Goal: Transaction & Acquisition: Purchase product/service

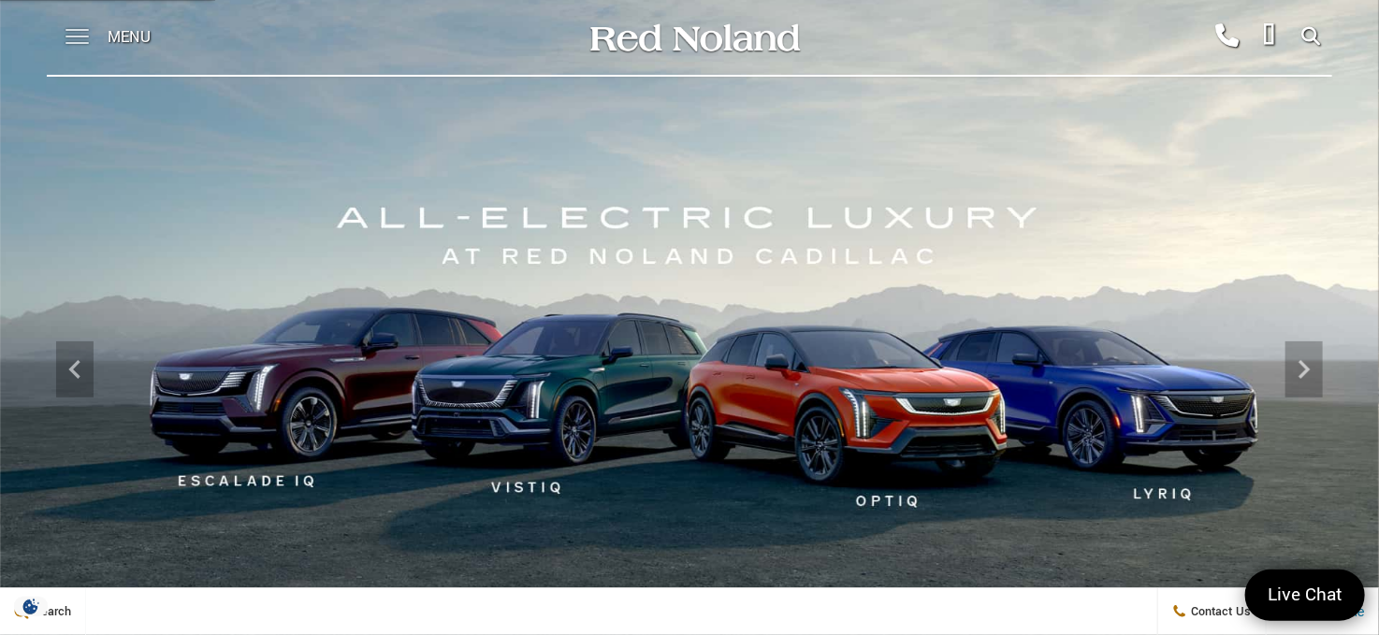
click at [70, 33] on span at bounding box center [76, 37] width 23 height 75
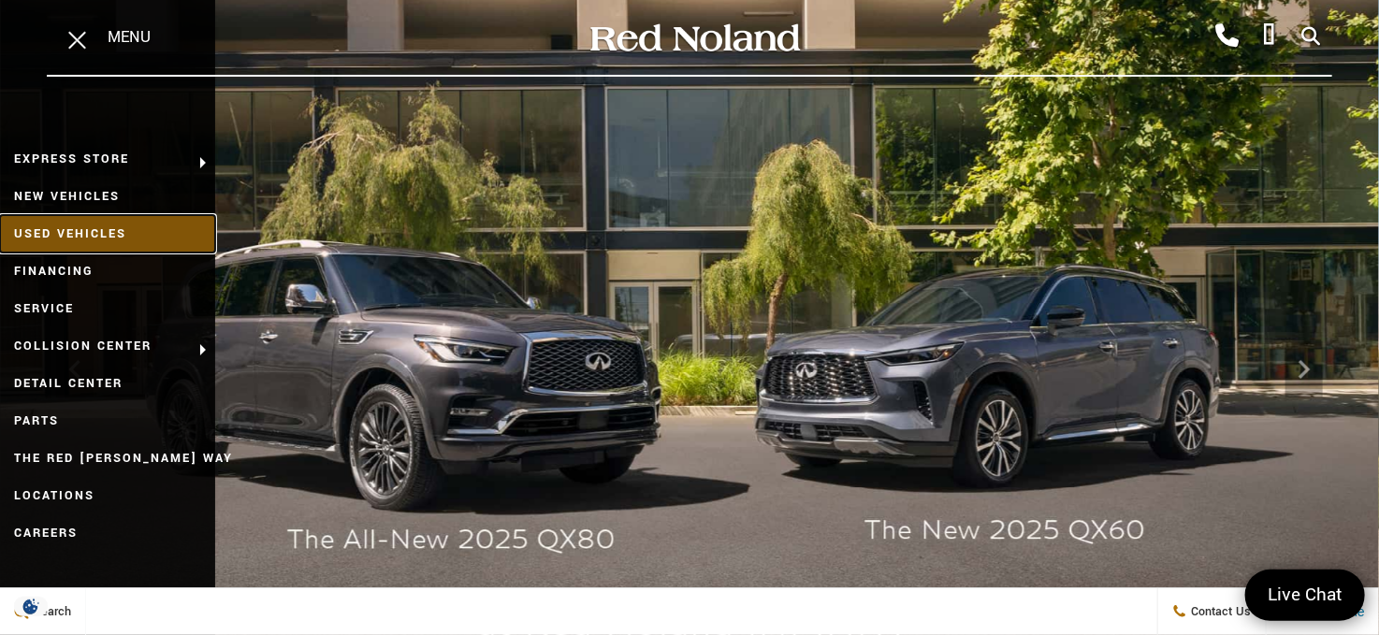
click at [103, 232] on link "Used Vehicles" at bounding box center [107, 233] width 215 height 37
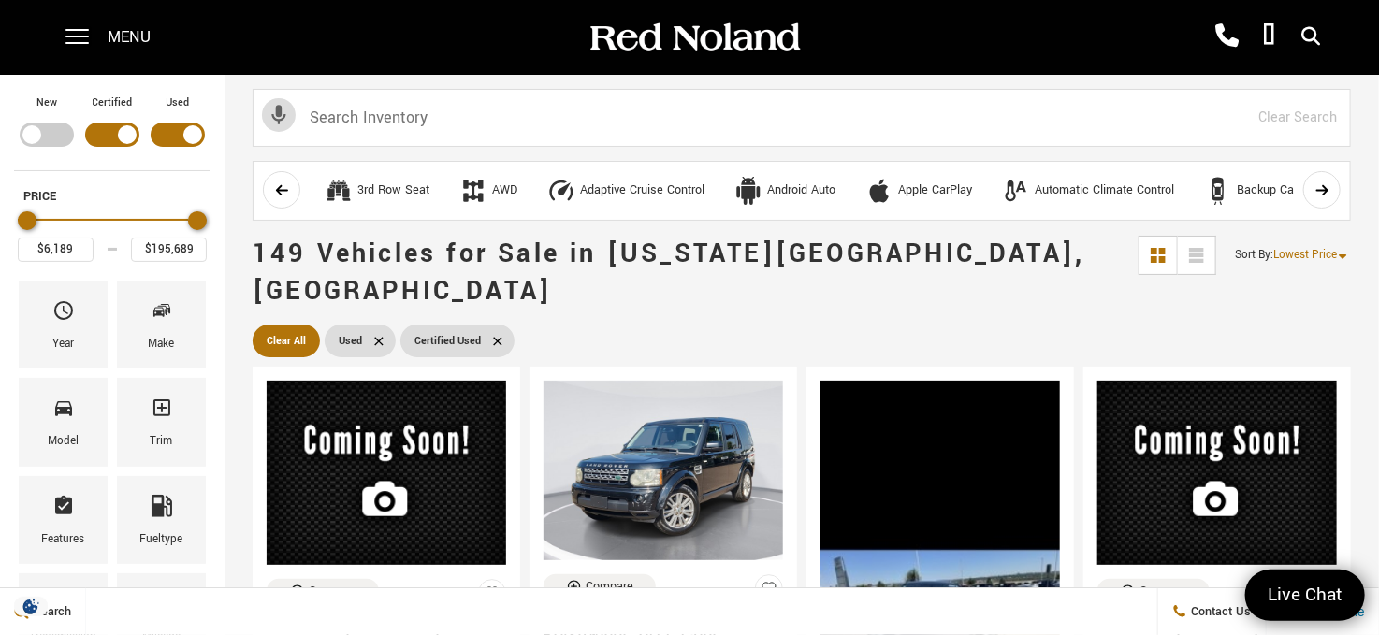
click at [181, 131] on div "Filter by Vehicle Type" at bounding box center [178, 135] width 54 height 24
type input "$33,189"
type input "$95,689"
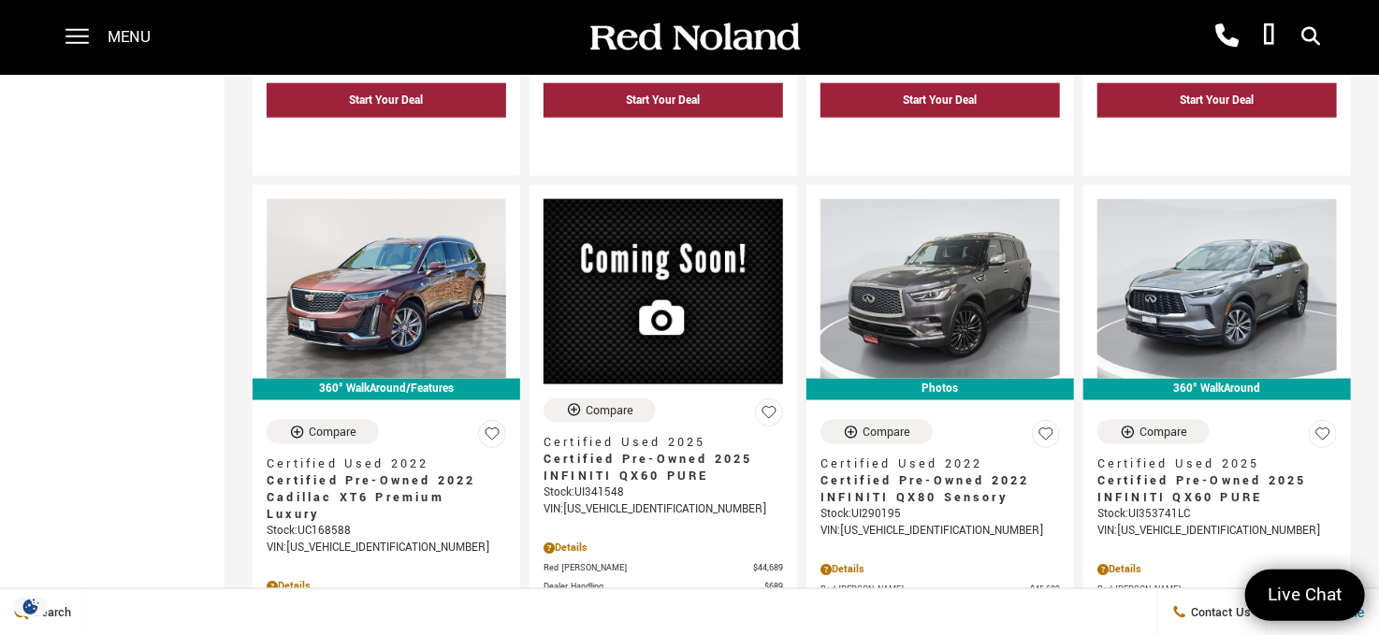
scroll to position [1029, 0]
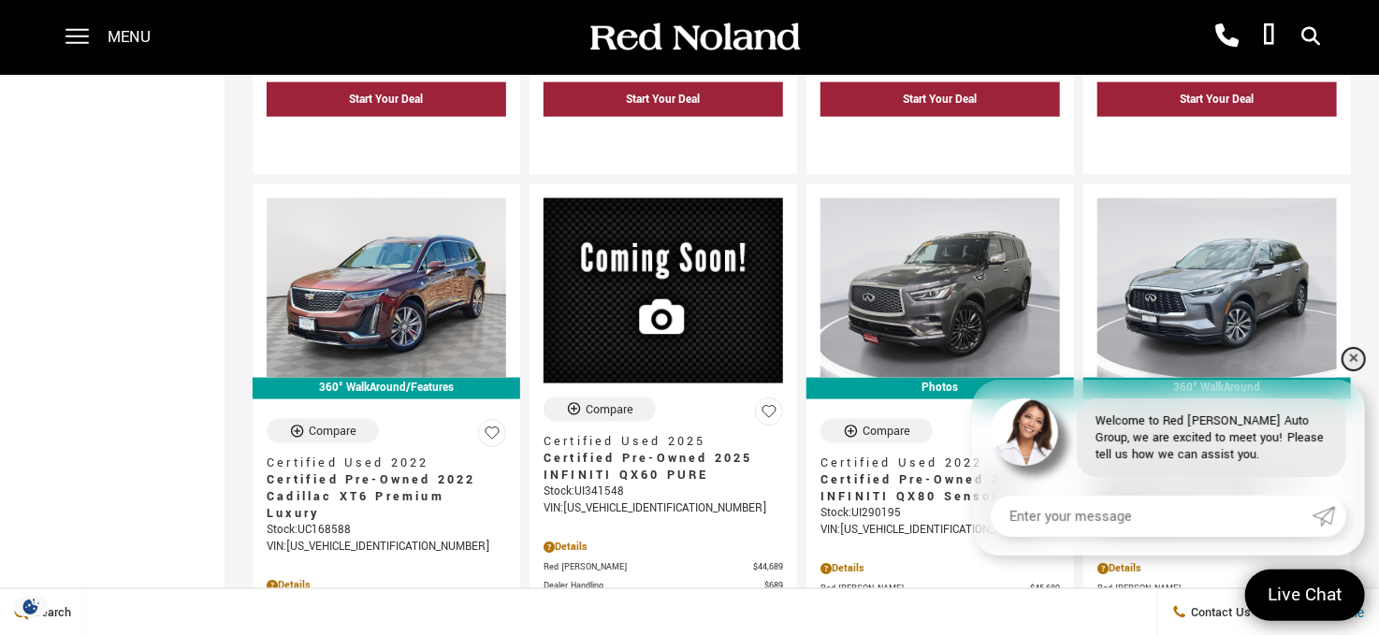
click at [1349, 351] on link "✕" at bounding box center [1353, 359] width 22 height 22
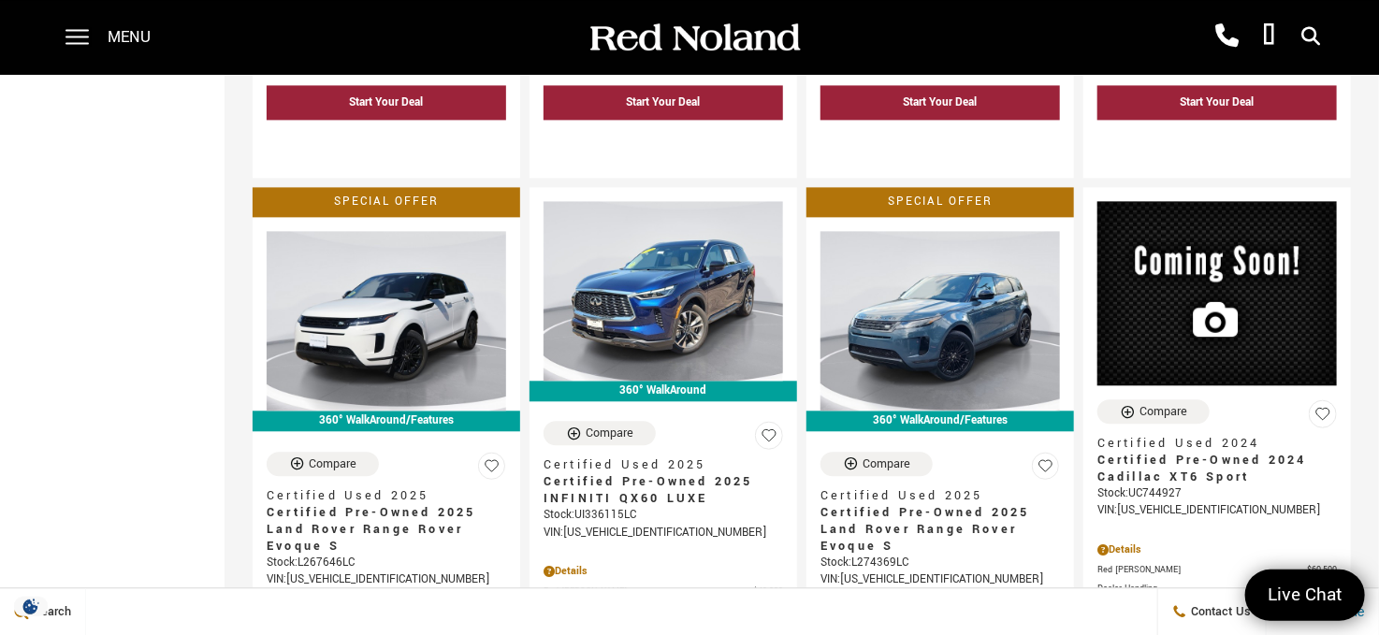
scroll to position [1870, 0]
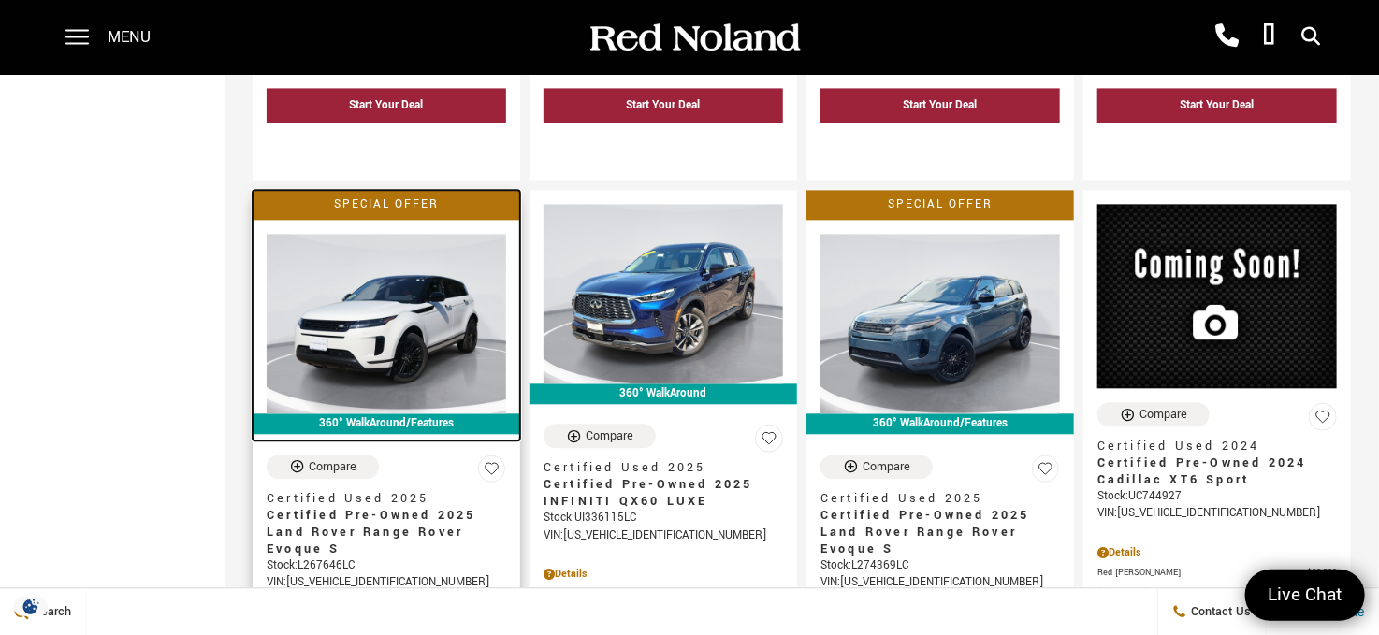
click at [426, 283] on img at bounding box center [386, 324] width 239 height 180
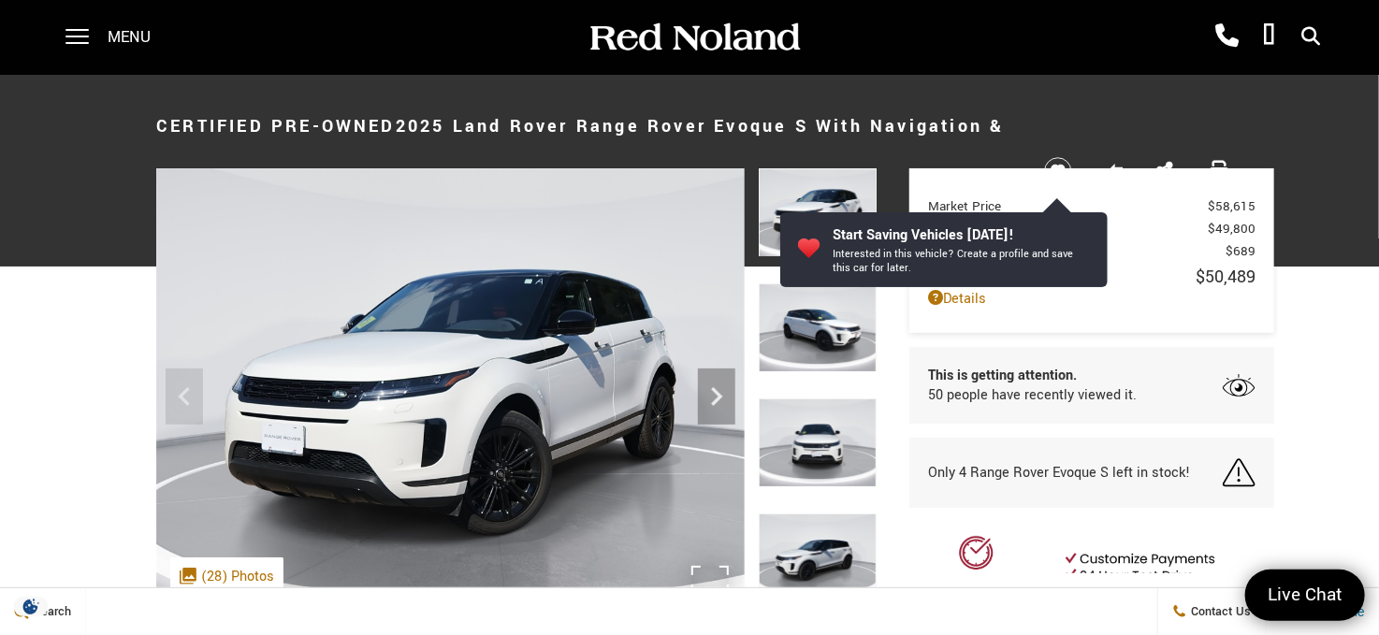
scroll to position [94, 0]
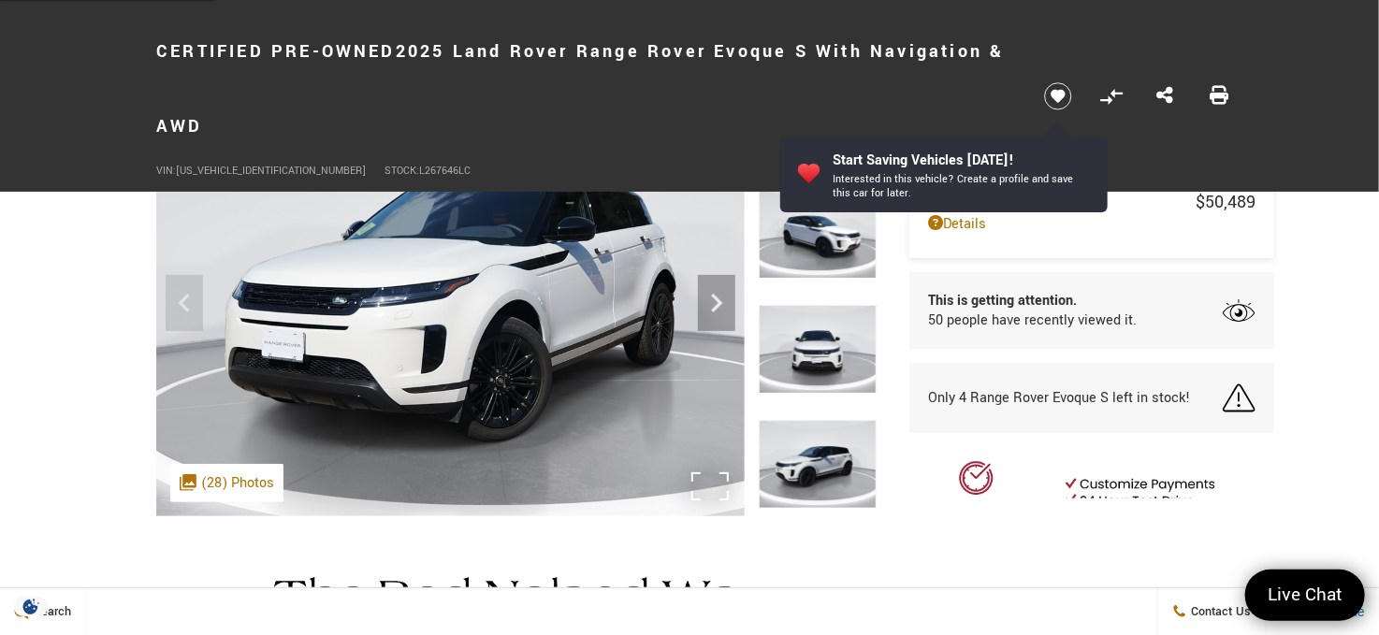
click at [522, 345] on img at bounding box center [450, 295] width 588 height 441
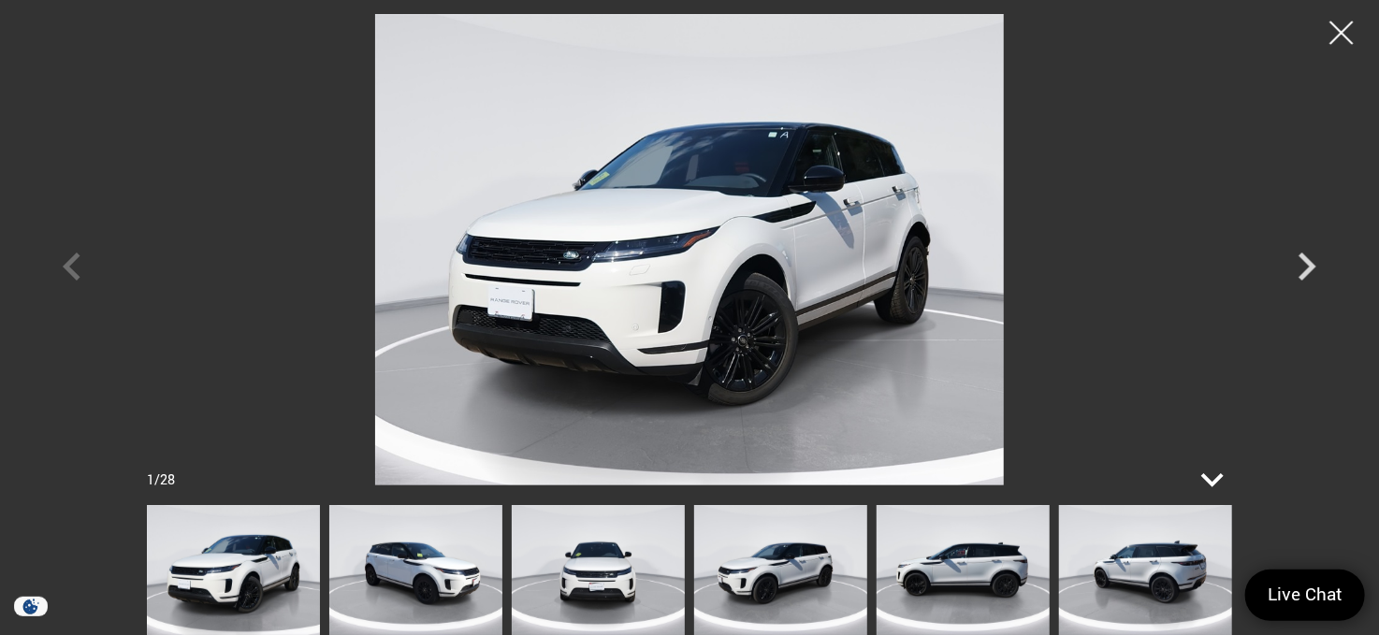
click at [1215, 477] on icon at bounding box center [1212, 479] width 45 height 45
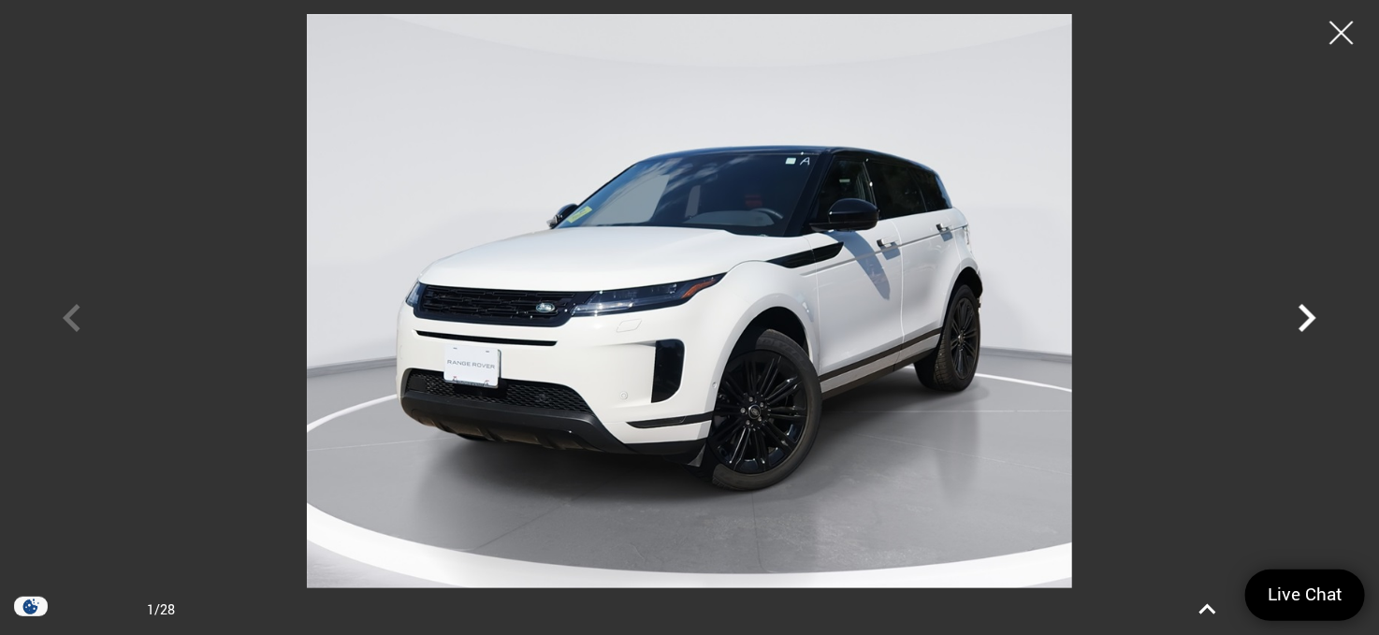
click at [1308, 316] on icon "Next" at bounding box center [1307, 318] width 18 height 28
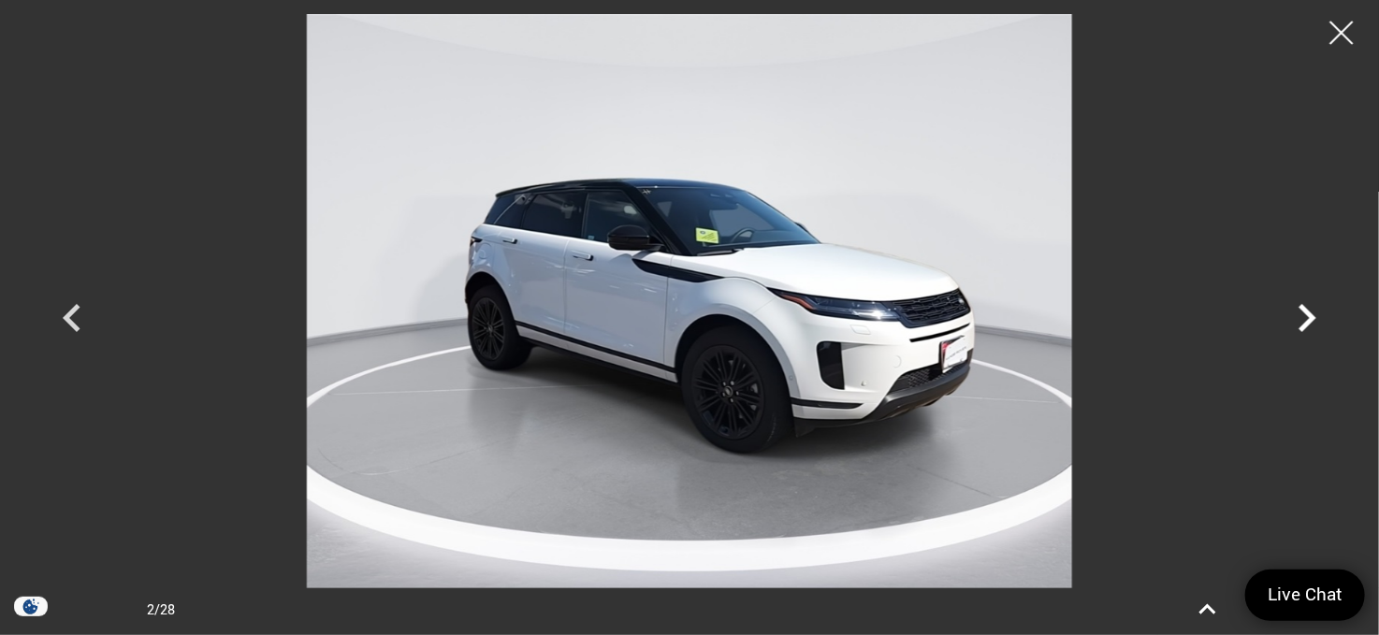
click at [1308, 316] on icon "Next" at bounding box center [1307, 318] width 18 height 28
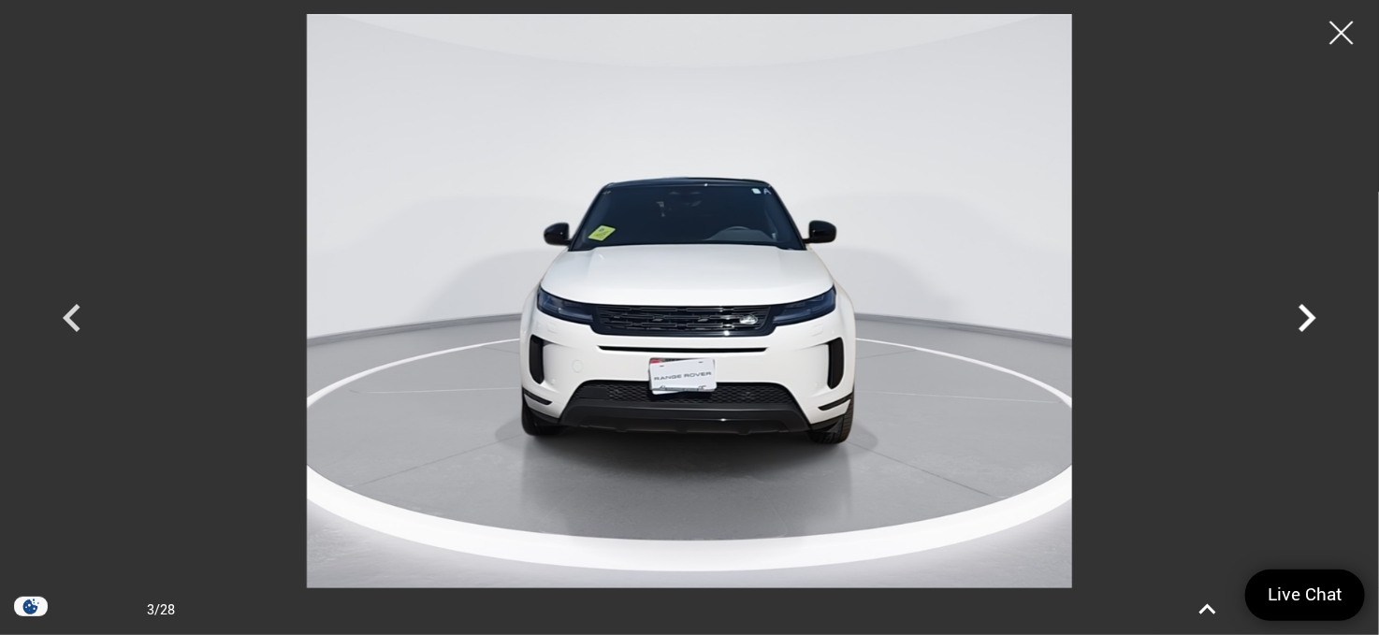
click at [1308, 316] on icon "Next" at bounding box center [1307, 318] width 18 height 28
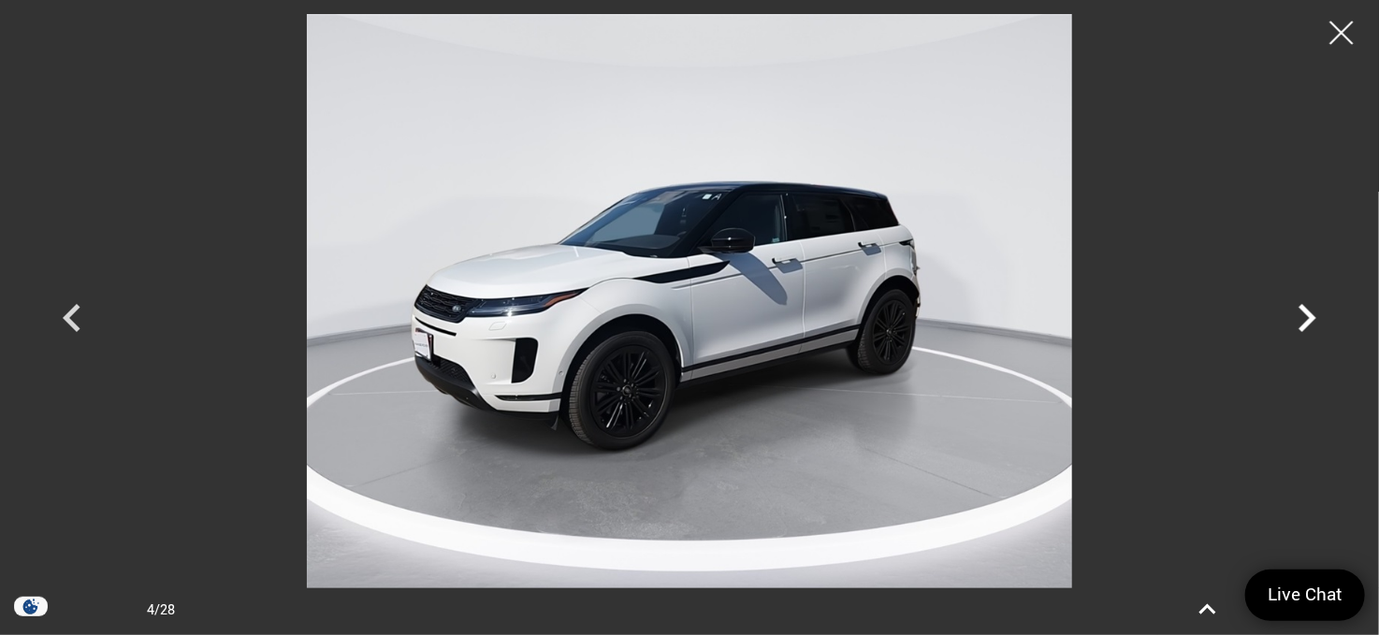
click at [1308, 316] on icon "Next" at bounding box center [1307, 318] width 18 height 28
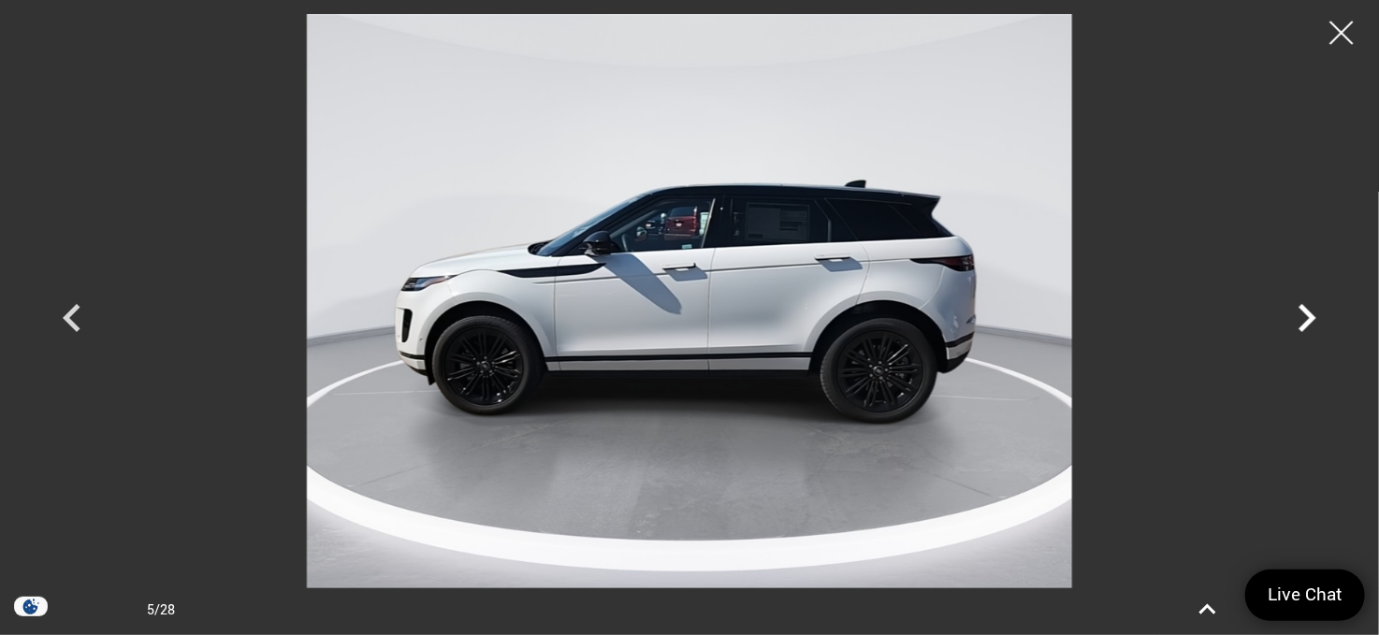
click at [1308, 316] on icon "Next" at bounding box center [1307, 318] width 18 height 28
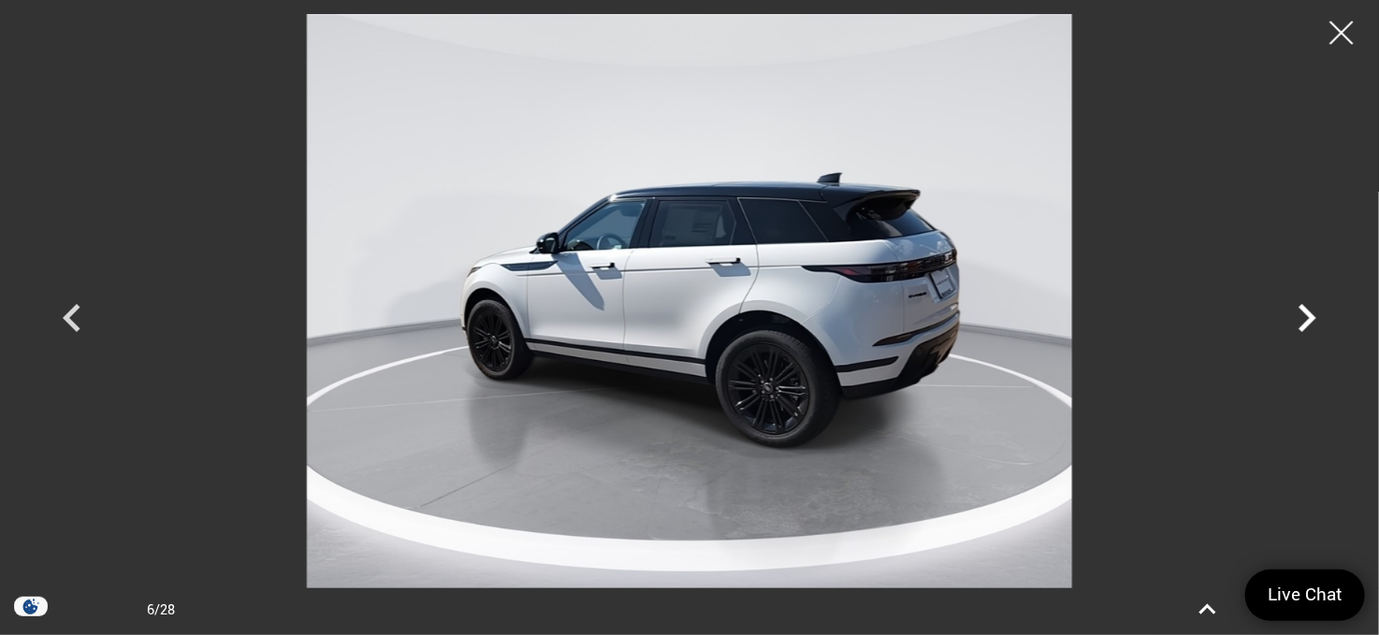
click at [1308, 316] on icon "Next" at bounding box center [1307, 318] width 18 height 28
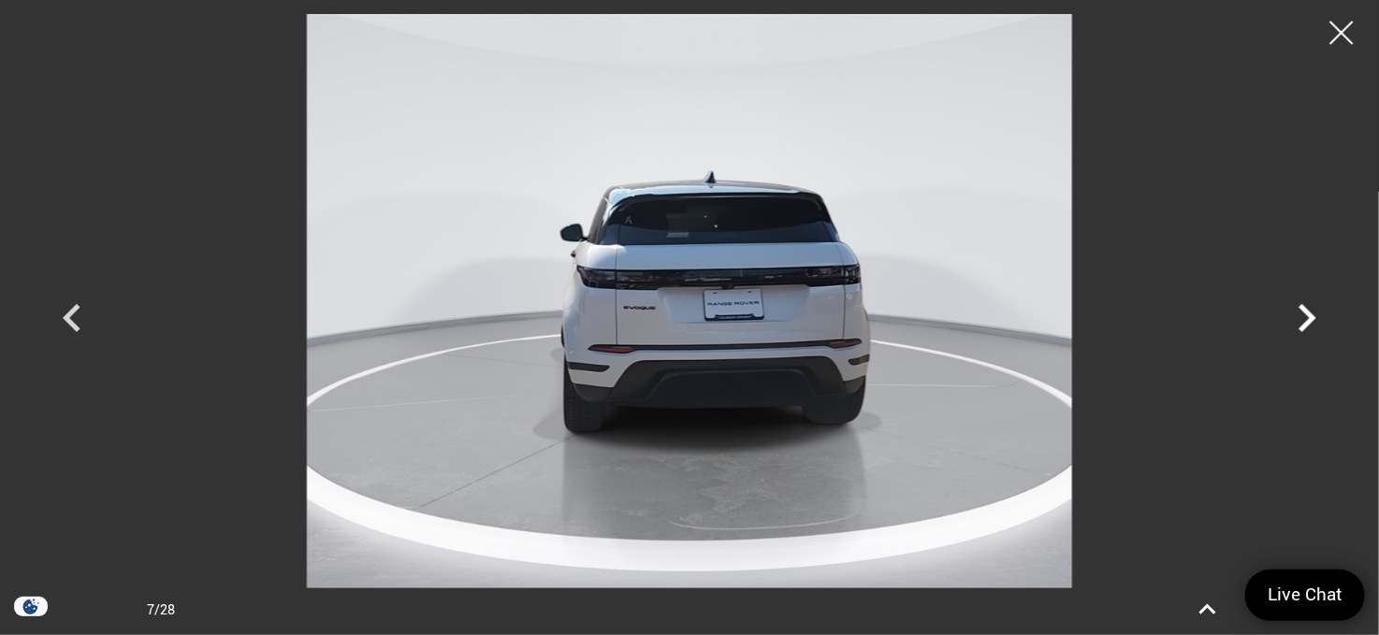
click at [1308, 316] on icon "Next" at bounding box center [1307, 318] width 18 height 28
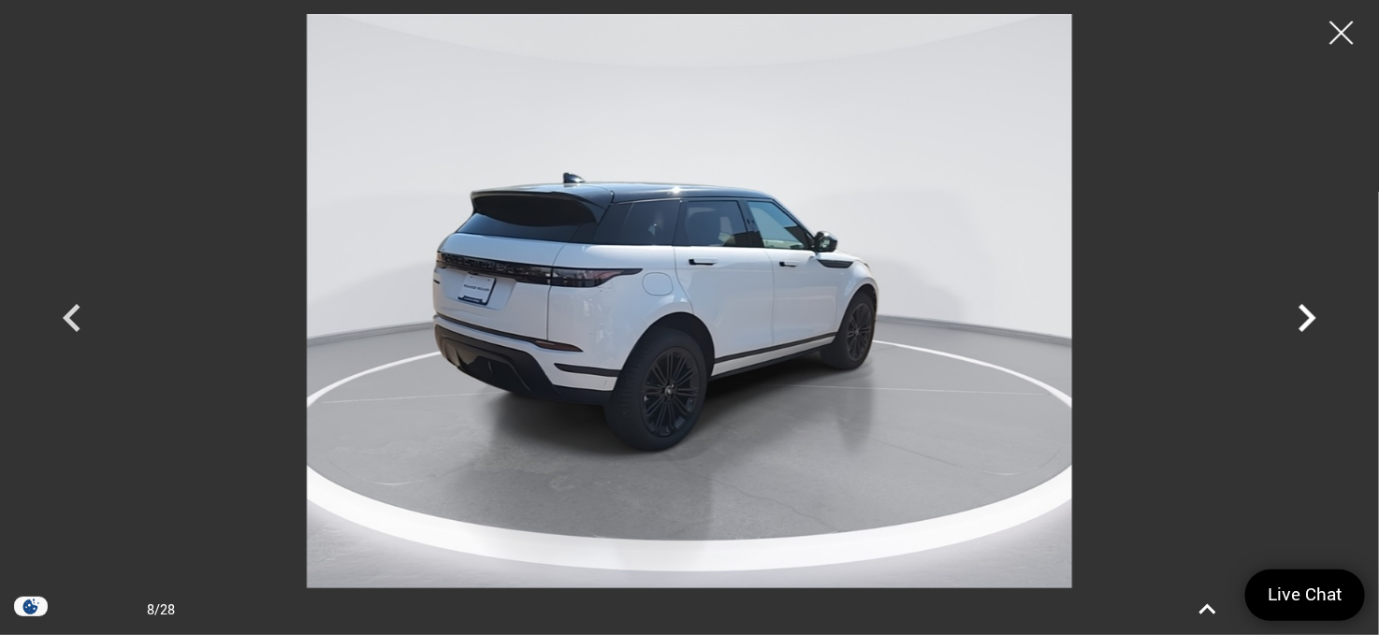
click at [1308, 316] on icon "Next" at bounding box center [1307, 318] width 18 height 28
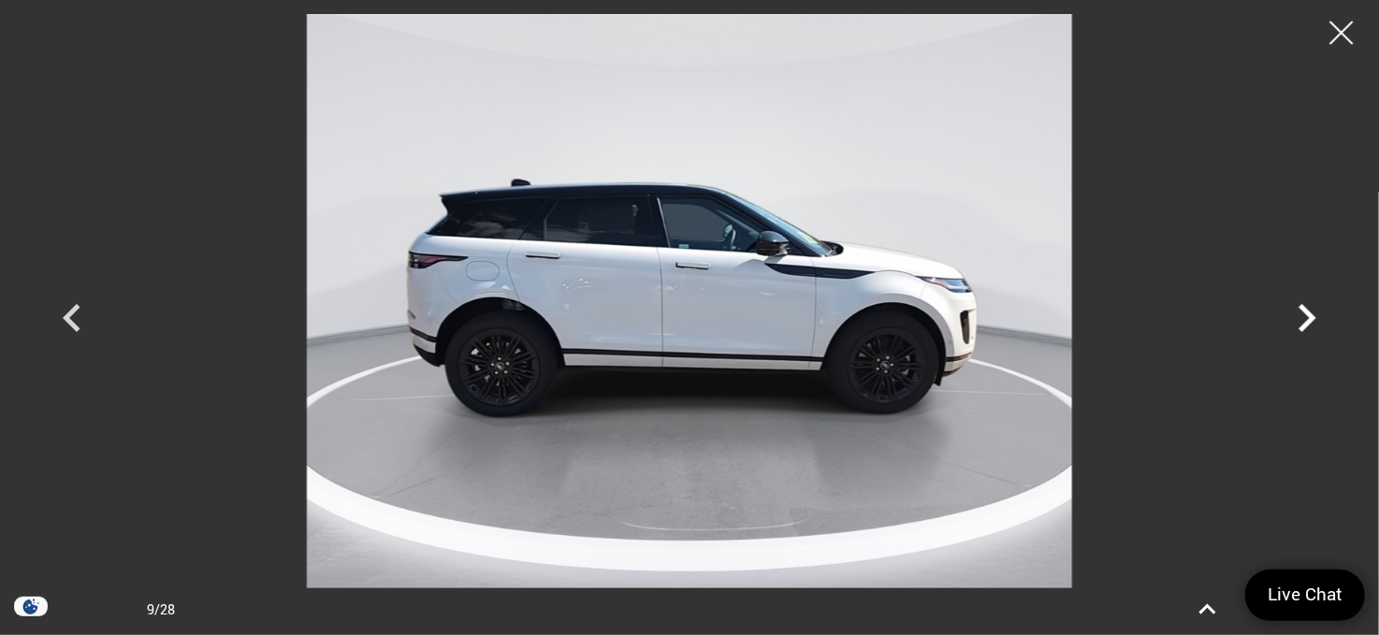
click at [1308, 316] on icon "Next" at bounding box center [1307, 318] width 18 height 28
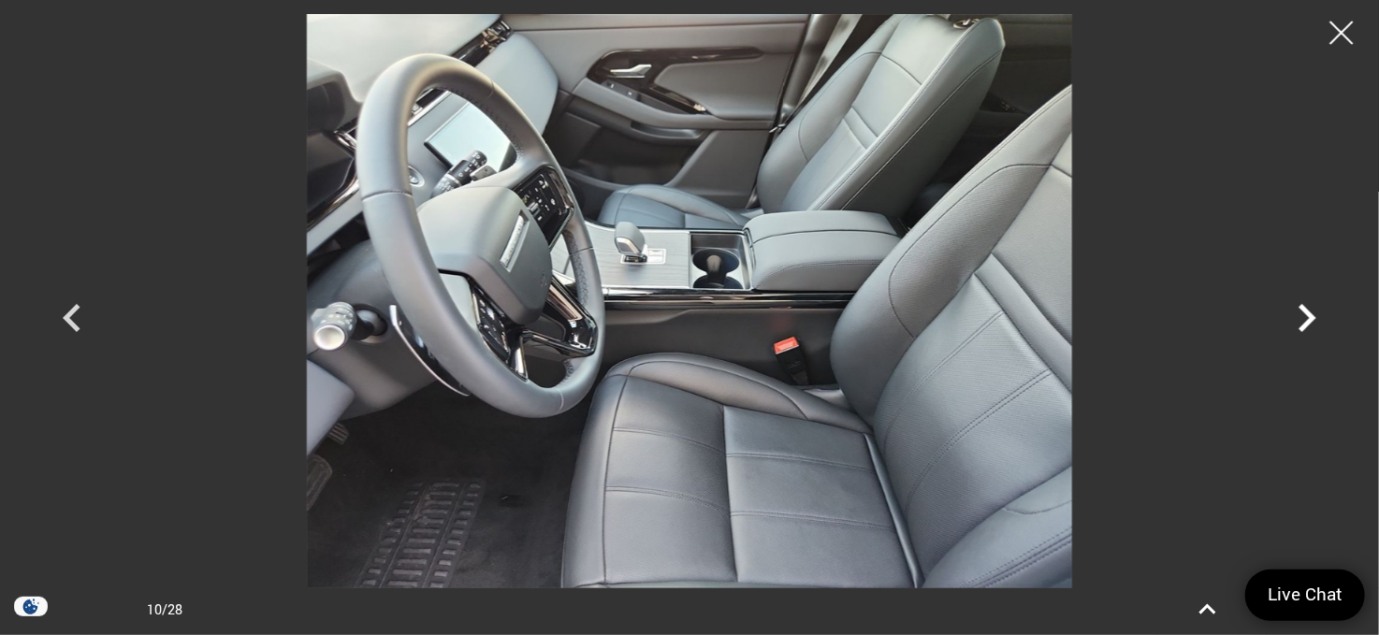
click at [1308, 316] on icon "Next" at bounding box center [1307, 318] width 18 height 28
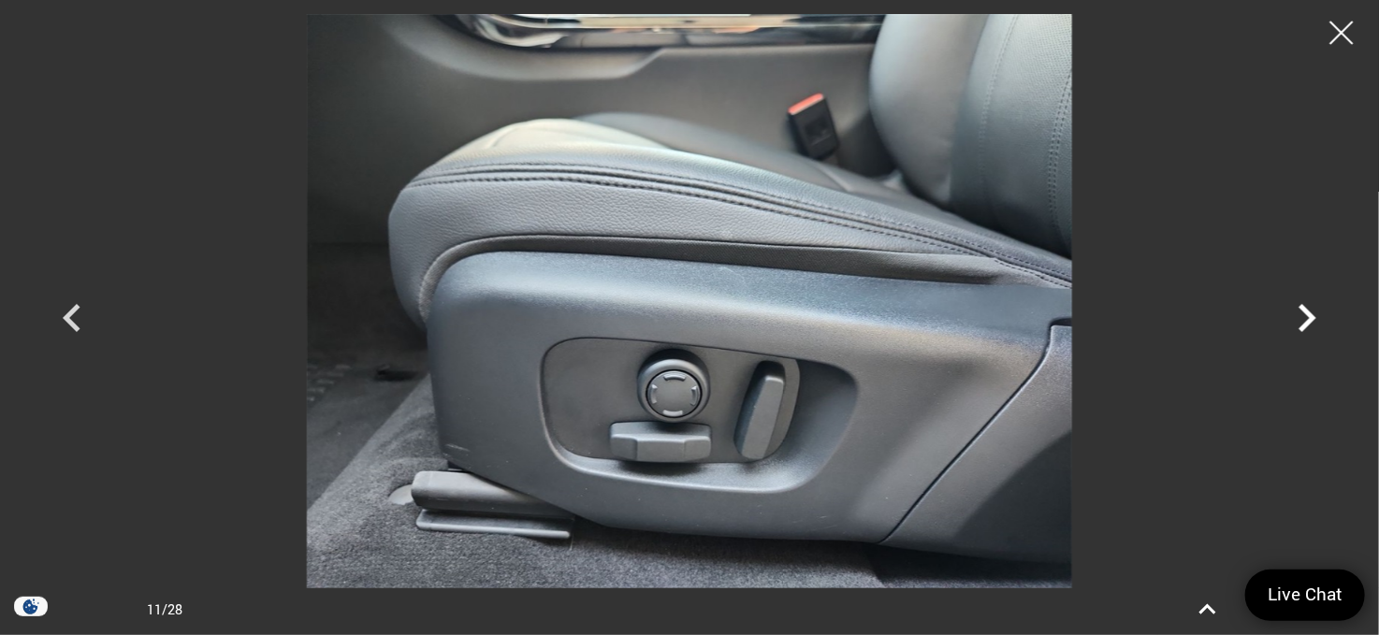
click at [1308, 316] on icon "Next" at bounding box center [1307, 318] width 18 height 28
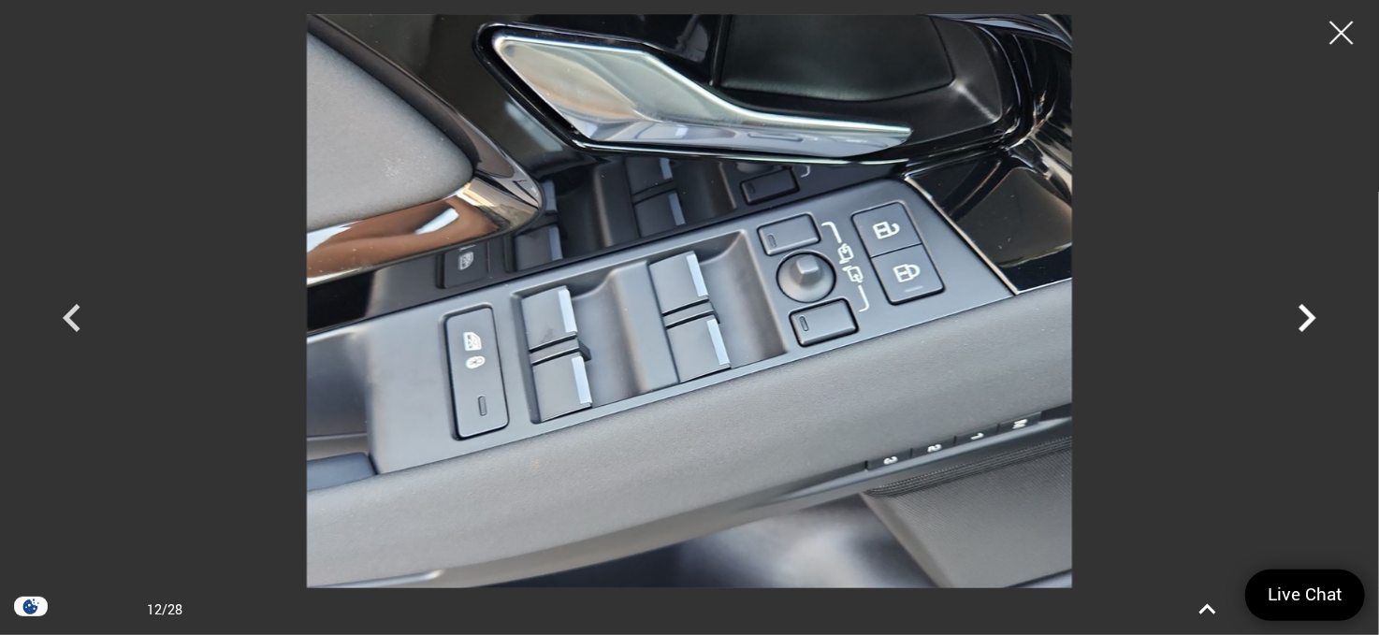
click at [1308, 316] on icon "Next" at bounding box center [1307, 318] width 18 height 28
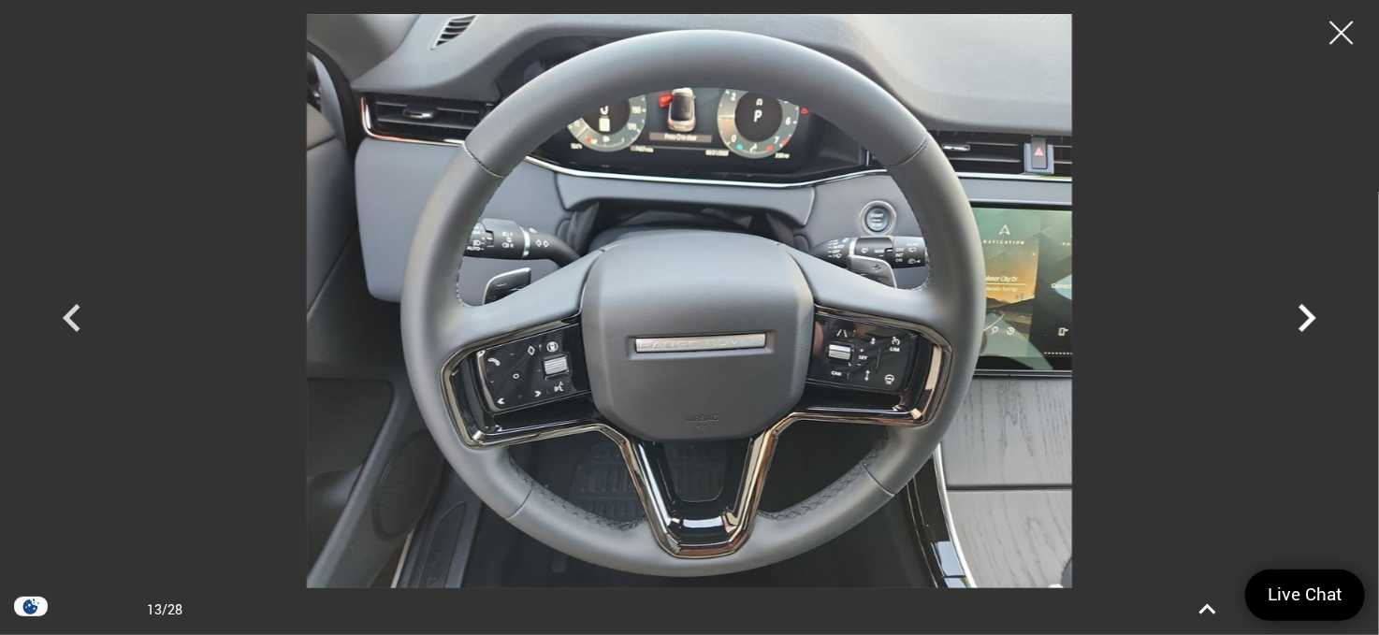
click at [1308, 316] on icon "Next" at bounding box center [1307, 318] width 18 height 28
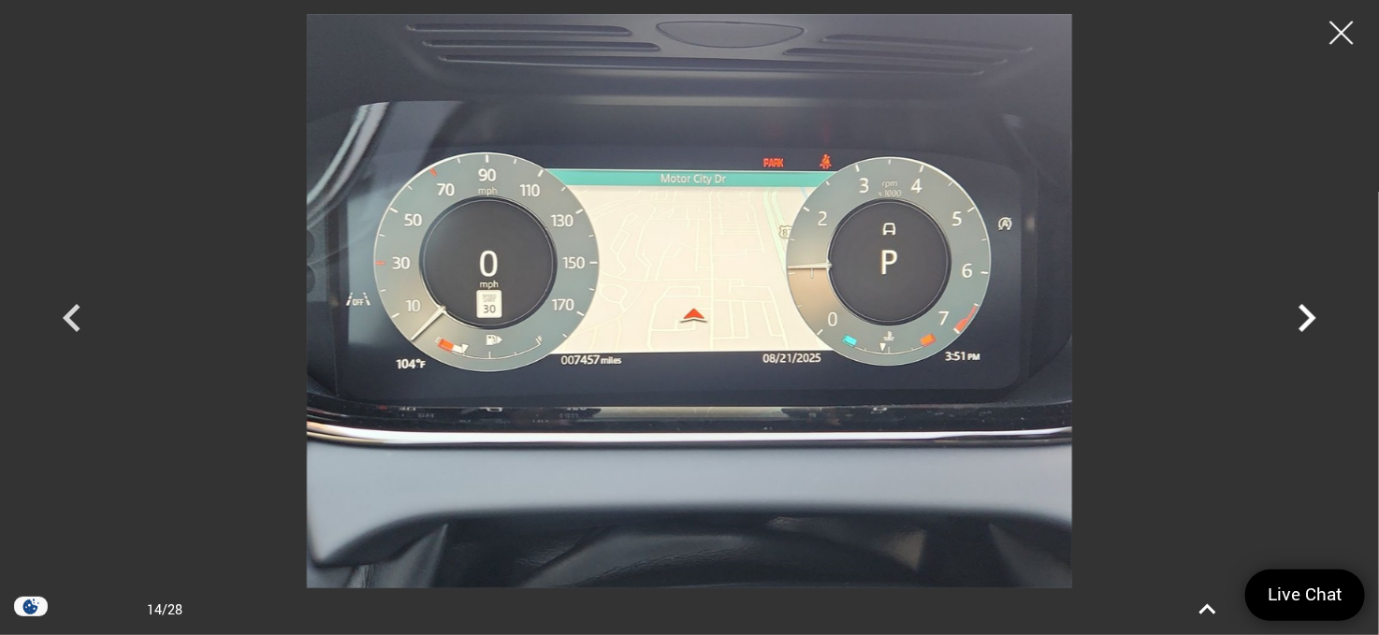
click at [1308, 316] on icon "Next" at bounding box center [1307, 318] width 18 height 28
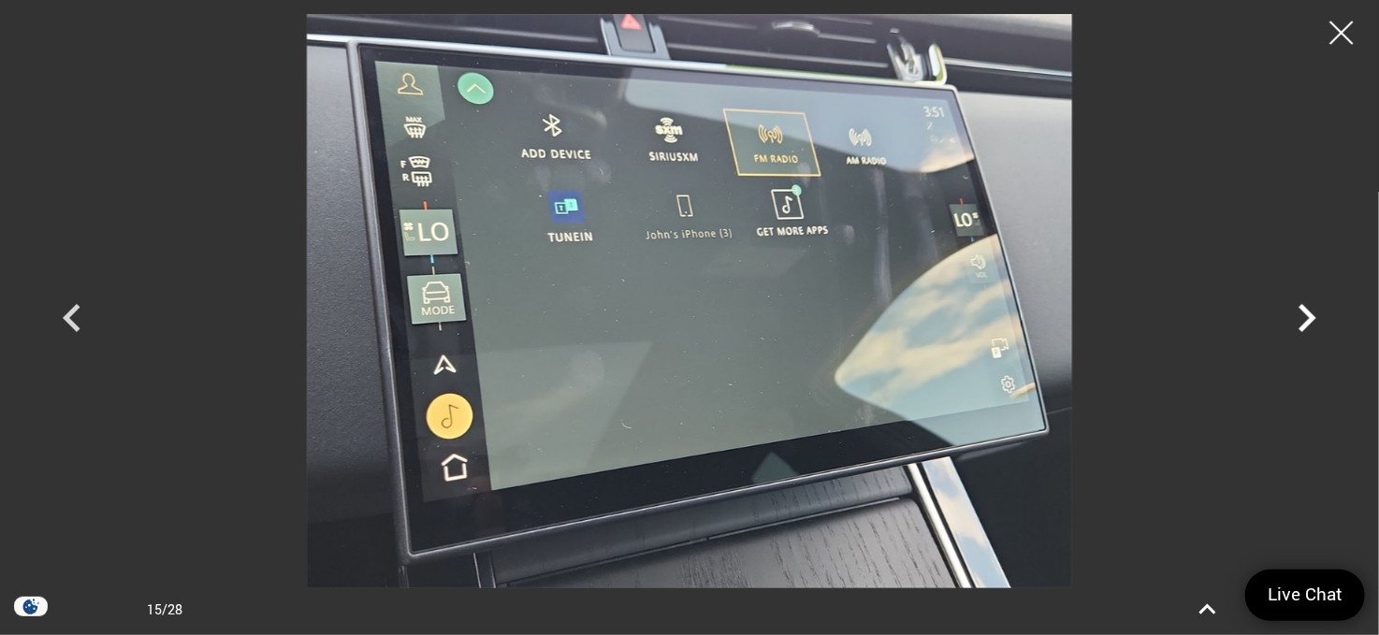
click at [1308, 316] on icon "Next" at bounding box center [1307, 318] width 18 height 28
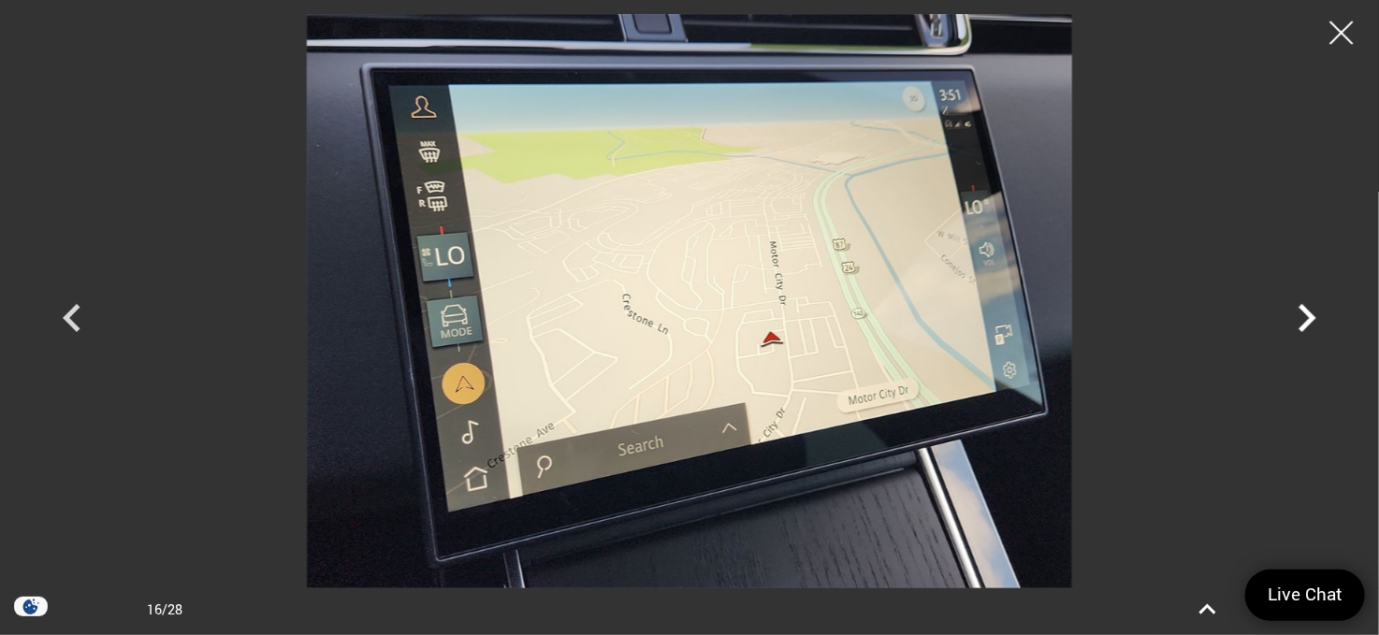
click at [1308, 316] on icon "Next" at bounding box center [1307, 318] width 18 height 28
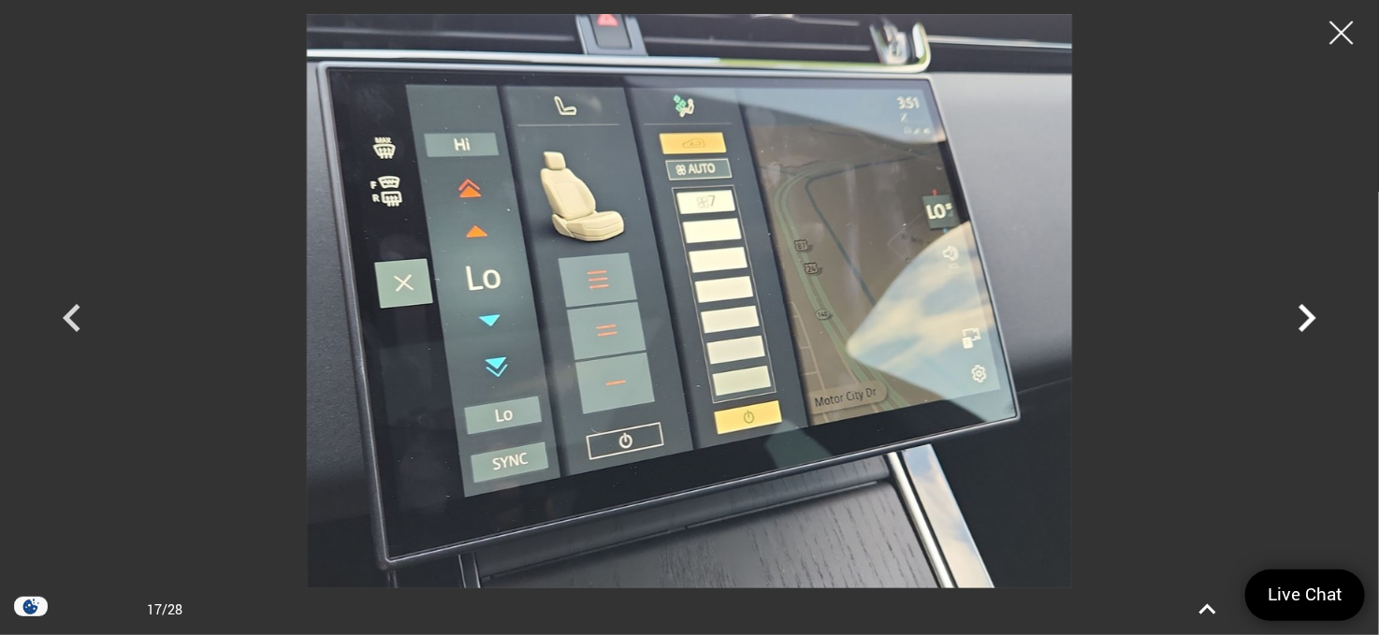
click at [1308, 316] on icon "Next" at bounding box center [1307, 318] width 18 height 28
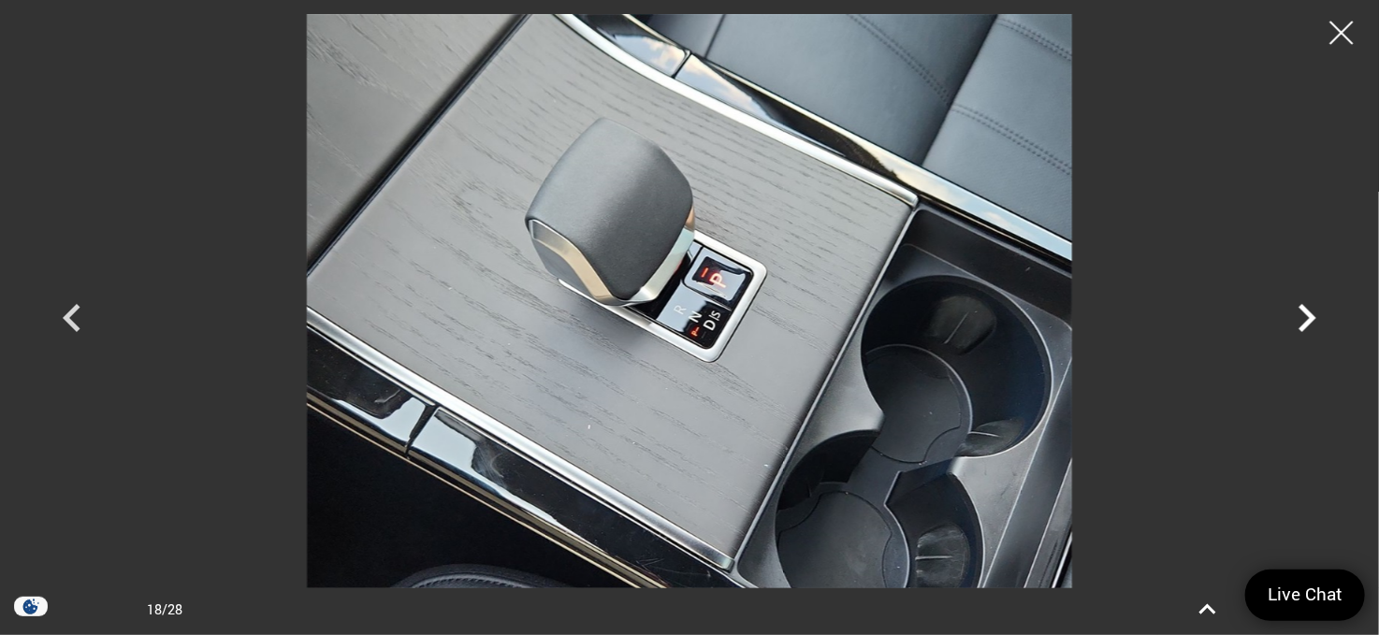
click at [1308, 316] on icon "Next" at bounding box center [1307, 318] width 18 height 28
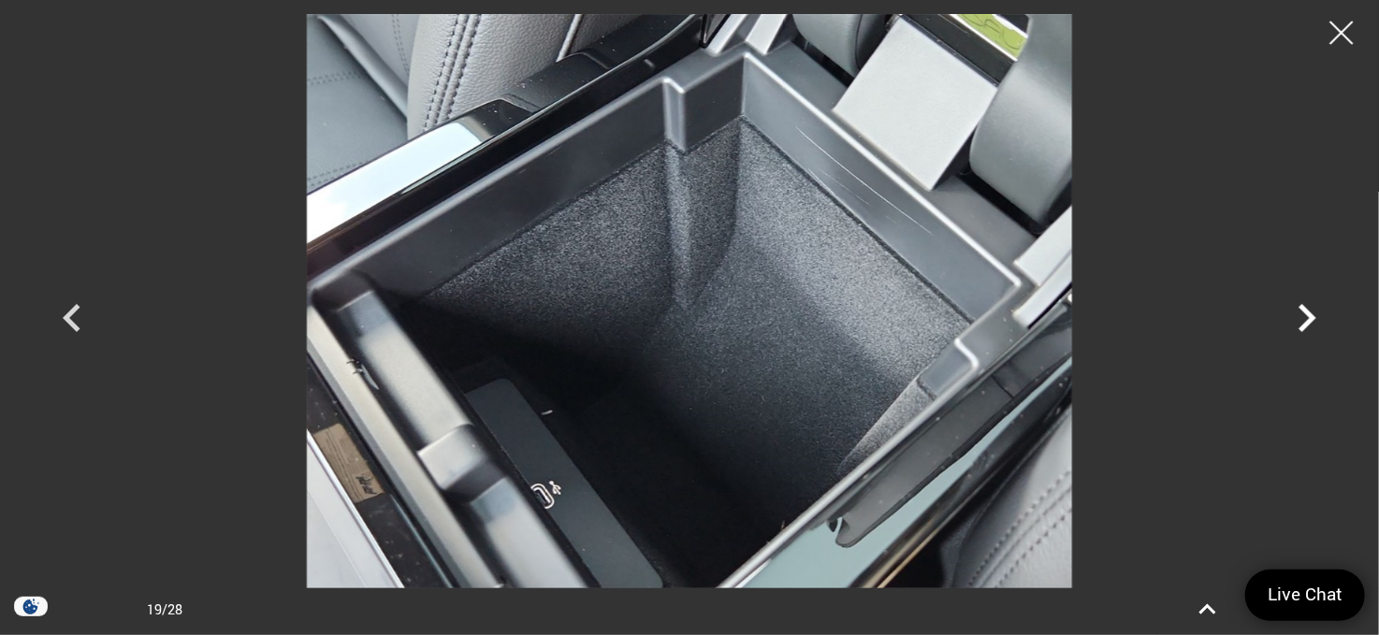
click at [1308, 316] on icon "Next" at bounding box center [1307, 318] width 18 height 28
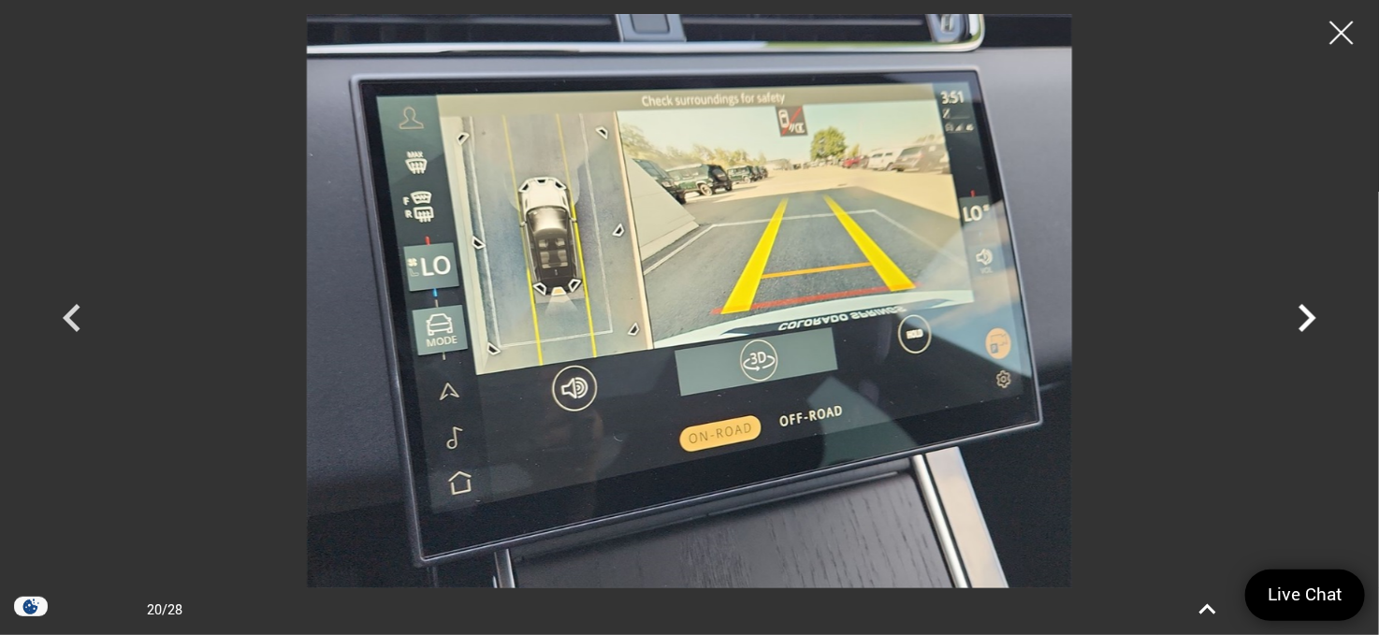
click at [1308, 316] on icon "Next" at bounding box center [1307, 318] width 18 height 28
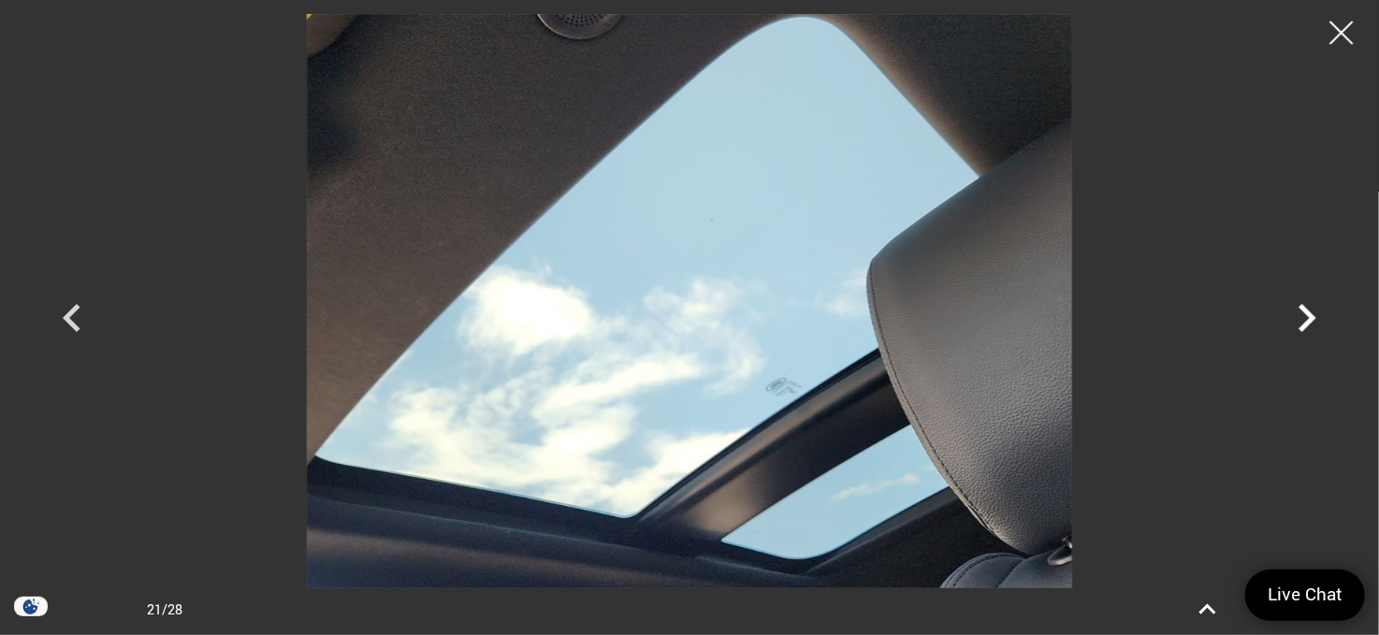
click at [1308, 316] on icon "Next" at bounding box center [1307, 318] width 18 height 28
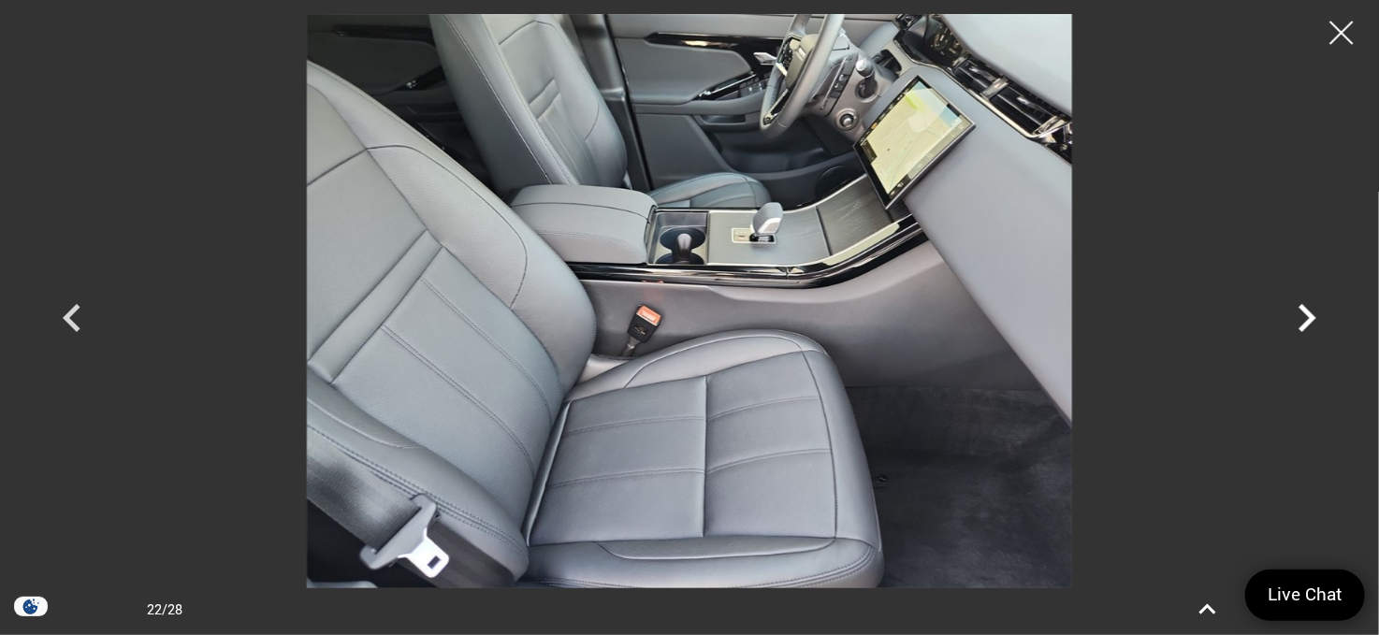
click at [1308, 316] on icon "Next" at bounding box center [1307, 318] width 18 height 28
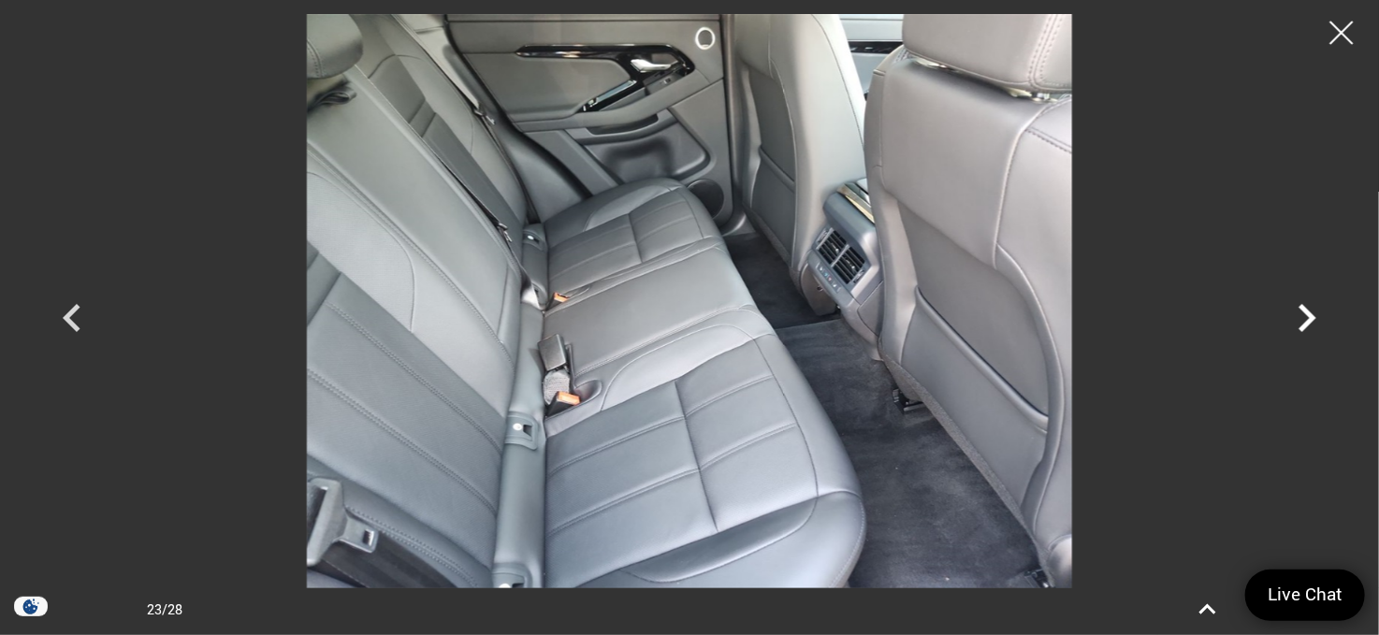
click at [1308, 316] on icon "Next" at bounding box center [1307, 318] width 18 height 28
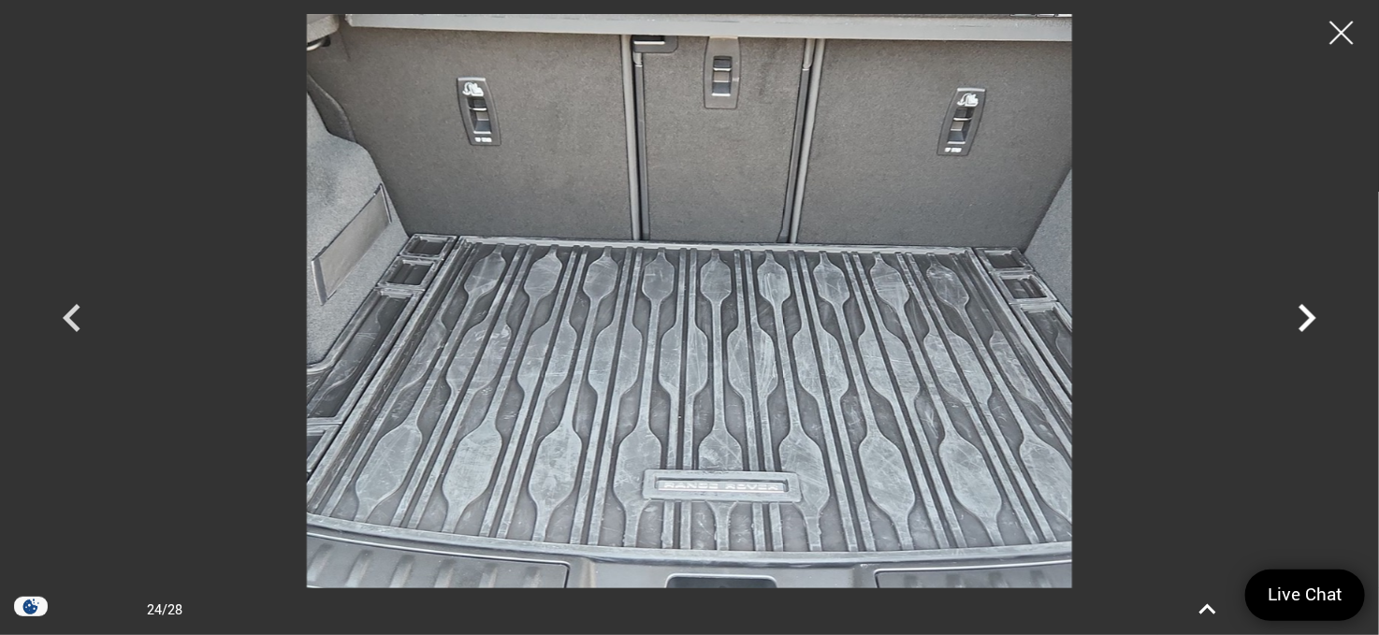
click at [1308, 316] on icon "Next" at bounding box center [1307, 318] width 18 height 28
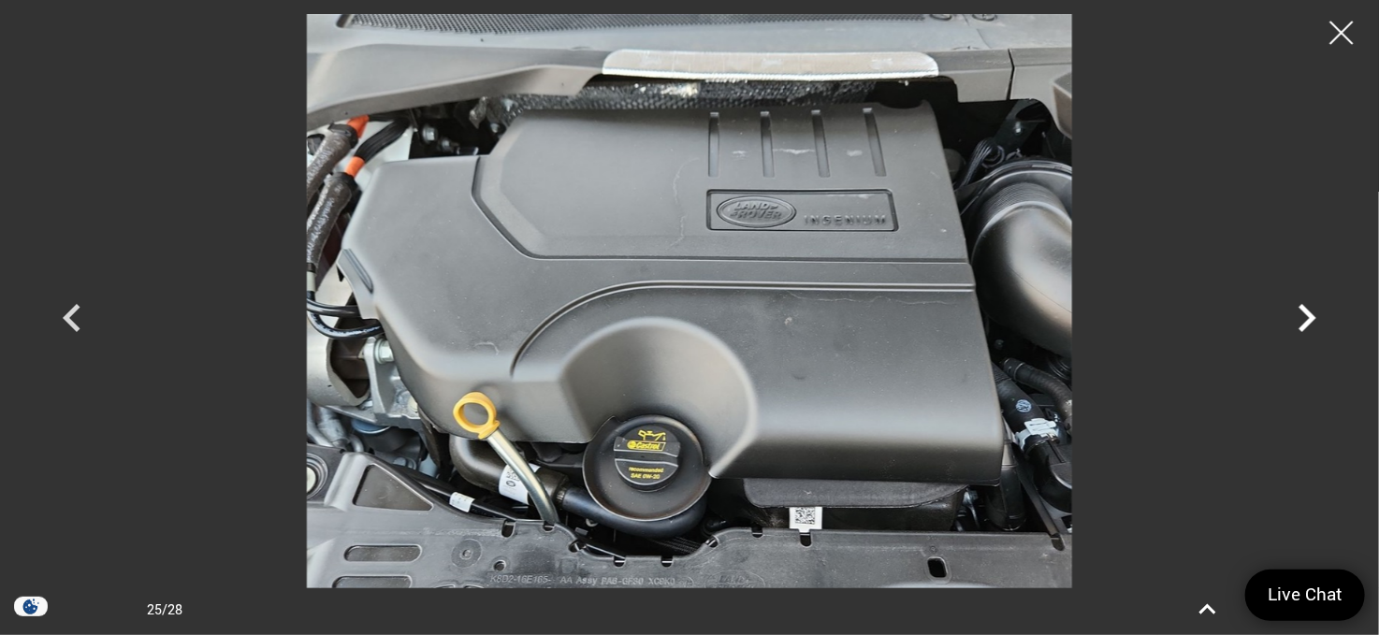
click at [1308, 316] on icon "Next" at bounding box center [1307, 318] width 18 height 28
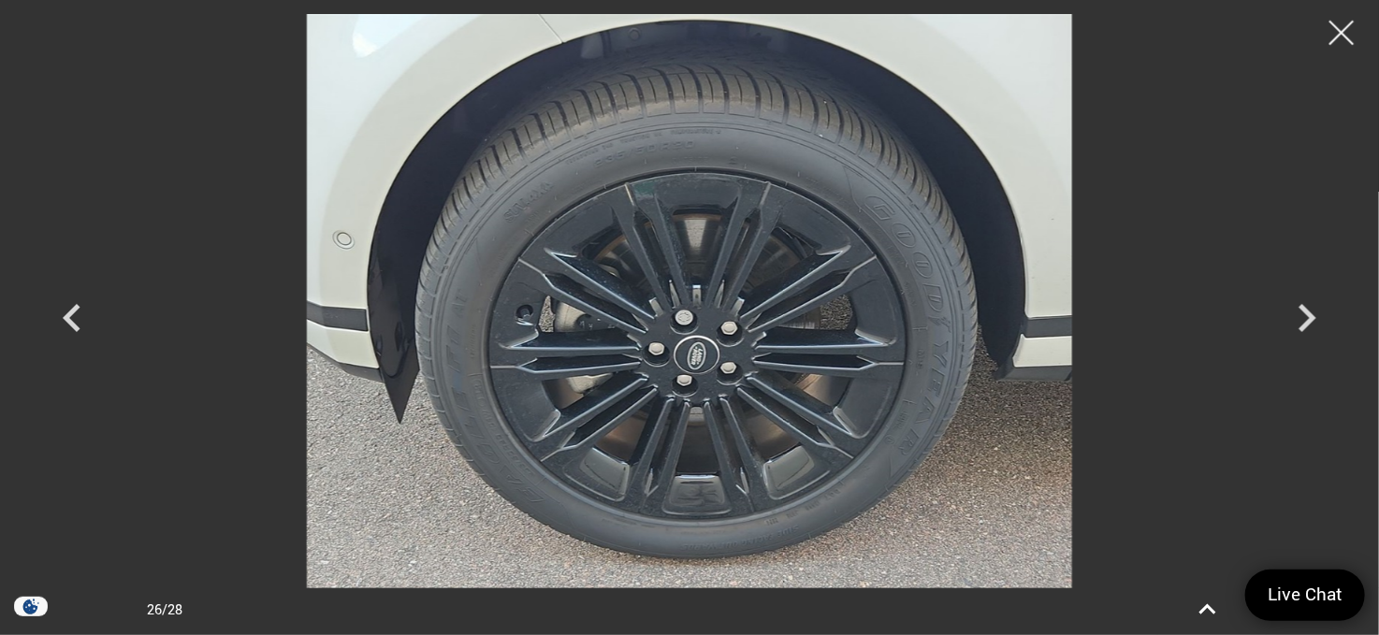
click at [1341, 27] on div at bounding box center [1342, 33] width 50 height 50
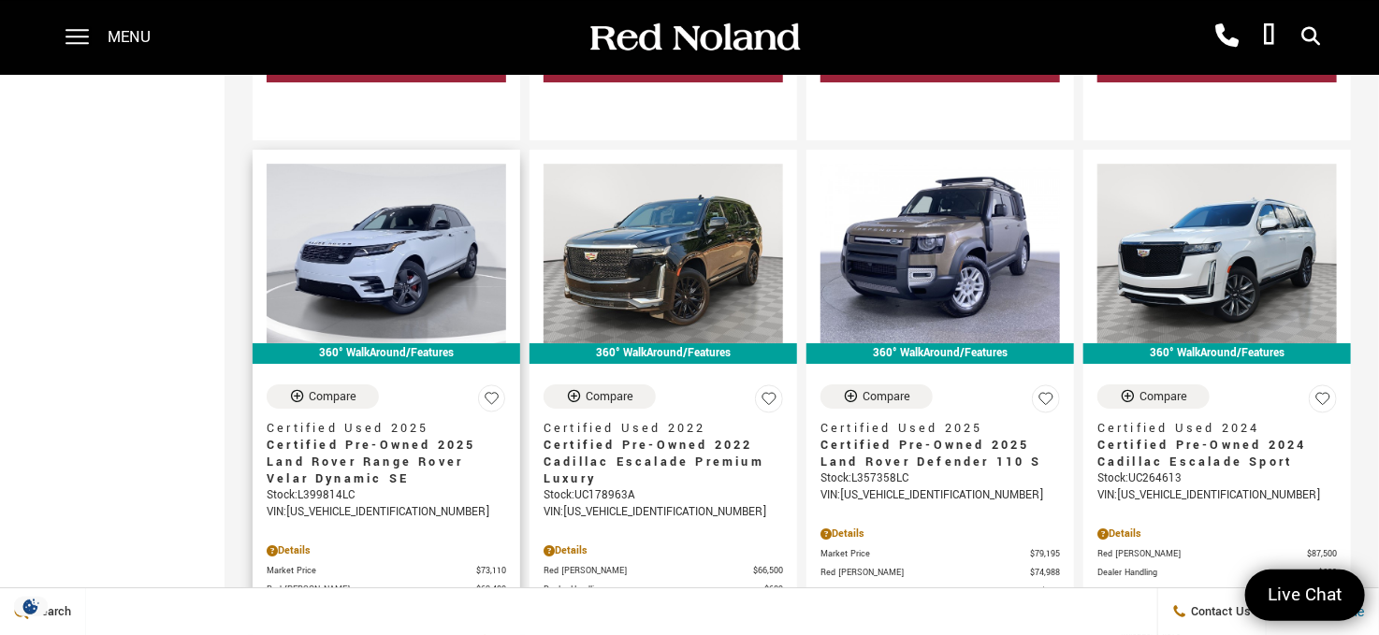
scroll to position [2899, 0]
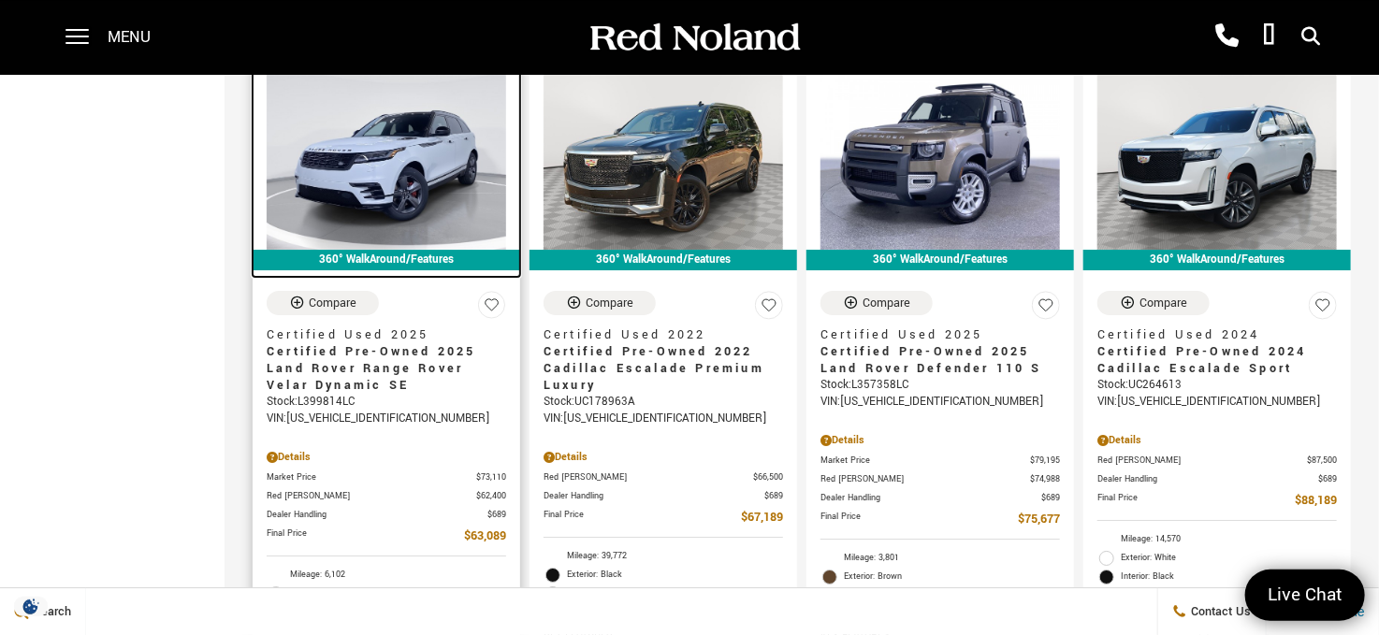
click at [369, 132] on img at bounding box center [386, 160] width 239 height 180
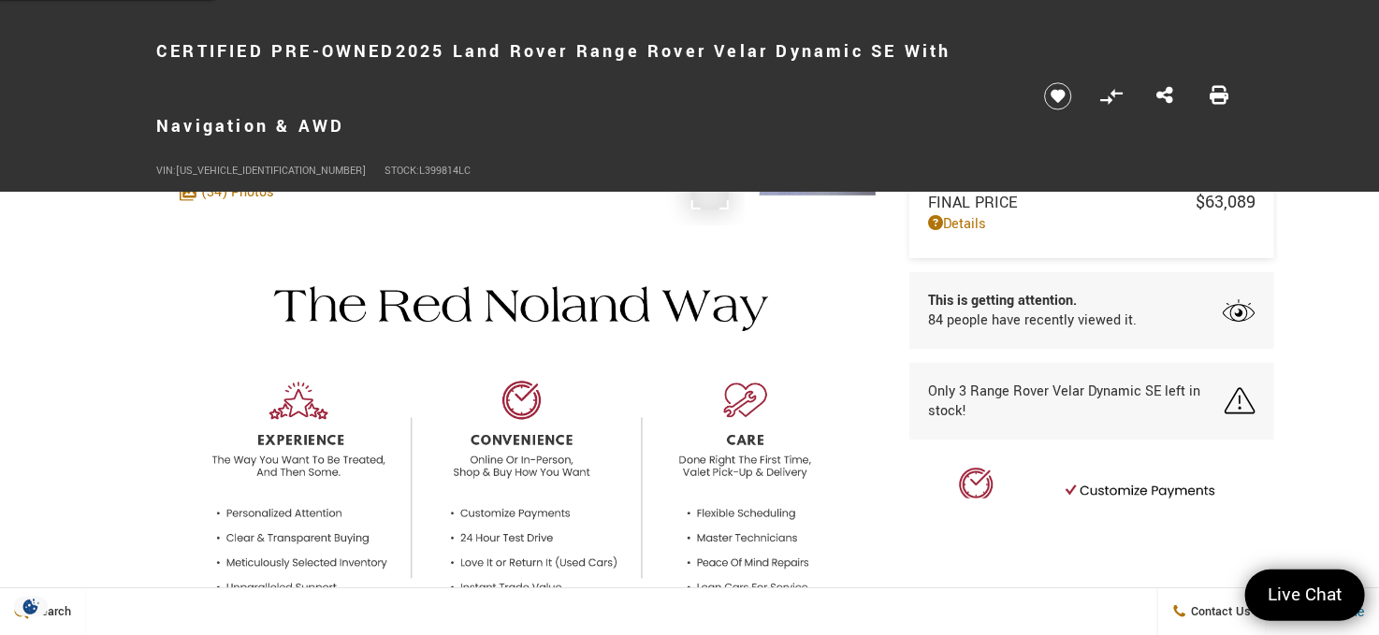
scroll to position [468, 0]
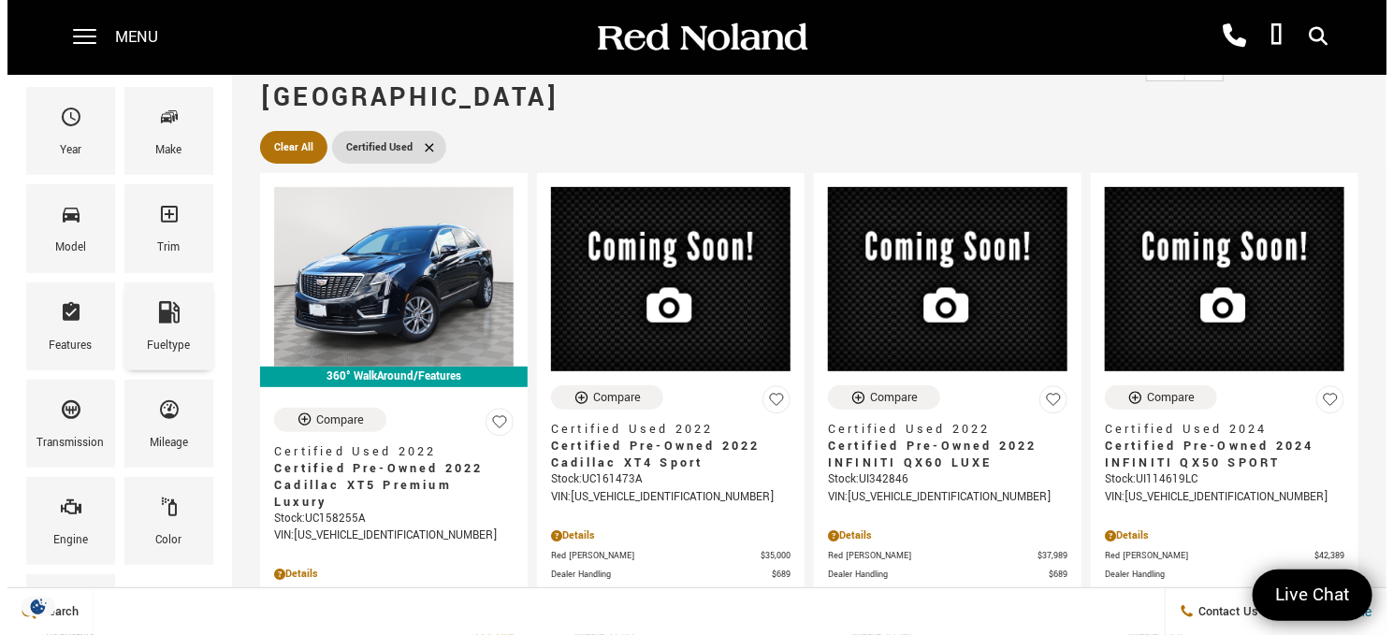
scroll to position [94, 0]
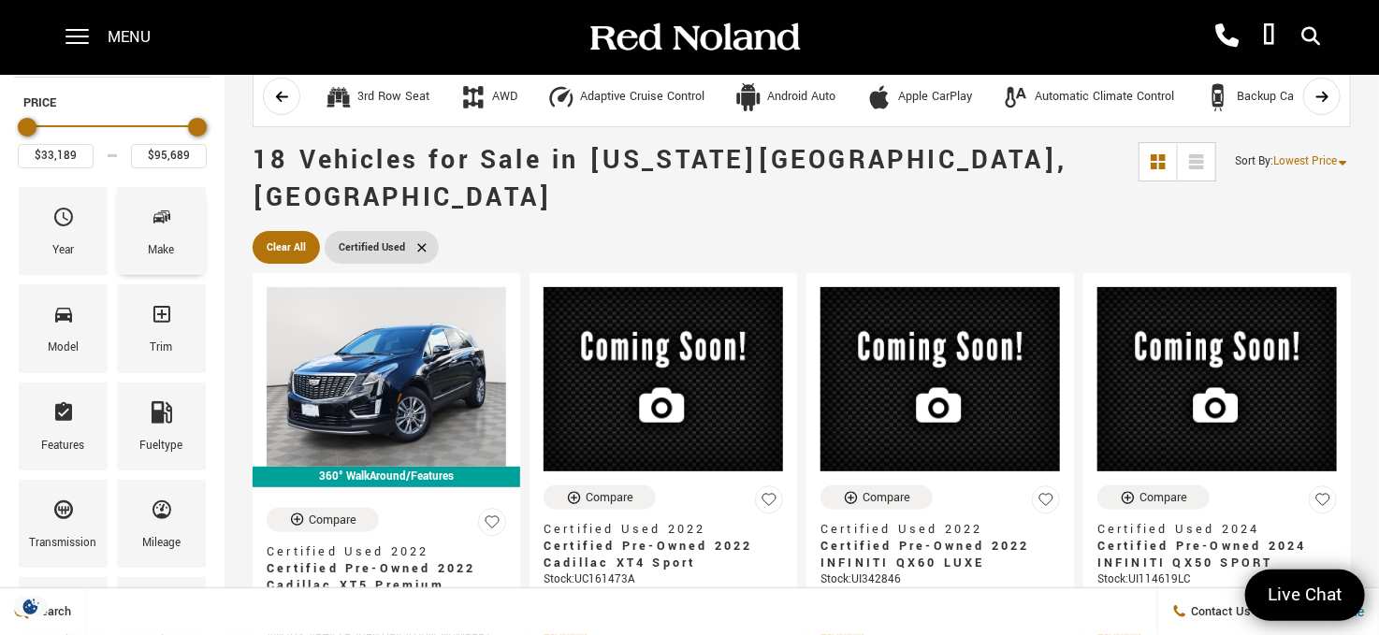
click at [161, 222] on icon "Make" at bounding box center [162, 217] width 22 height 22
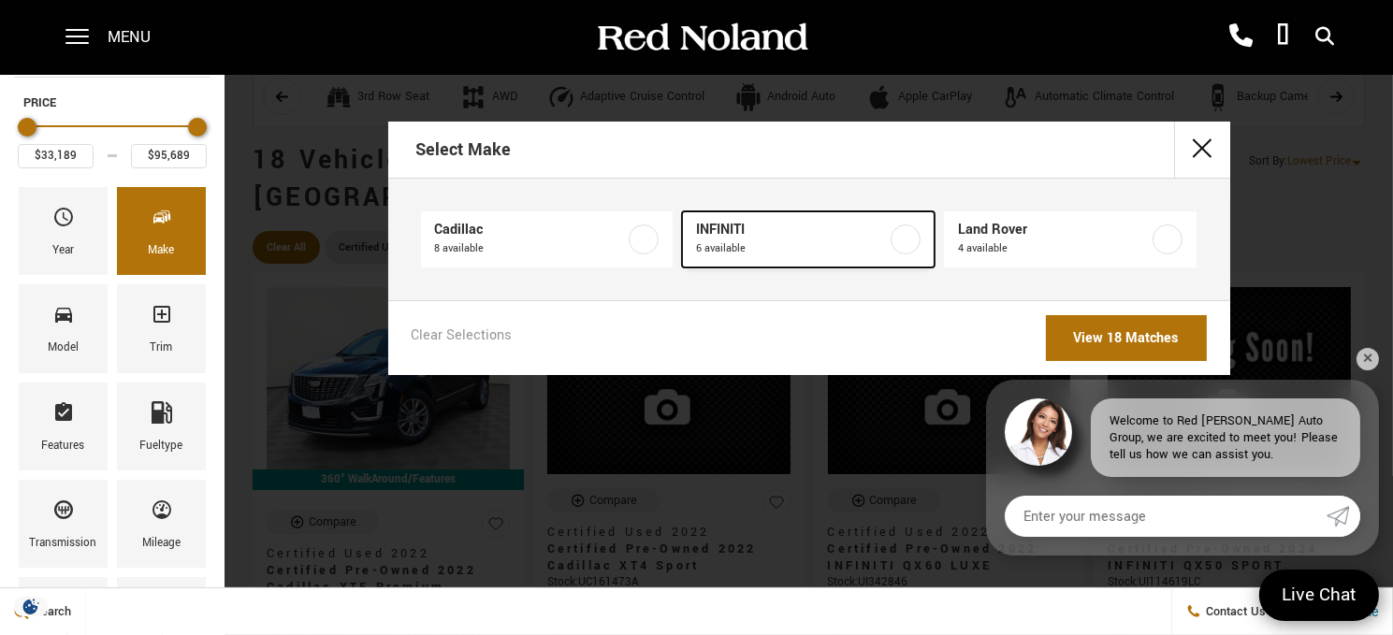
click at [903, 237] on label at bounding box center [905, 239] width 30 height 30
type input "$38,678"
type input "$50,678"
checkbox input "true"
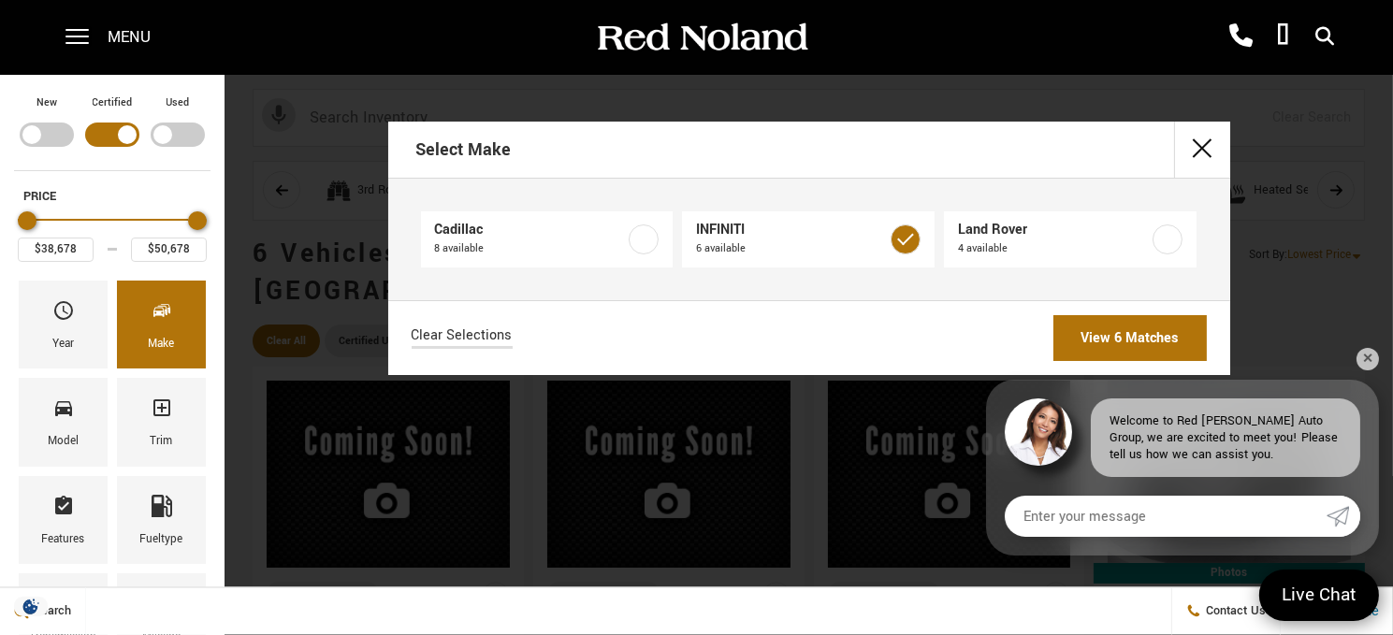
click at [171, 128] on div "Filter by Vehicle Type" at bounding box center [178, 135] width 54 height 24
type input "$12,078"
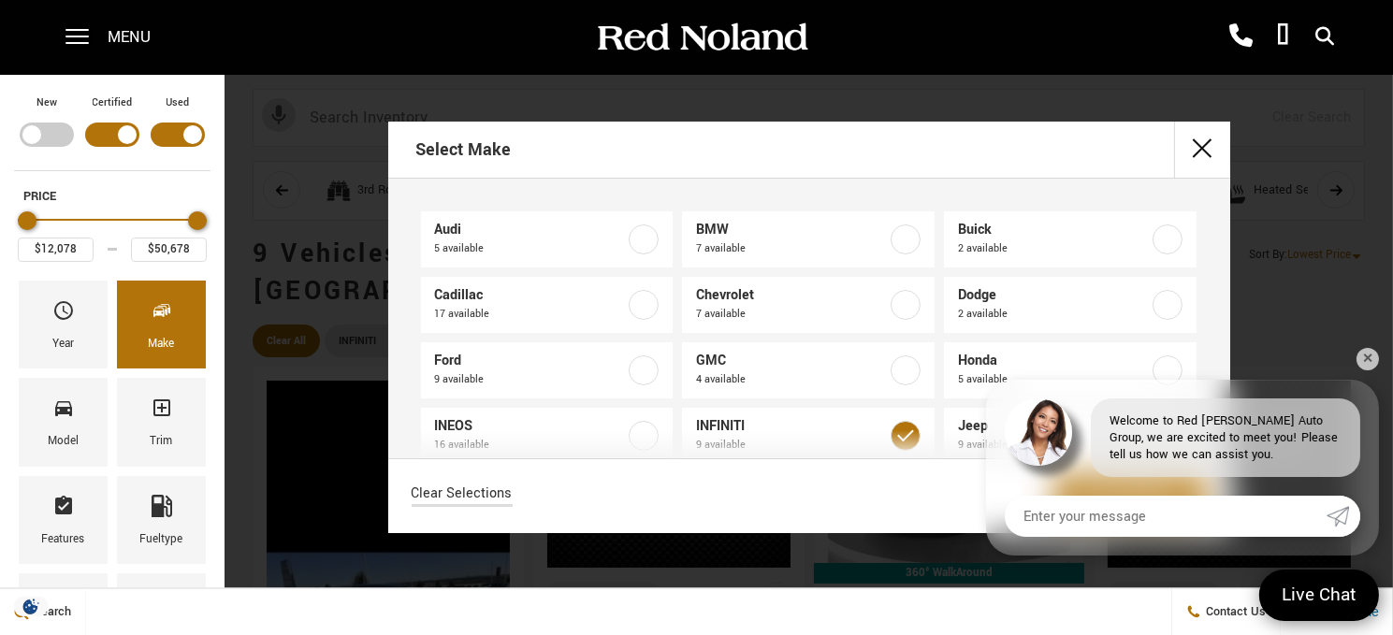
click at [118, 129] on div "Filter by Vehicle Type" at bounding box center [112, 135] width 54 height 24
type input "$35,378"
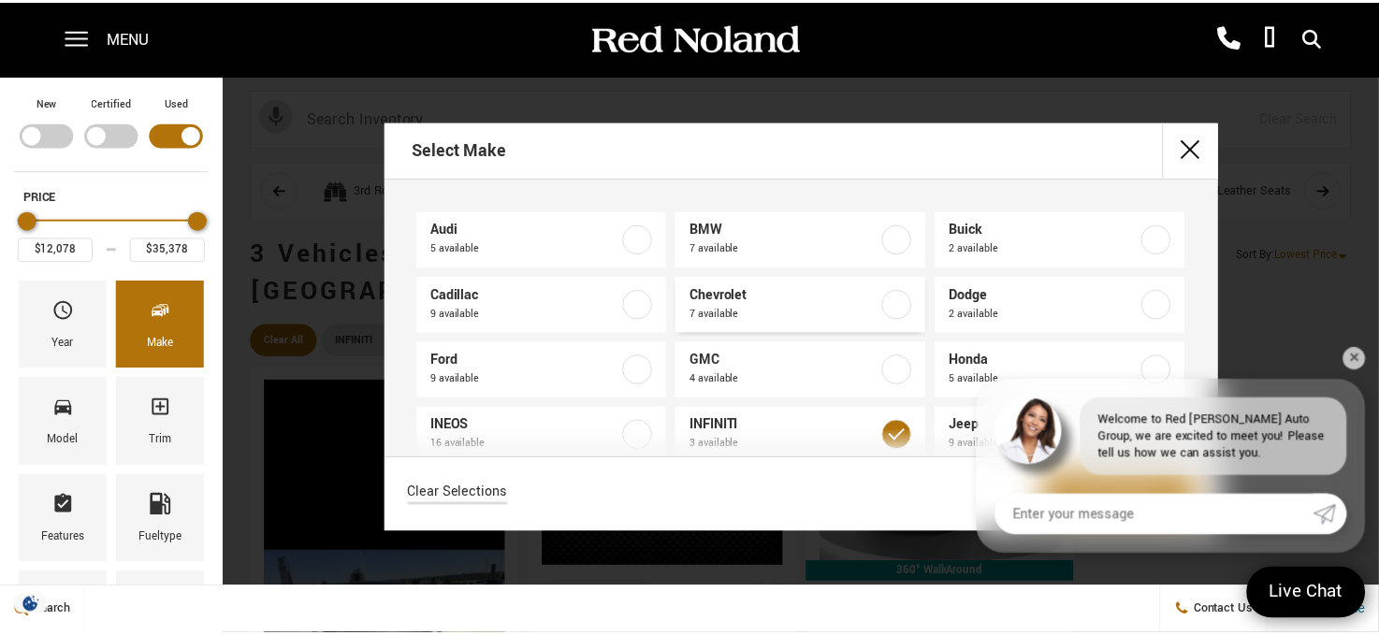
scroll to position [94, 0]
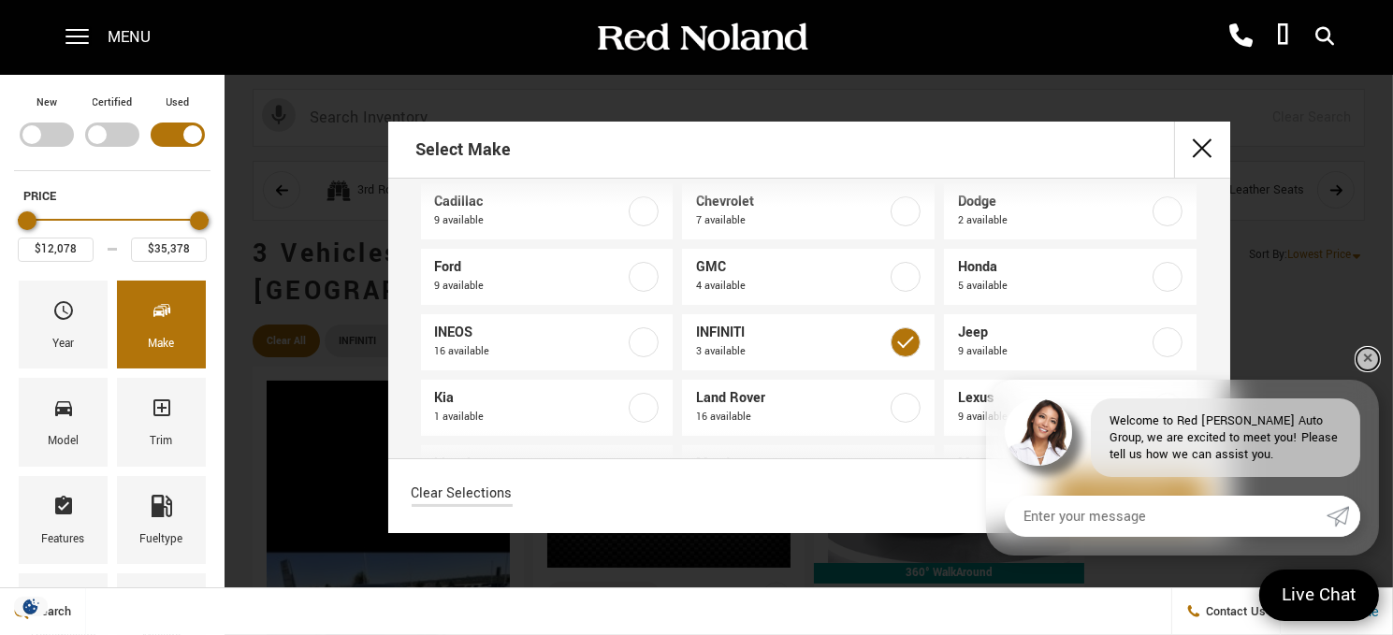
click at [1372, 357] on link "✕" at bounding box center [1367, 359] width 22 height 22
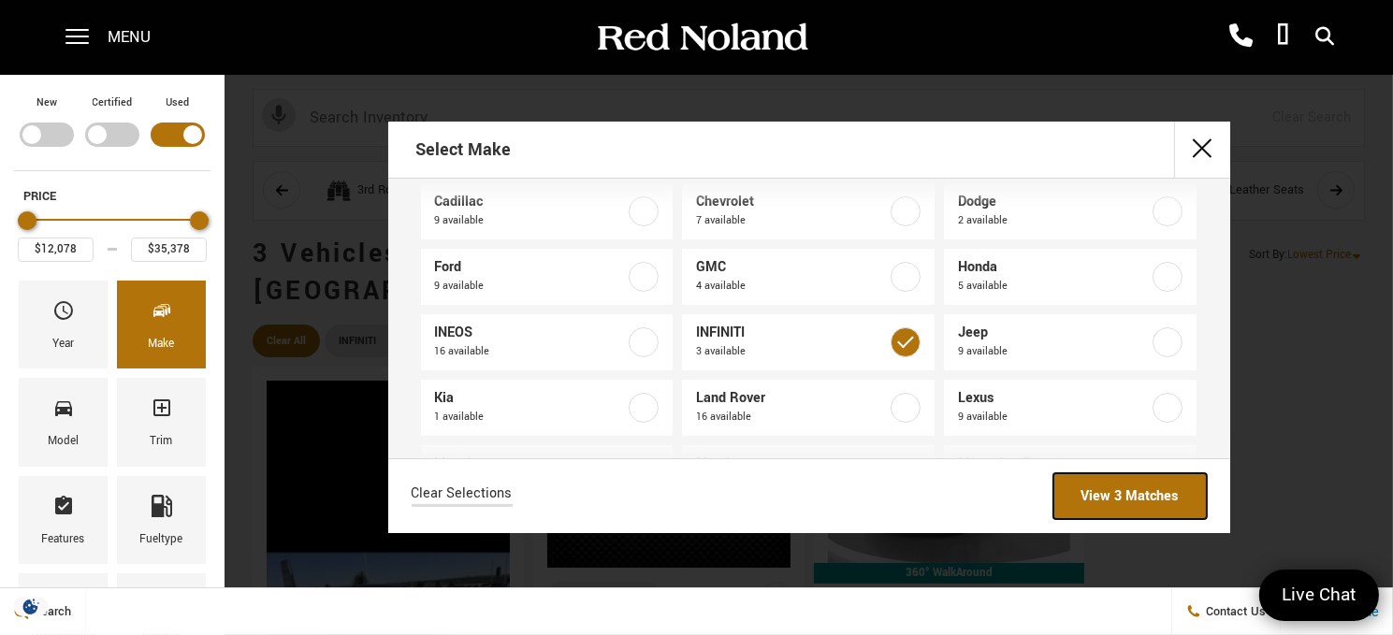
click at [1090, 497] on link "View 3 Matches" at bounding box center [1129, 496] width 153 height 46
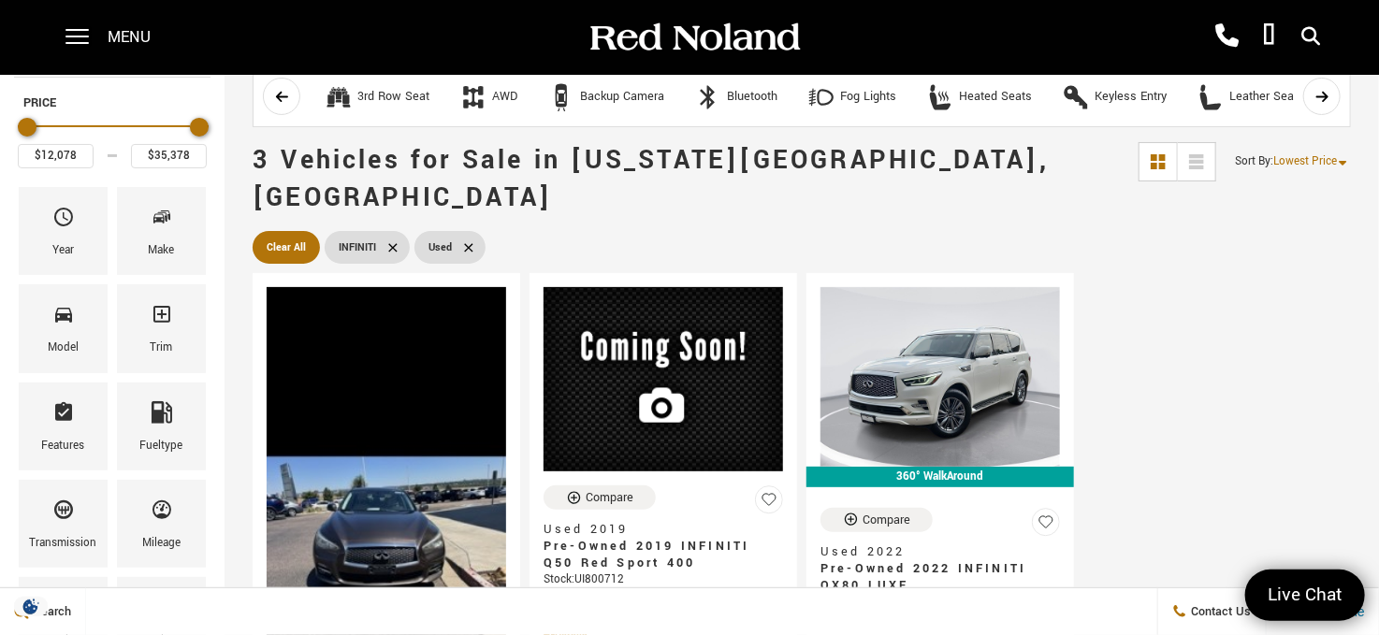
click at [397, 240] on icon at bounding box center [392, 247] width 15 height 15
type input "$6,189"
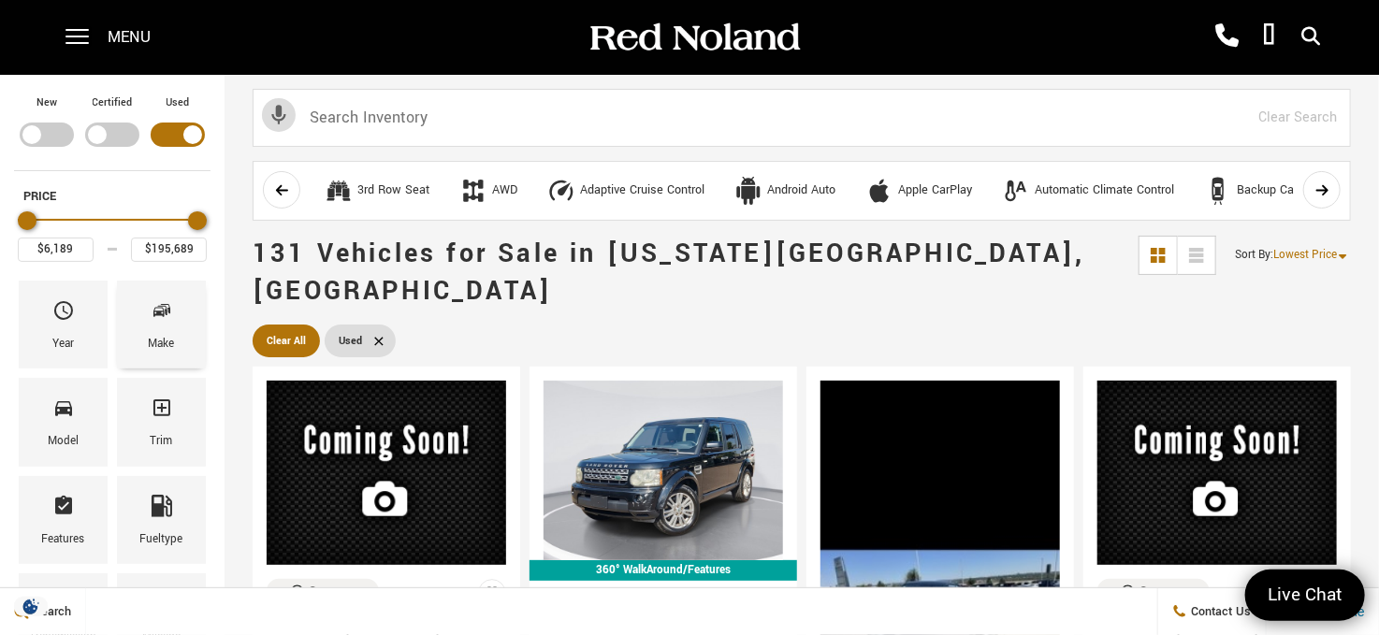
click at [169, 319] on icon "Make" at bounding box center [162, 310] width 22 height 22
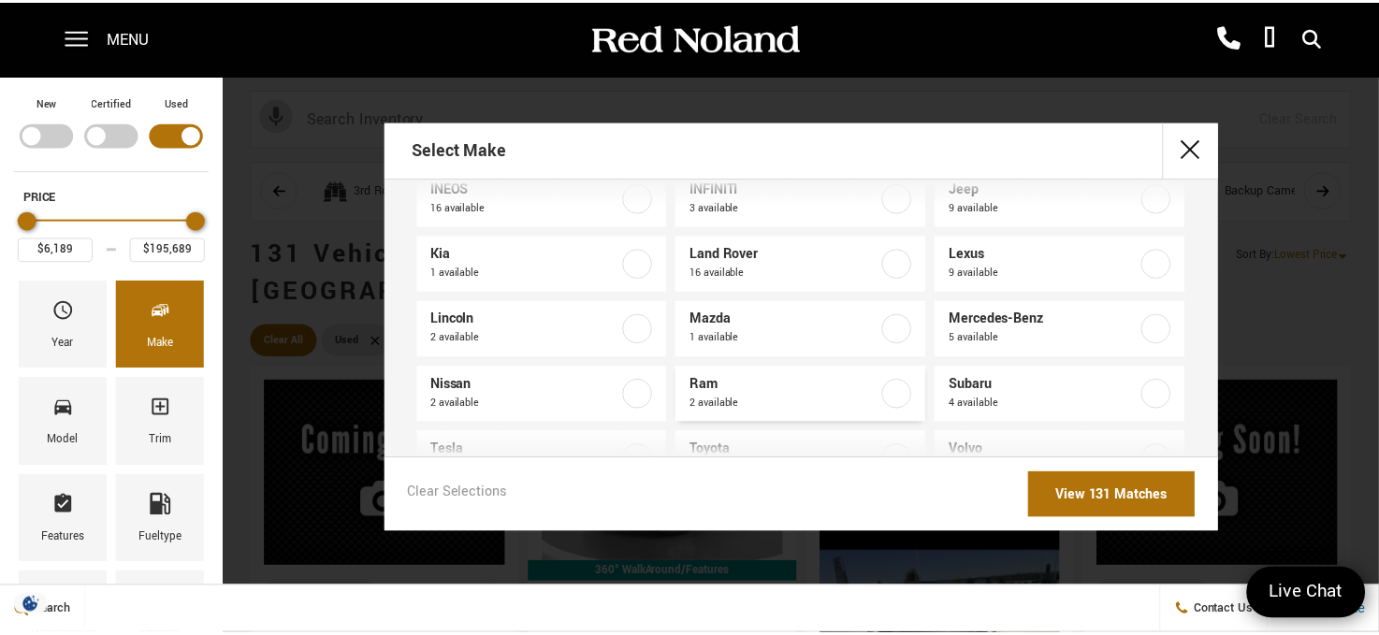
scroll to position [206, 0]
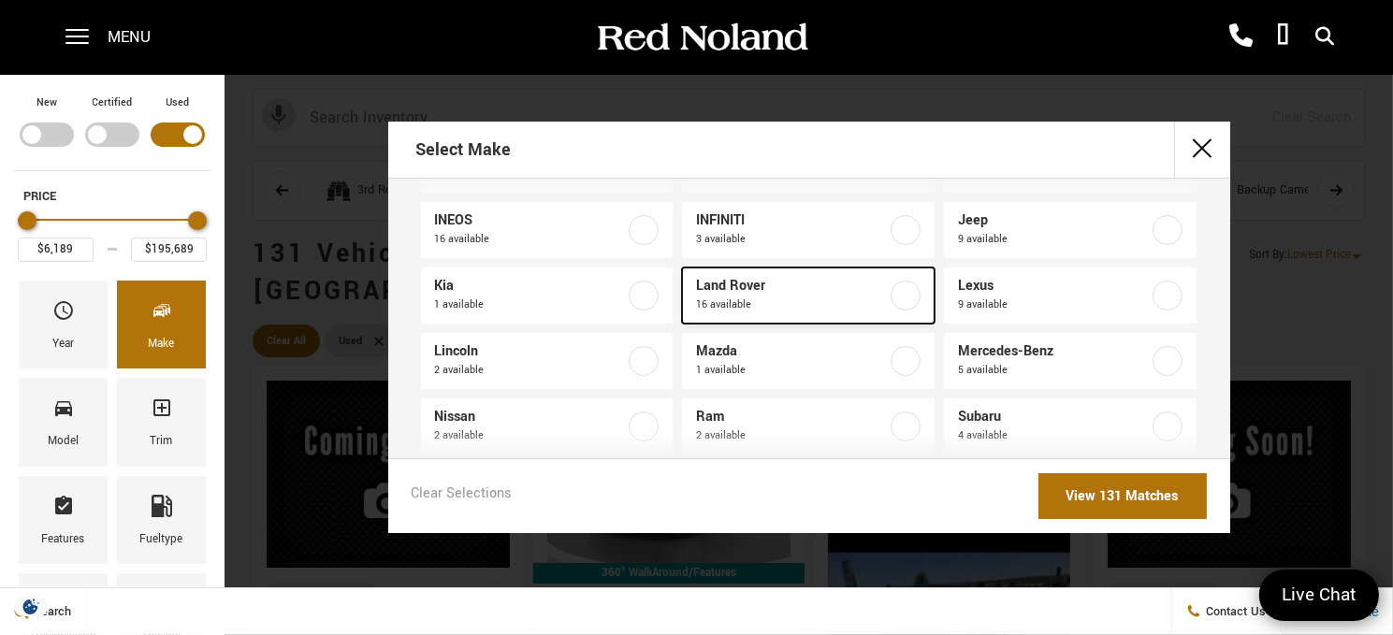
click at [896, 286] on label at bounding box center [905, 296] width 30 height 30
type input "$150,268"
checkbox input "true"
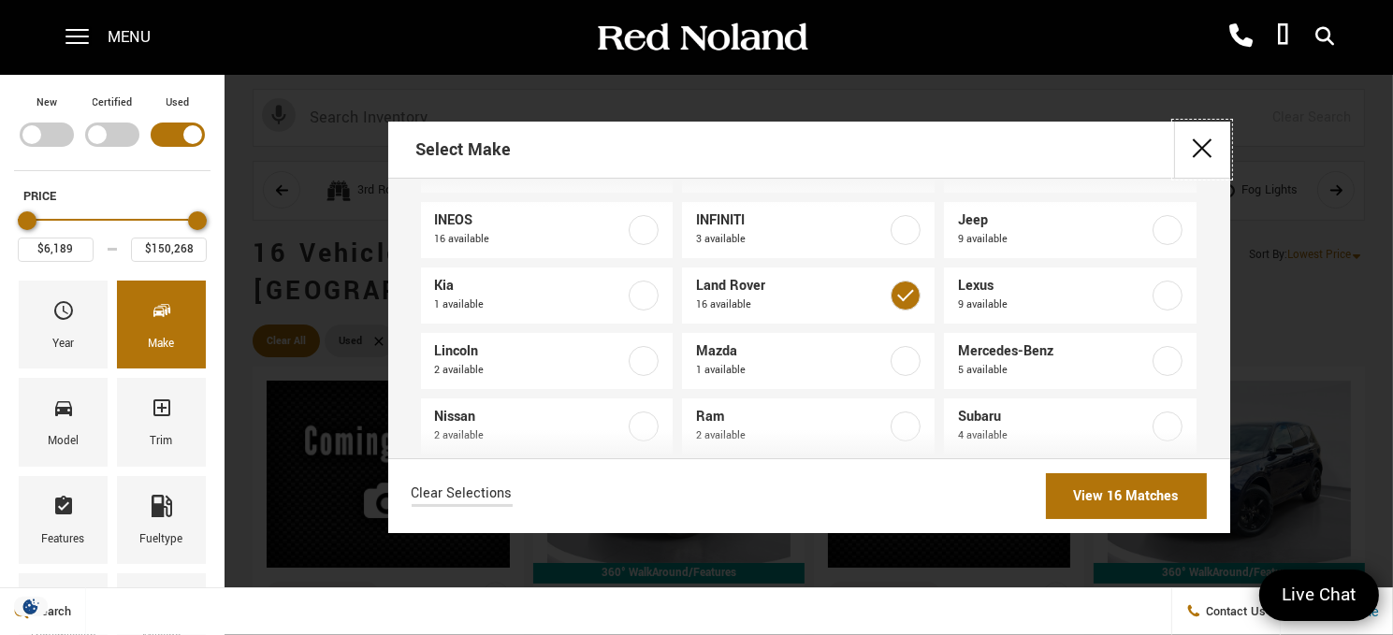
click at [1206, 148] on button "close" at bounding box center [1202, 150] width 56 height 56
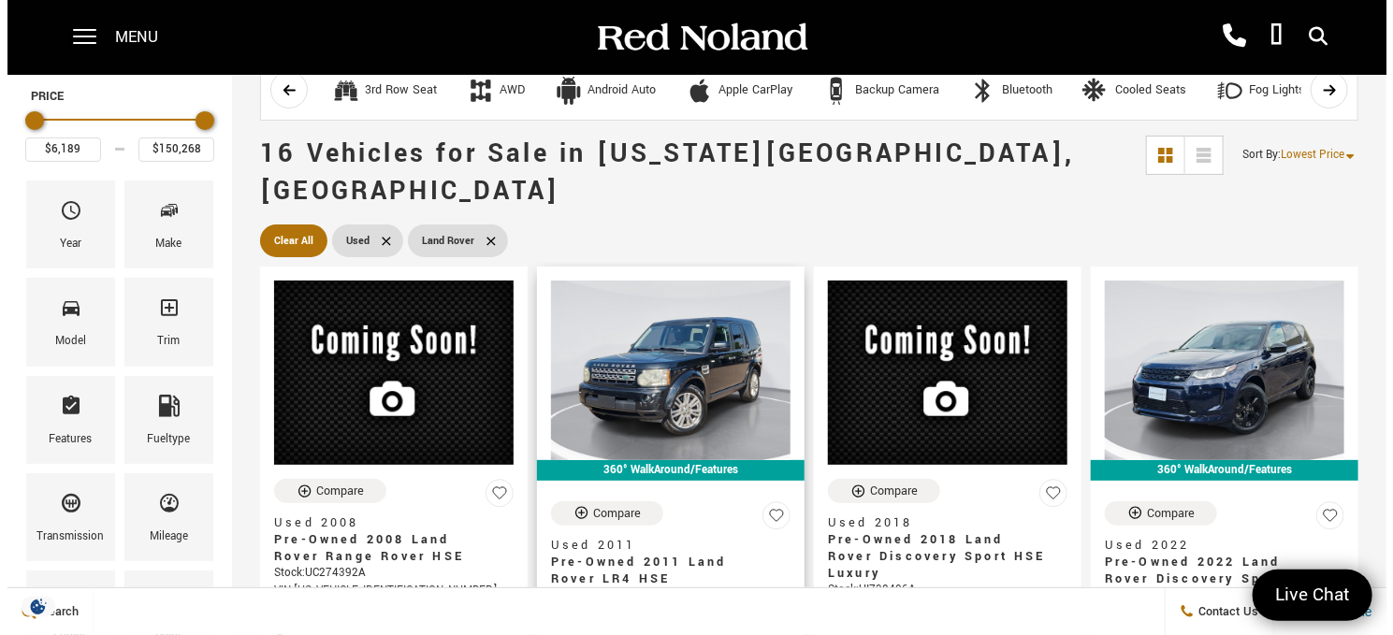
scroll to position [187, 0]
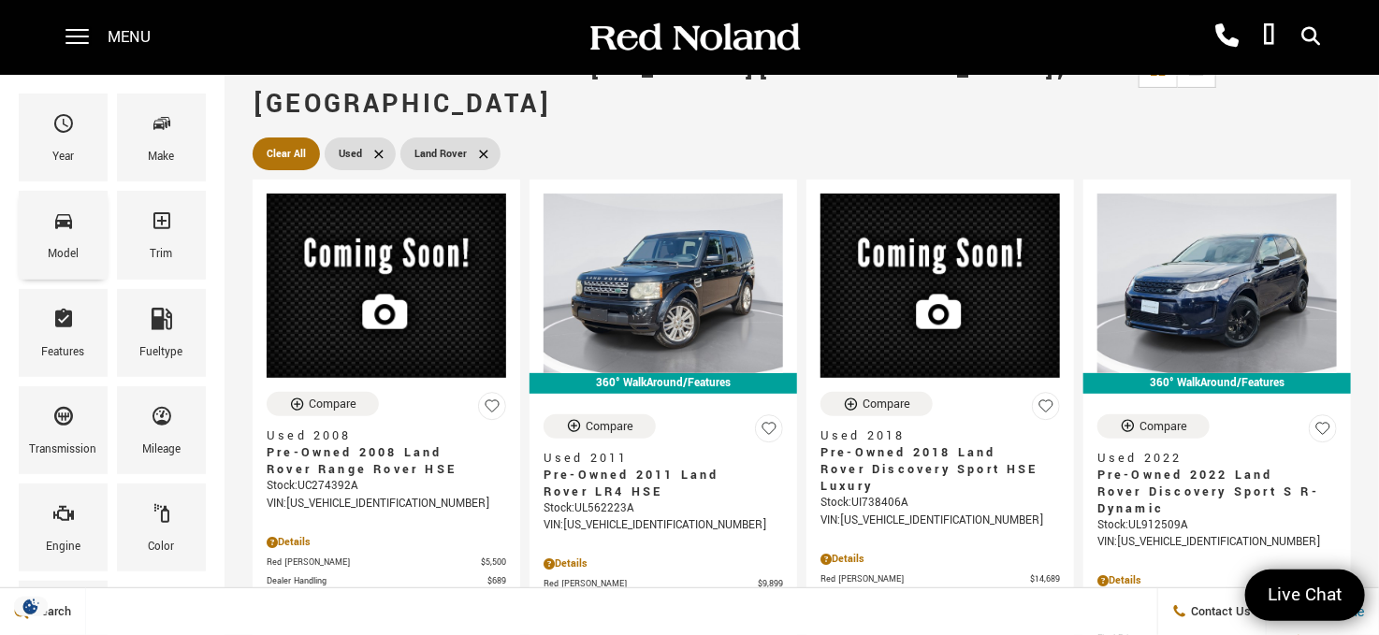
click at [64, 225] on icon "Model" at bounding box center [63, 220] width 22 height 22
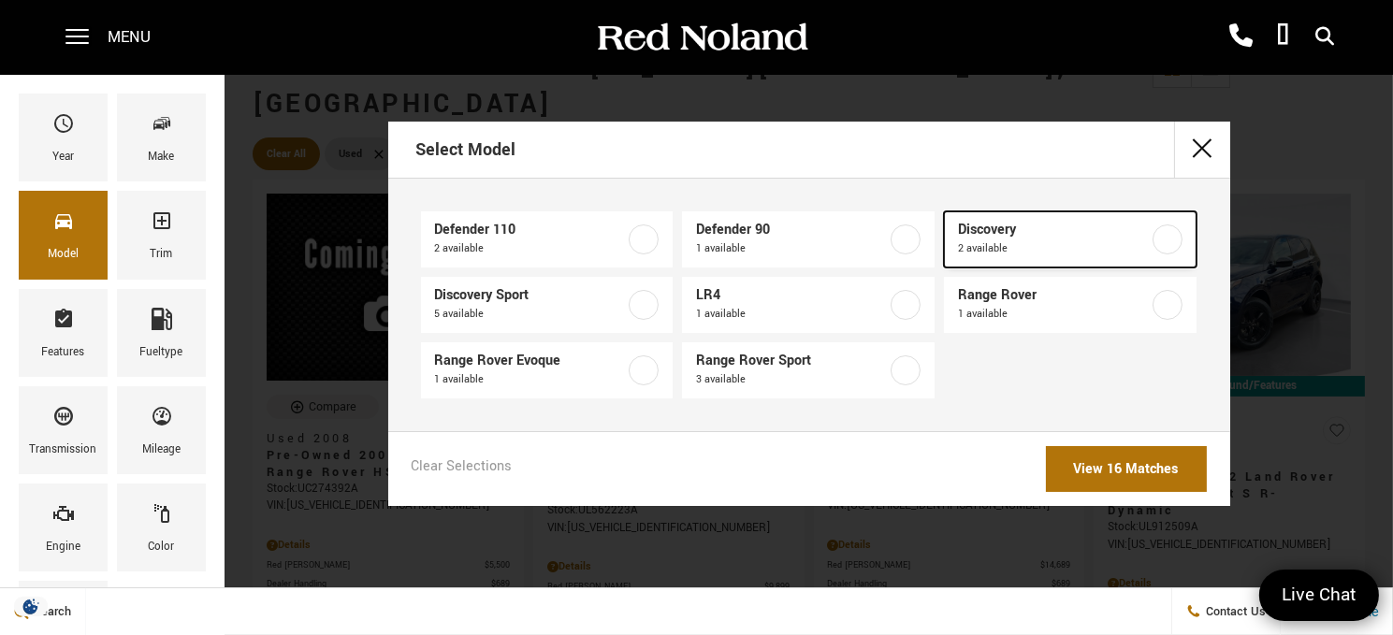
click at [1178, 238] on label at bounding box center [1167, 239] width 30 height 30
type input "$43,802"
type input "$55,322"
checkbox input "true"
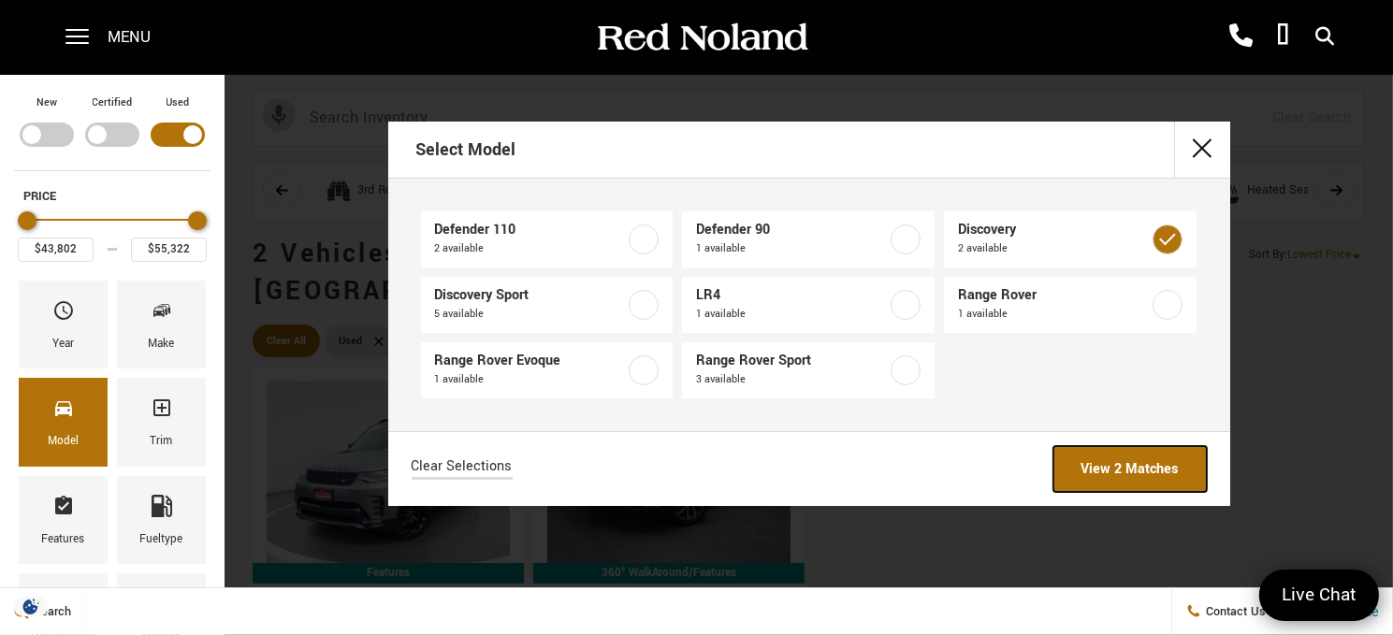
click at [1134, 465] on link "View 2 Matches" at bounding box center [1129, 469] width 153 height 46
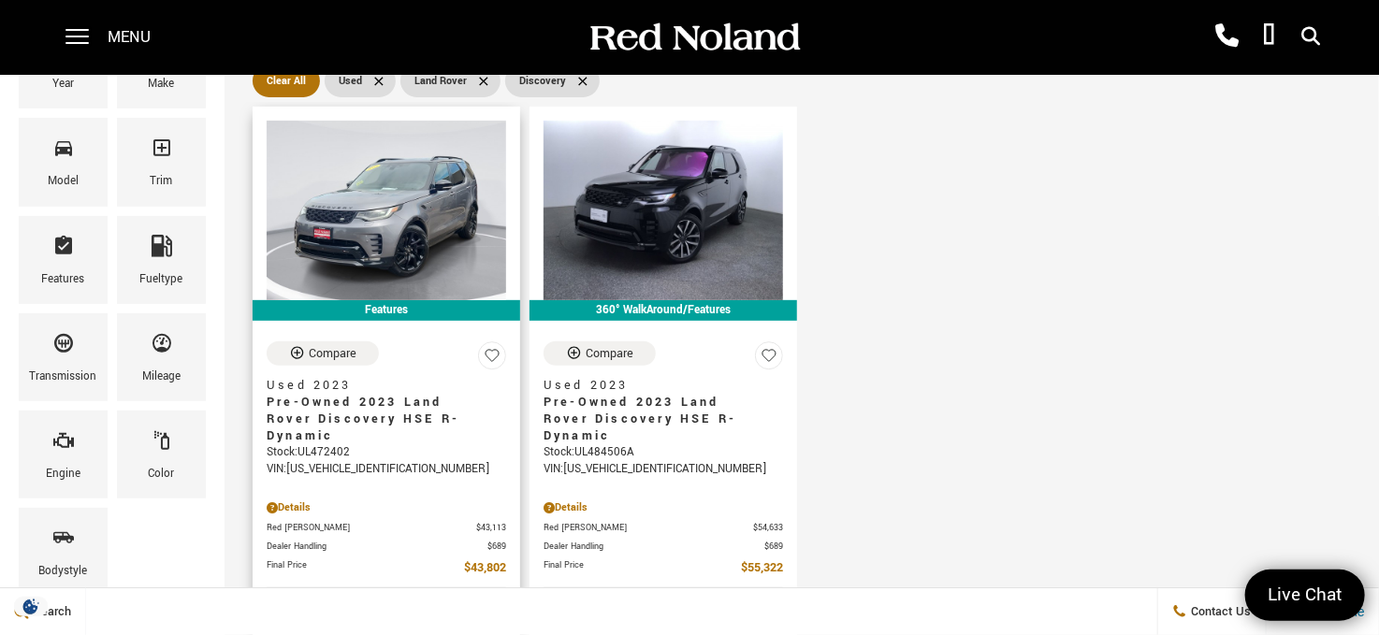
scroll to position [281, 0]
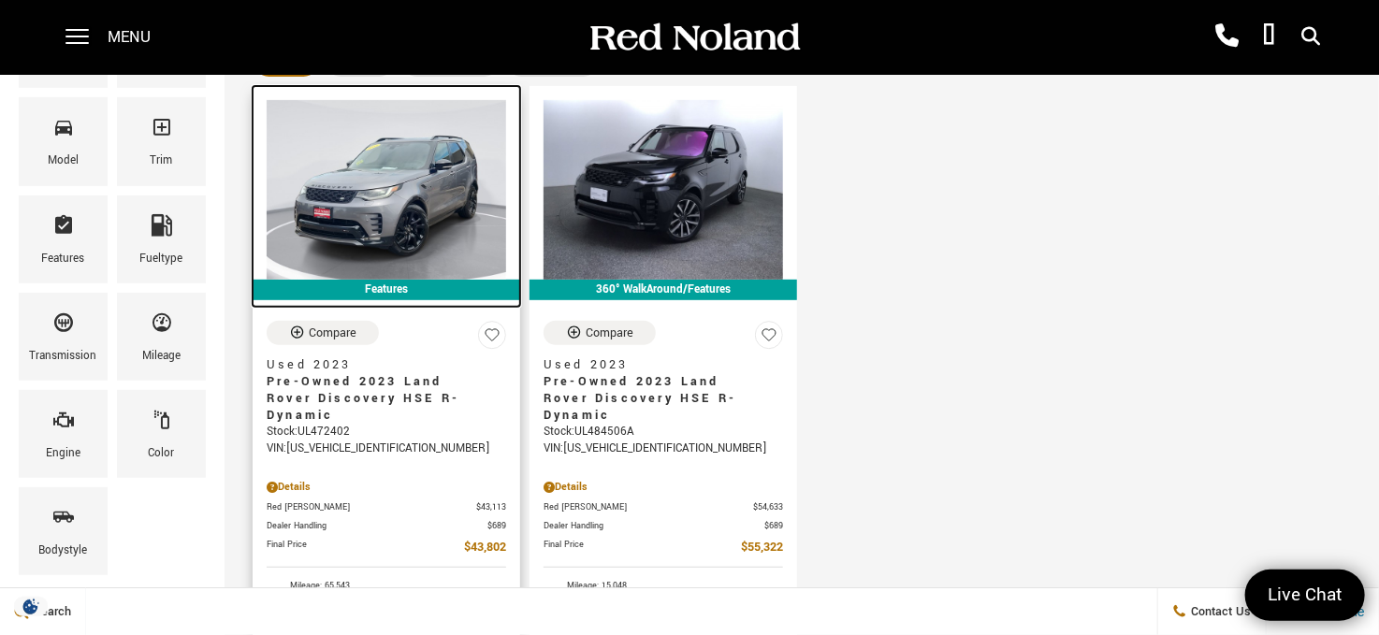
click at [443, 181] on img at bounding box center [386, 190] width 239 height 180
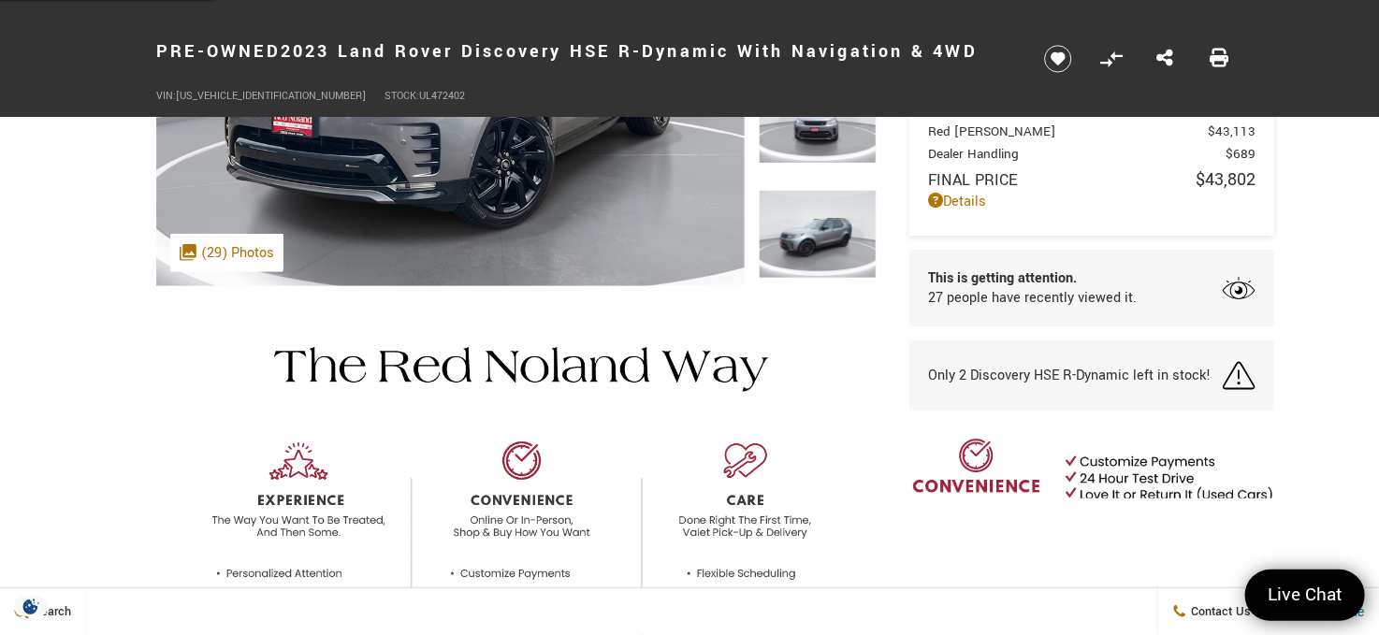
scroll to position [372, 0]
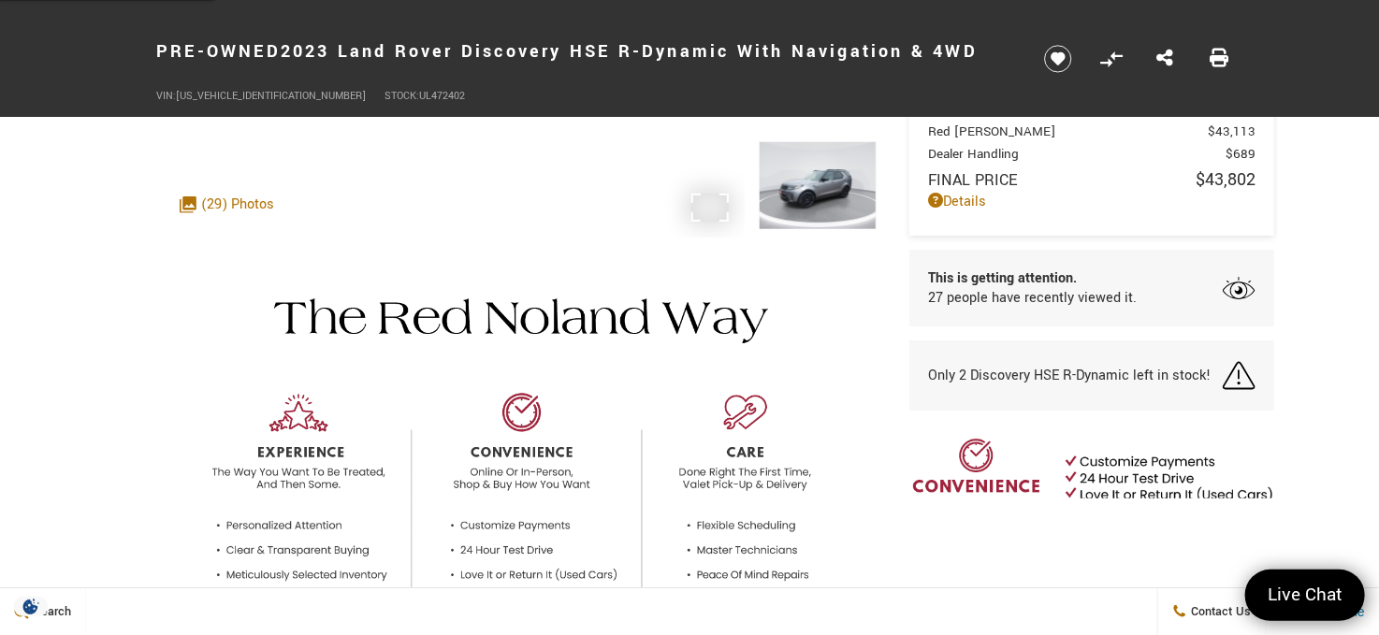
click at [247, 198] on div ".cls-1, .cls-3 { fill: #c50033; } .cls-1 { clip-rule: evenodd; } .cls-2 { clip-…" at bounding box center [226, 204] width 113 height 38
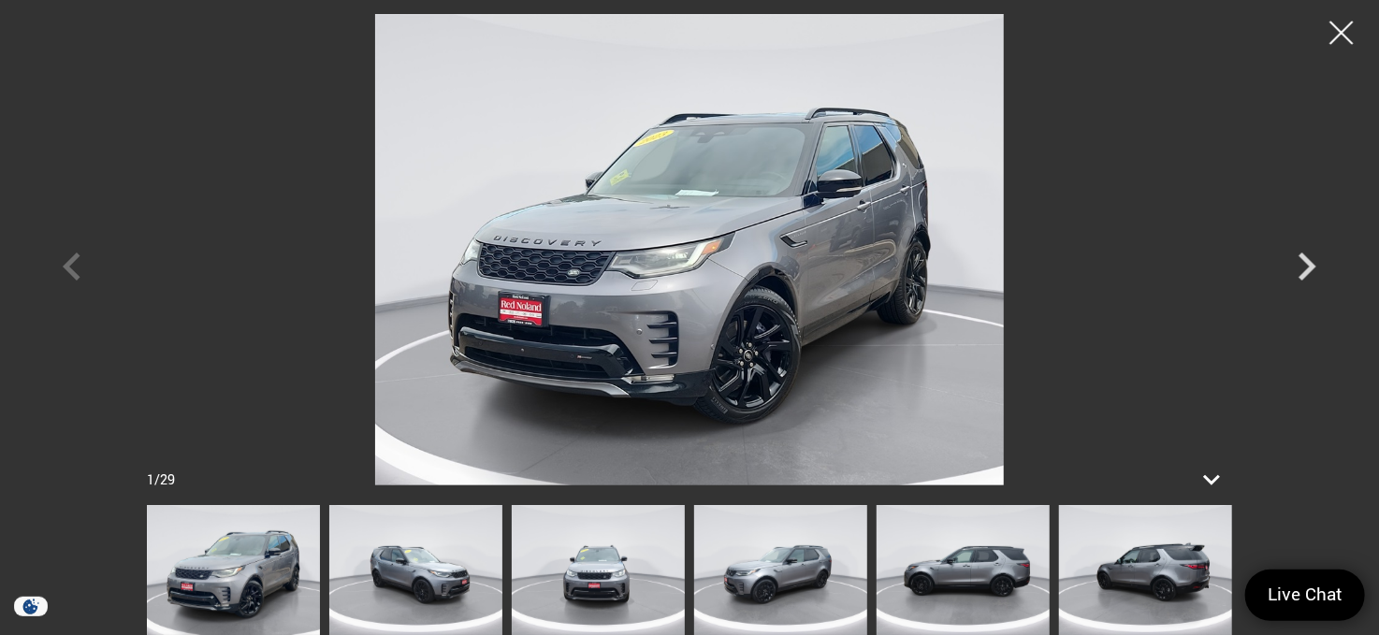
click at [996, 570] on img at bounding box center [962, 570] width 173 height 130
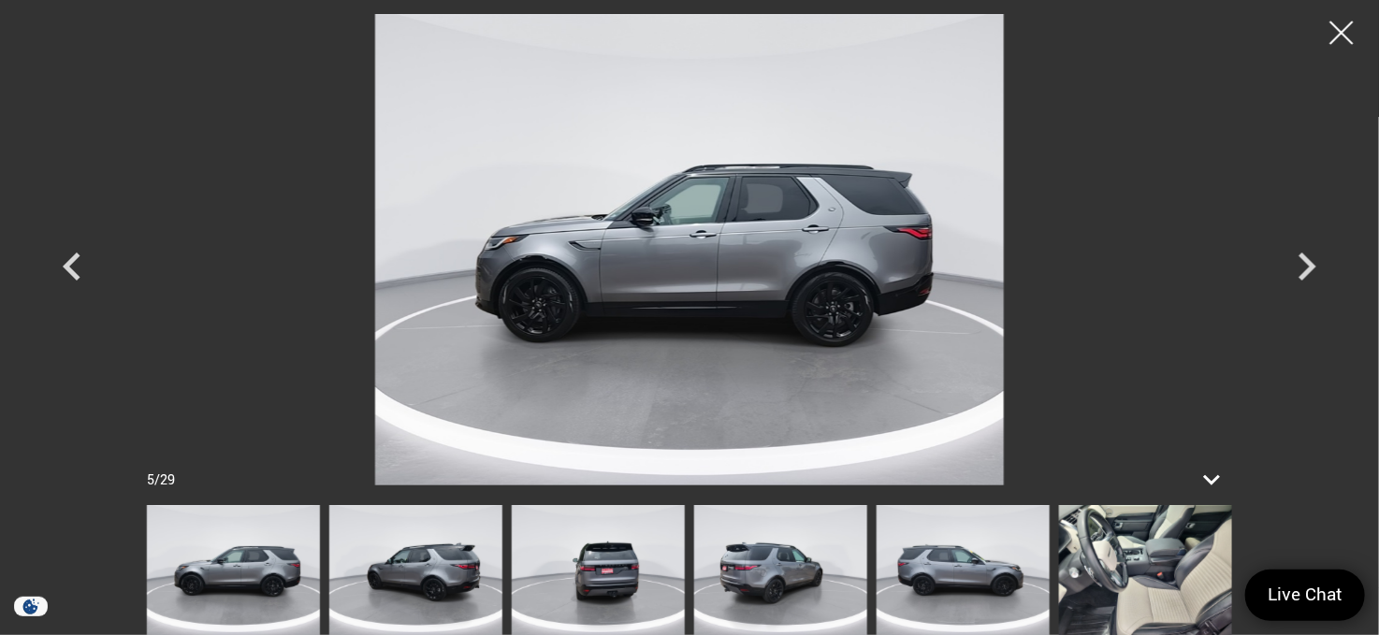
click at [1163, 589] on img at bounding box center [1145, 570] width 173 height 130
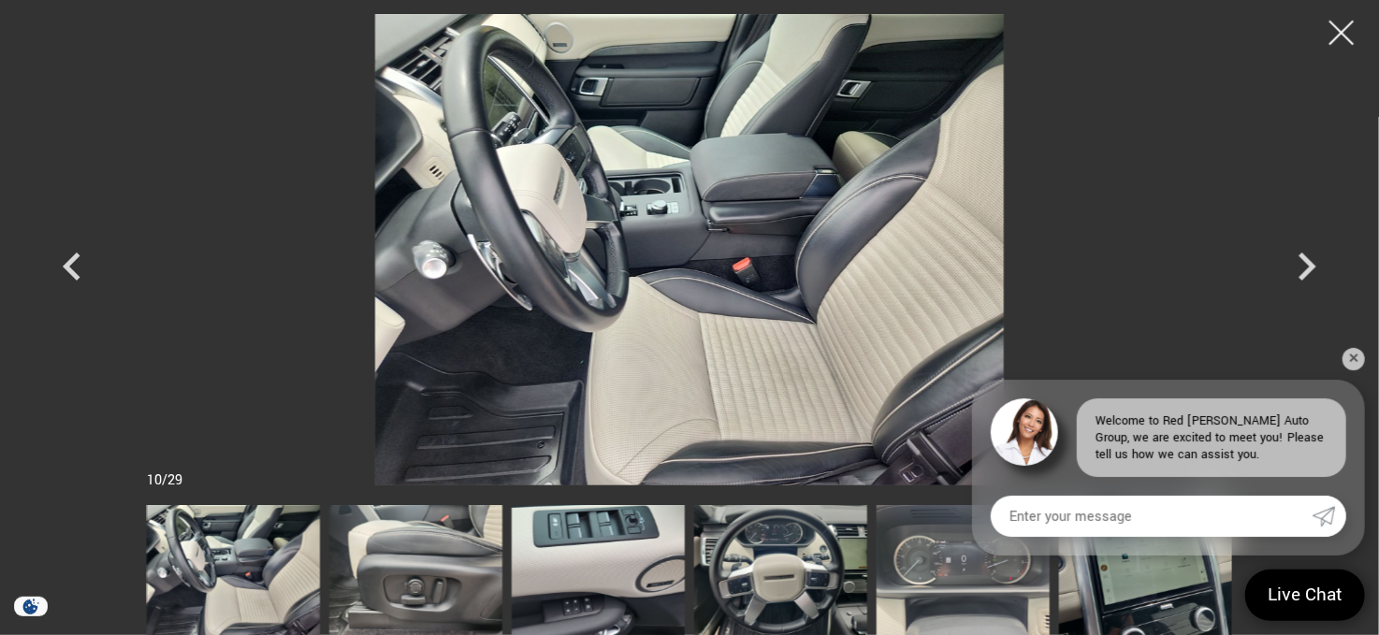
click at [1341, 28] on div at bounding box center [1342, 33] width 50 height 50
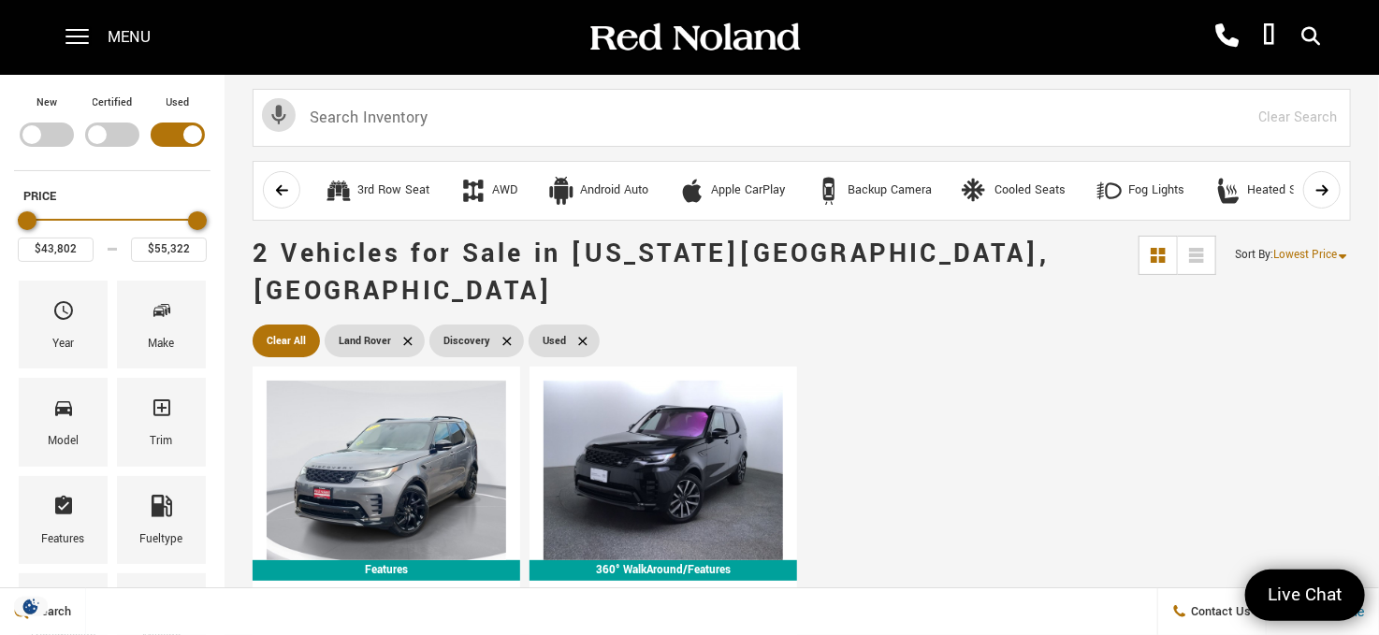
click at [499, 334] on icon at bounding box center [506, 341] width 15 height 15
type input "$6,189"
type input "$150,268"
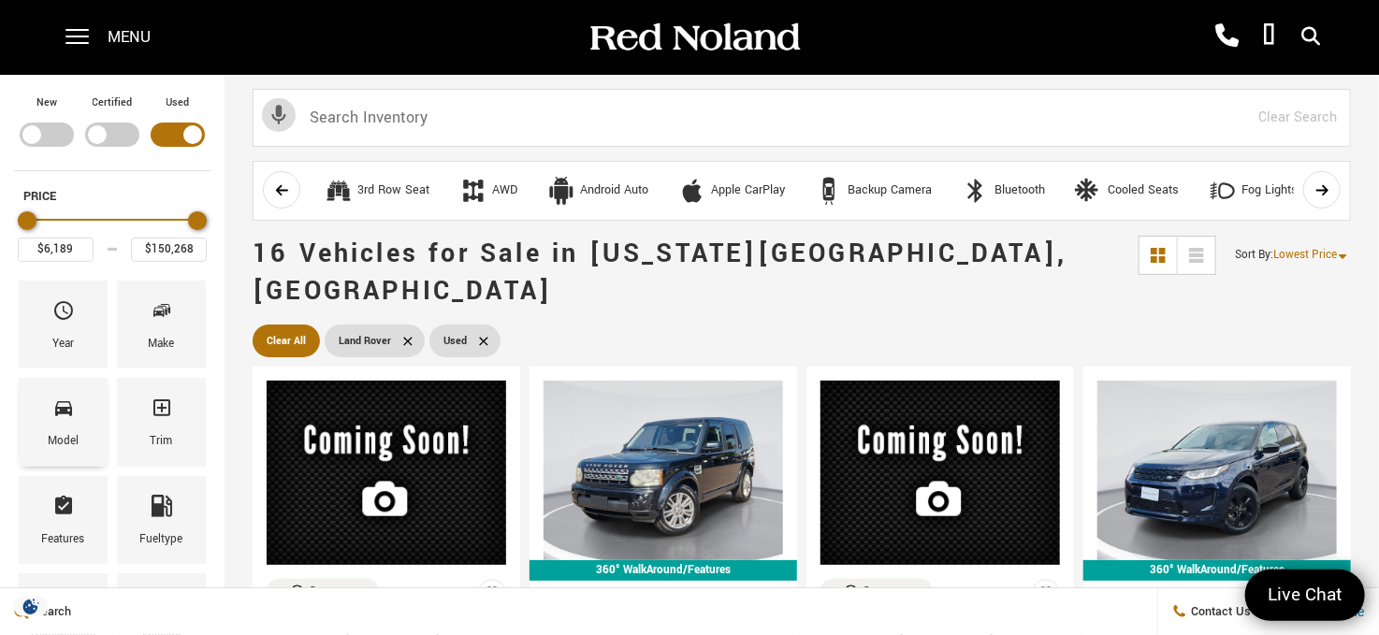
click at [72, 402] on icon "Model" at bounding box center [63, 408] width 22 height 22
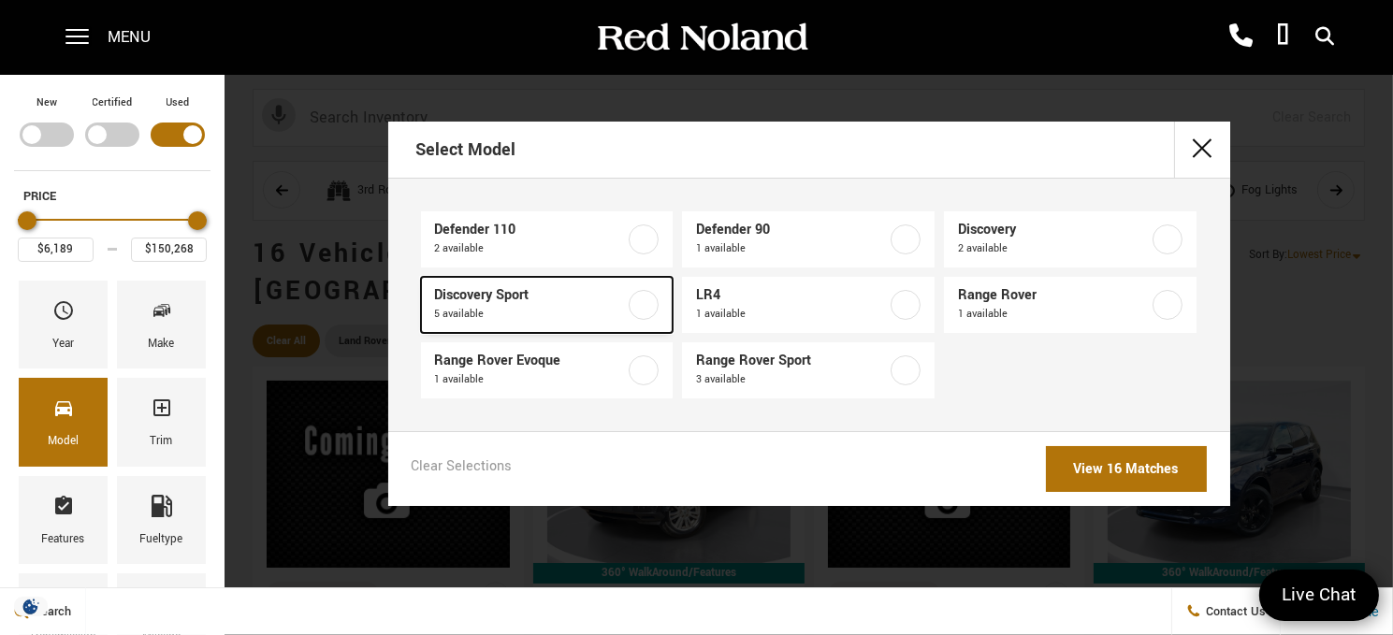
click at [643, 296] on label at bounding box center [643, 305] width 30 height 30
type input "$15,378"
type input "$50,389"
checkbox input "true"
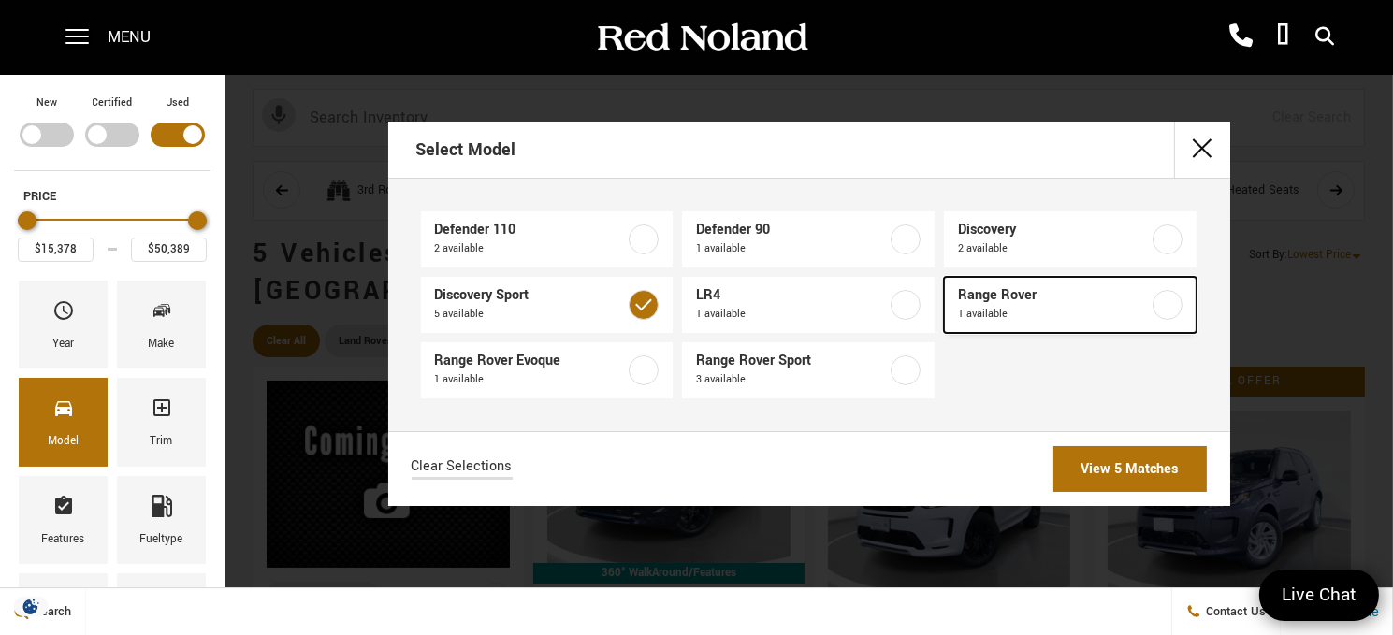
click at [1163, 296] on label at bounding box center [1167, 305] width 30 height 30
type input "$6,189"
checkbox input "true"
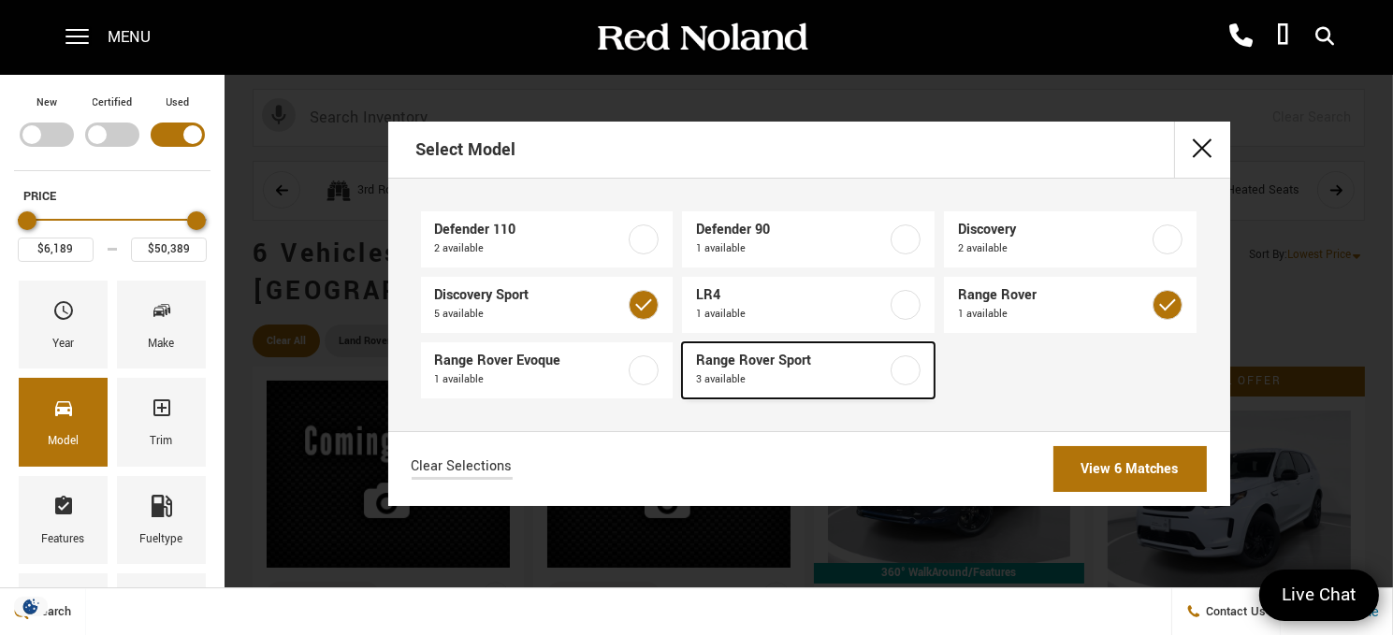
click at [898, 367] on label at bounding box center [905, 370] width 30 height 30
type input "$150,268"
checkbox input "true"
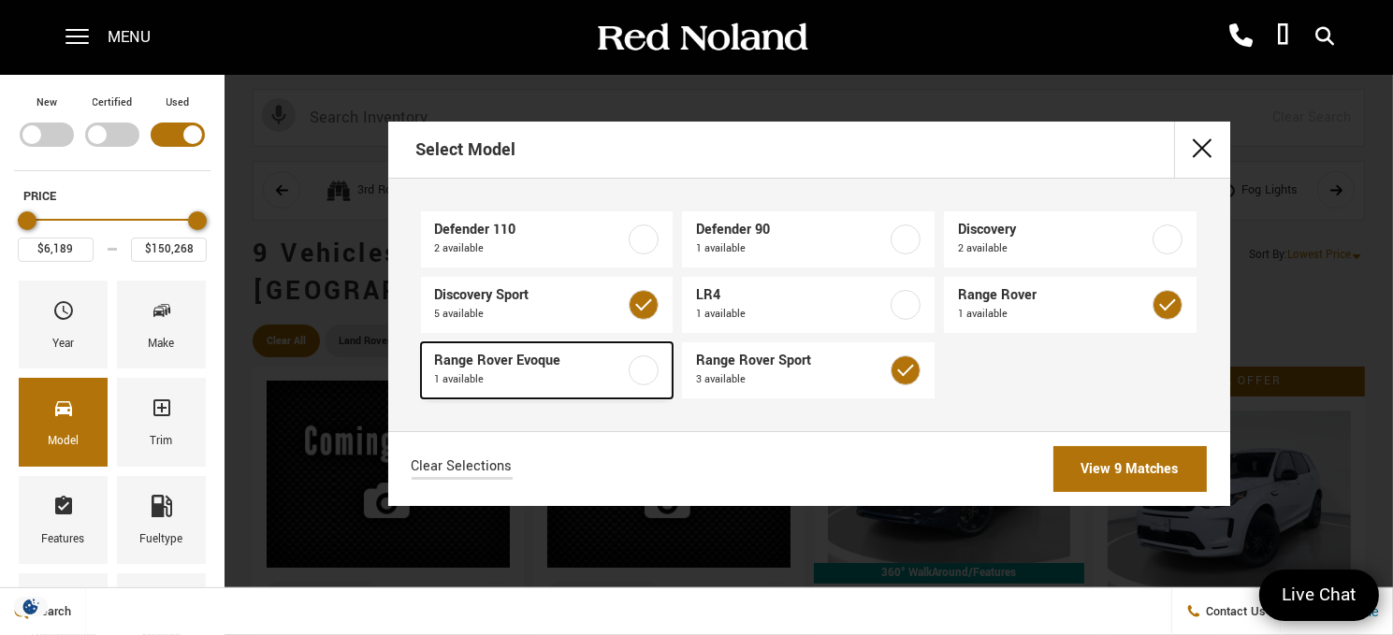
click at [644, 371] on label at bounding box center [643, 370] width 30 height 30
checkbox input "true"
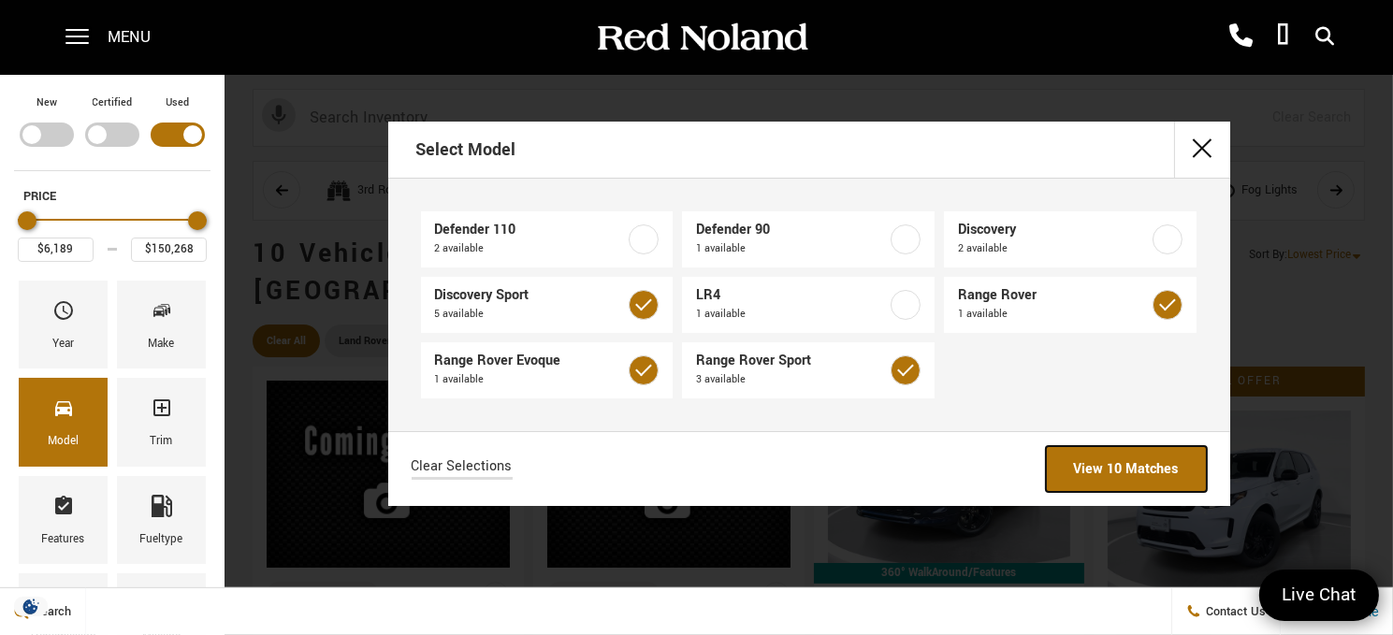
click at [1141, 470] on link "View 10 Matches" at bounding box center [1126, 469] width 161 height 46
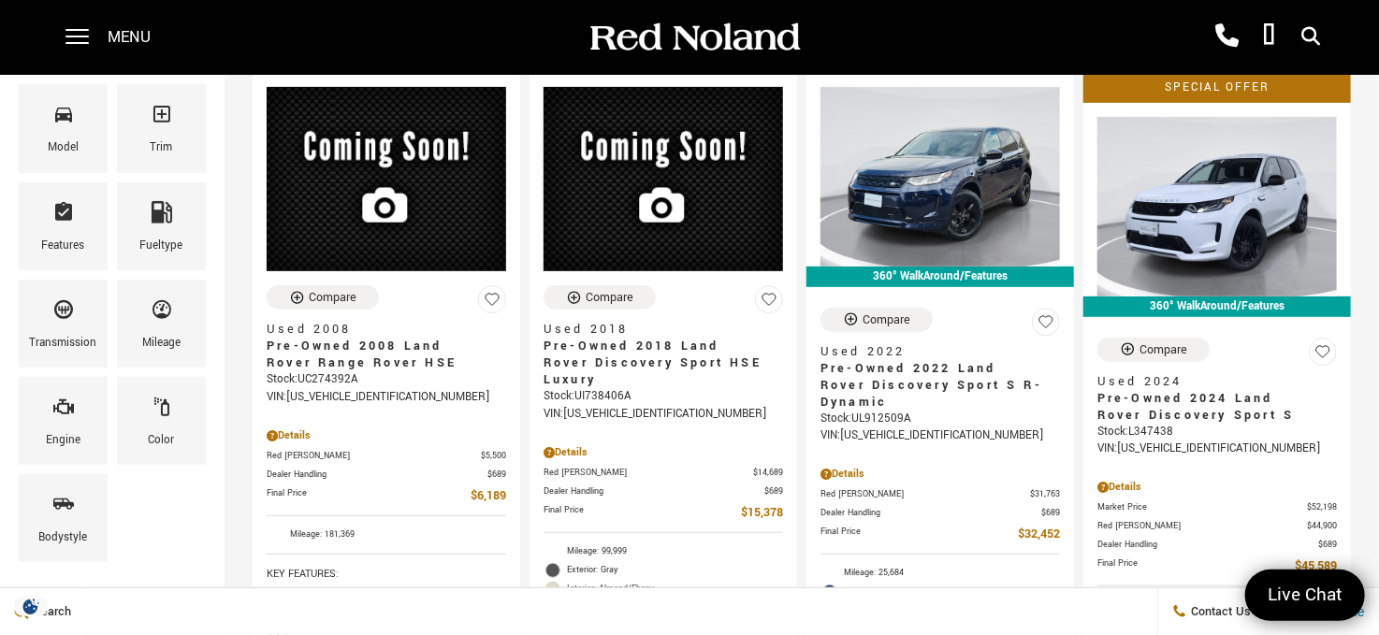
scroll to position [281, 0]
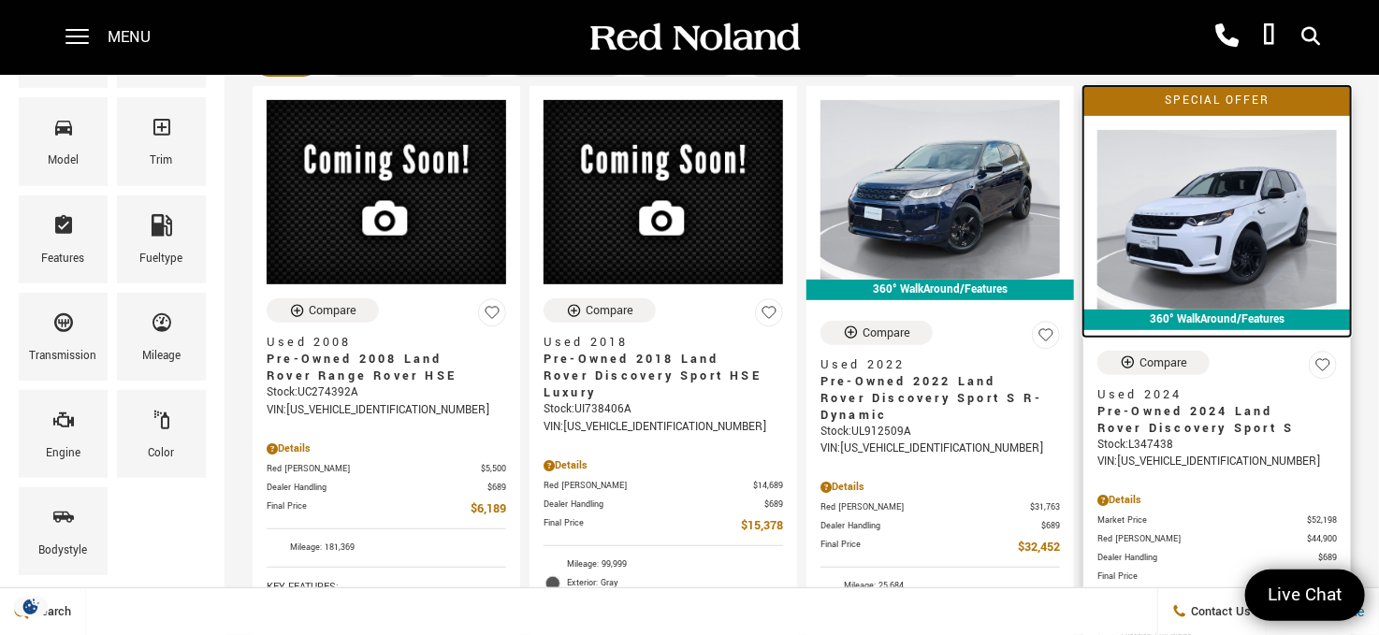
click at [1271, 184] on img at bounding box center [1216, 220] width 239 height 180
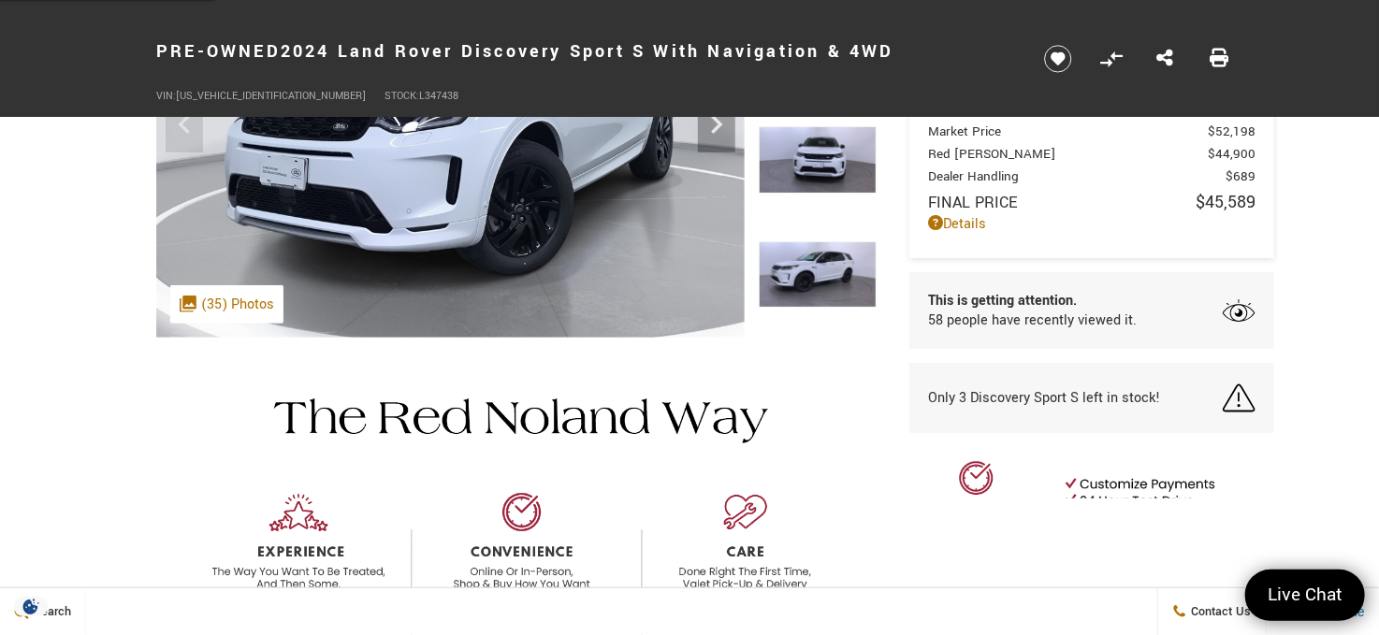
scroll to position [281, 0]
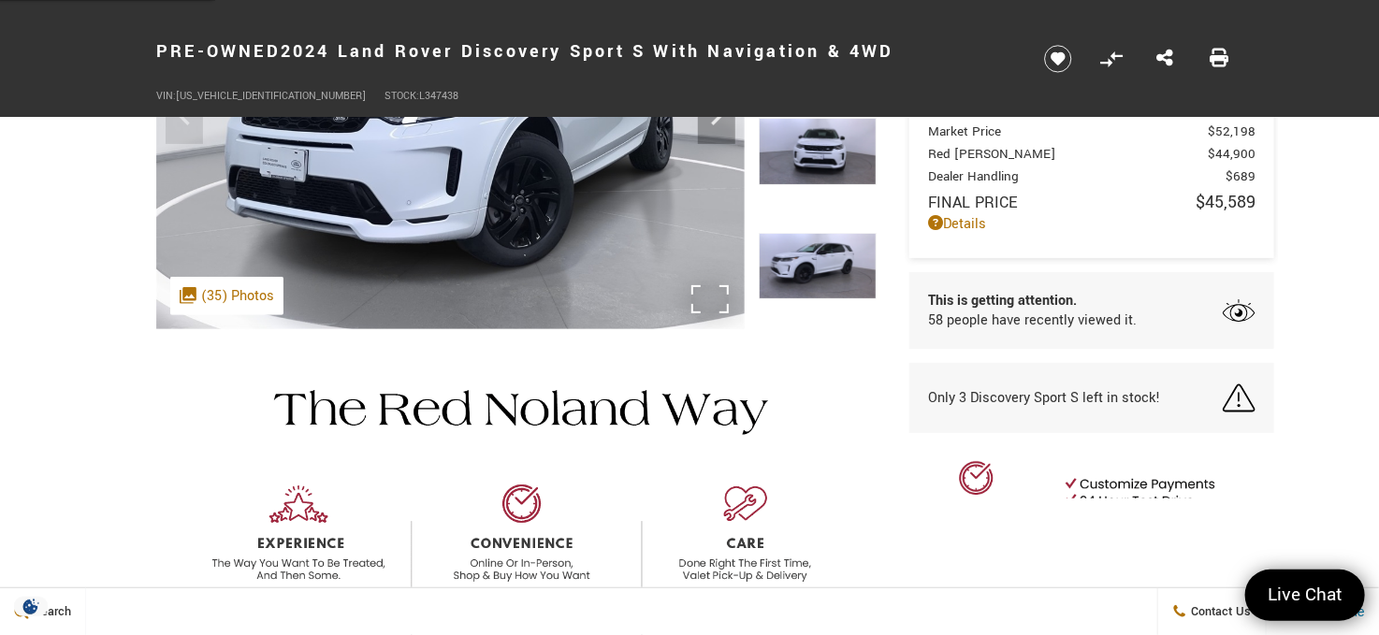
click at [226, 290] on div ".cls-1, .cls-3 { fill: #c50033; } .cls-1 { clip-rule: evenodd; } .cls-2 { clip-…" at bounding box center [226, 296] width 113 height 38
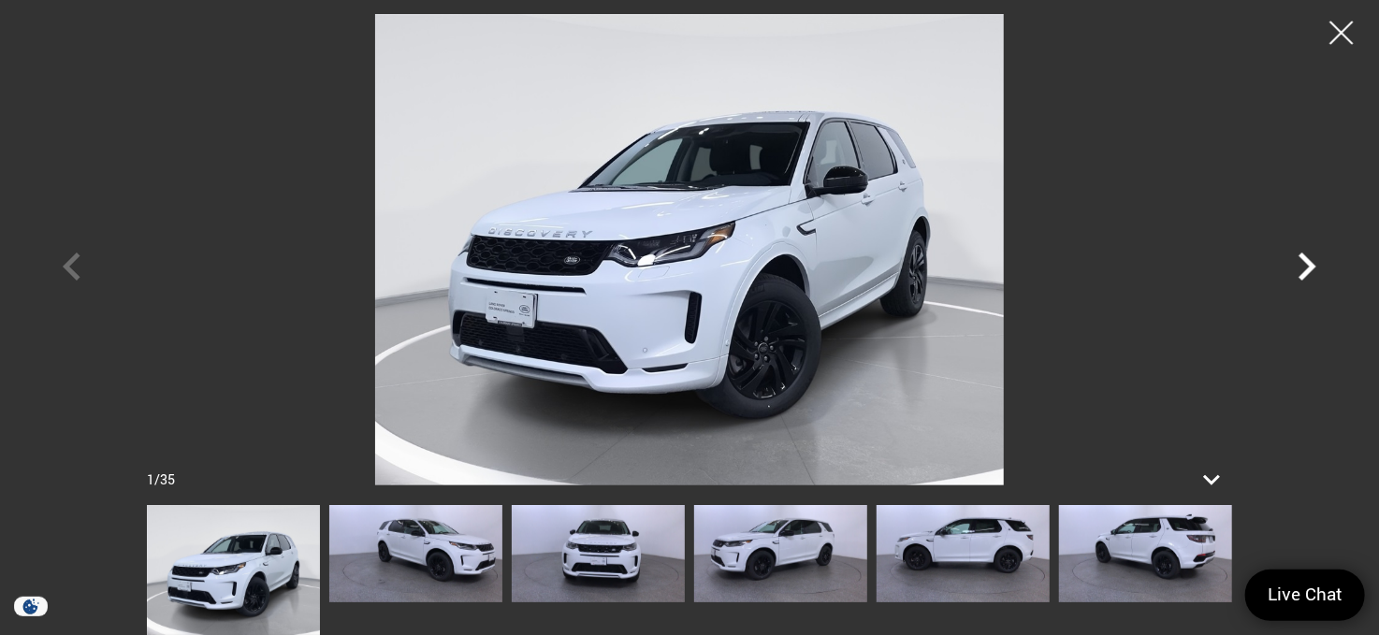
click at [1318, 270] on icon "Next" at bounding box center [1306, 266] width 56 height 56
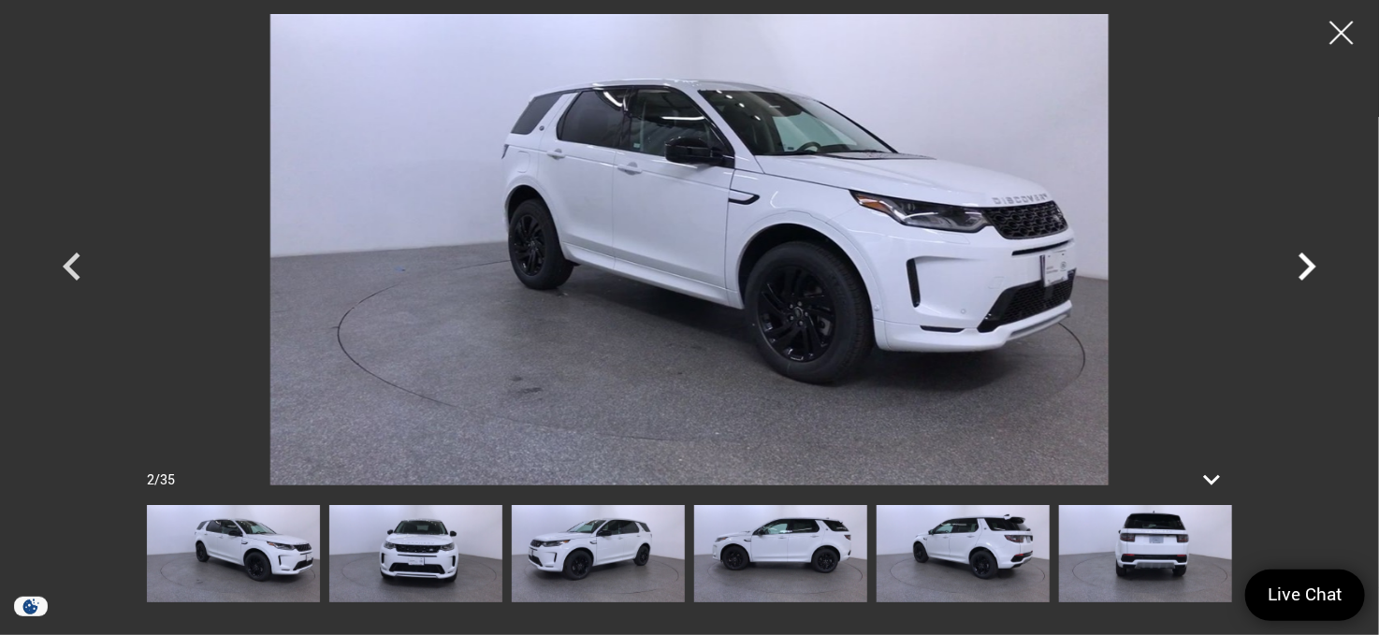
click at [1318, 270] on icon "Next" at bounding box center [1306, 266] width 56 height 56
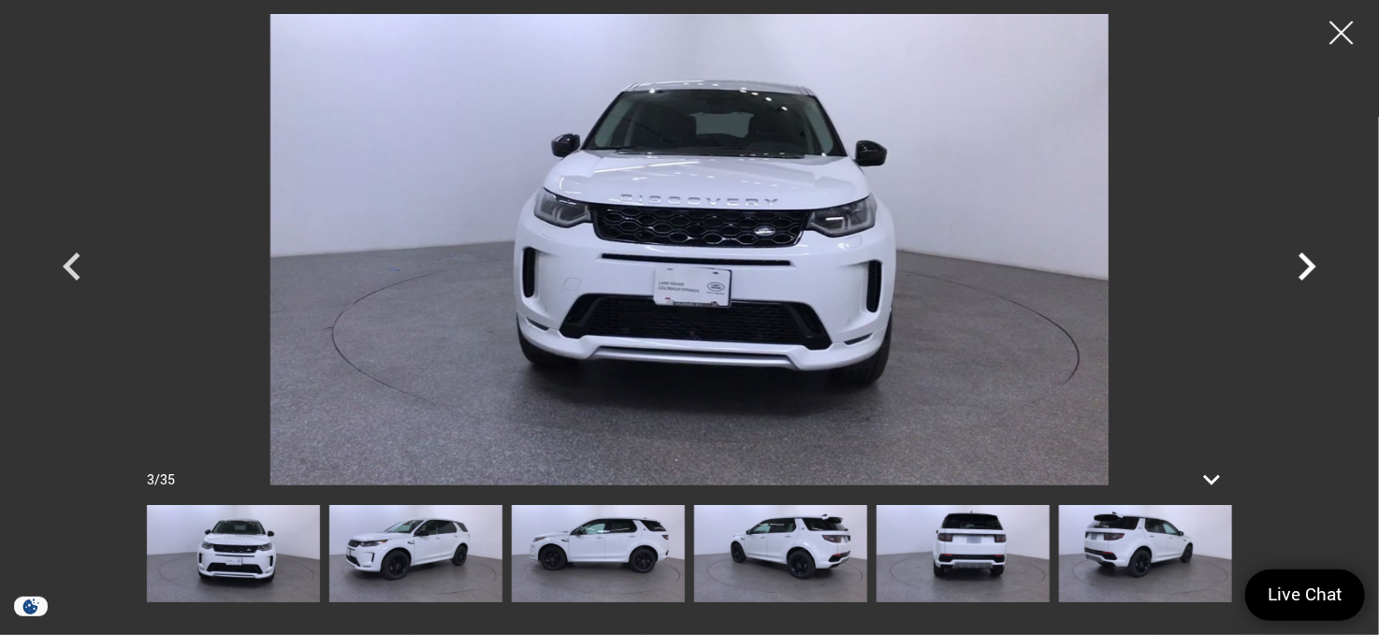
click at [1318, 270] on icon "Next" at bounding box center [1306, 266] width 56 height 56
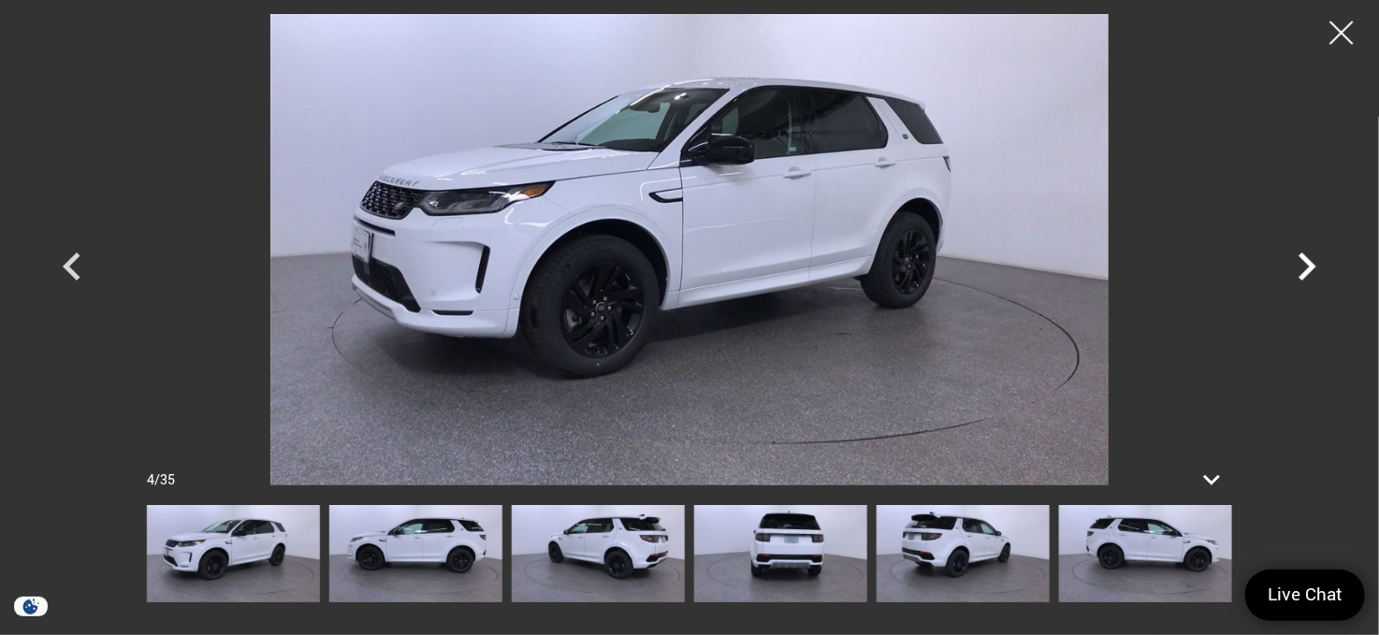
click at [1318, 270] on icon "Next" at bounding box center [1306, 266] width 56 height 56
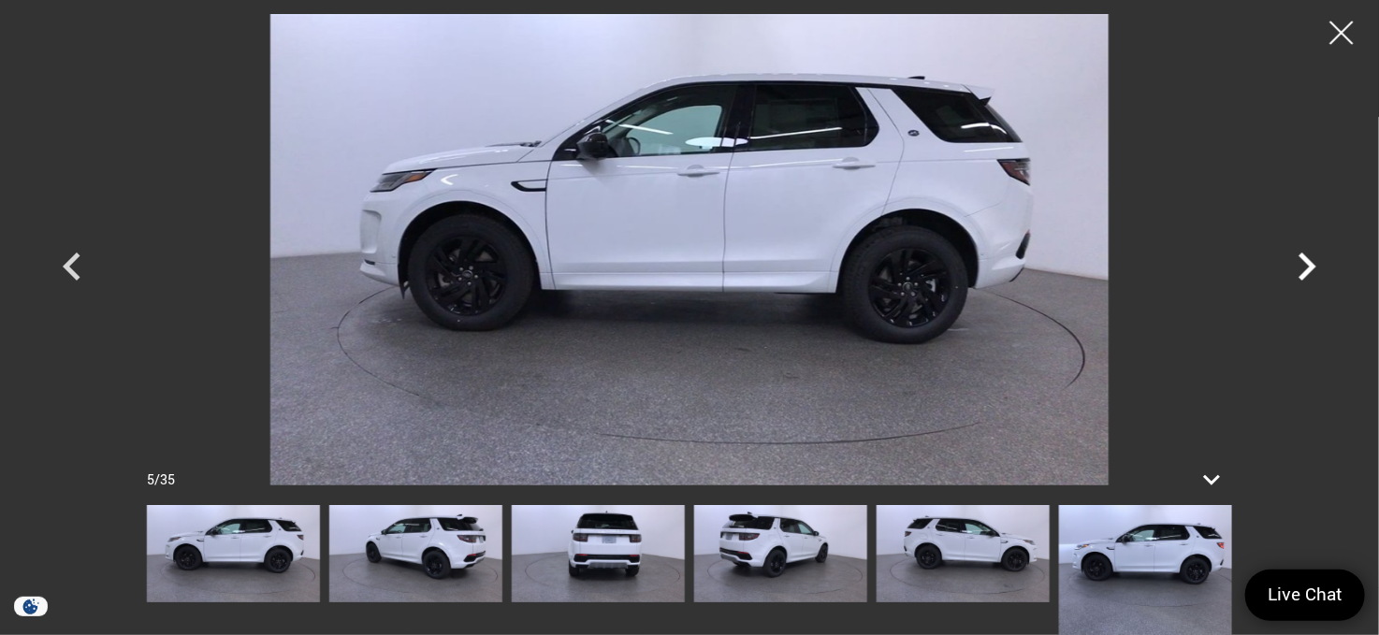
click at [1318, 270] on icon "Next" at bounding box center [1306, 266] width 56 height 56
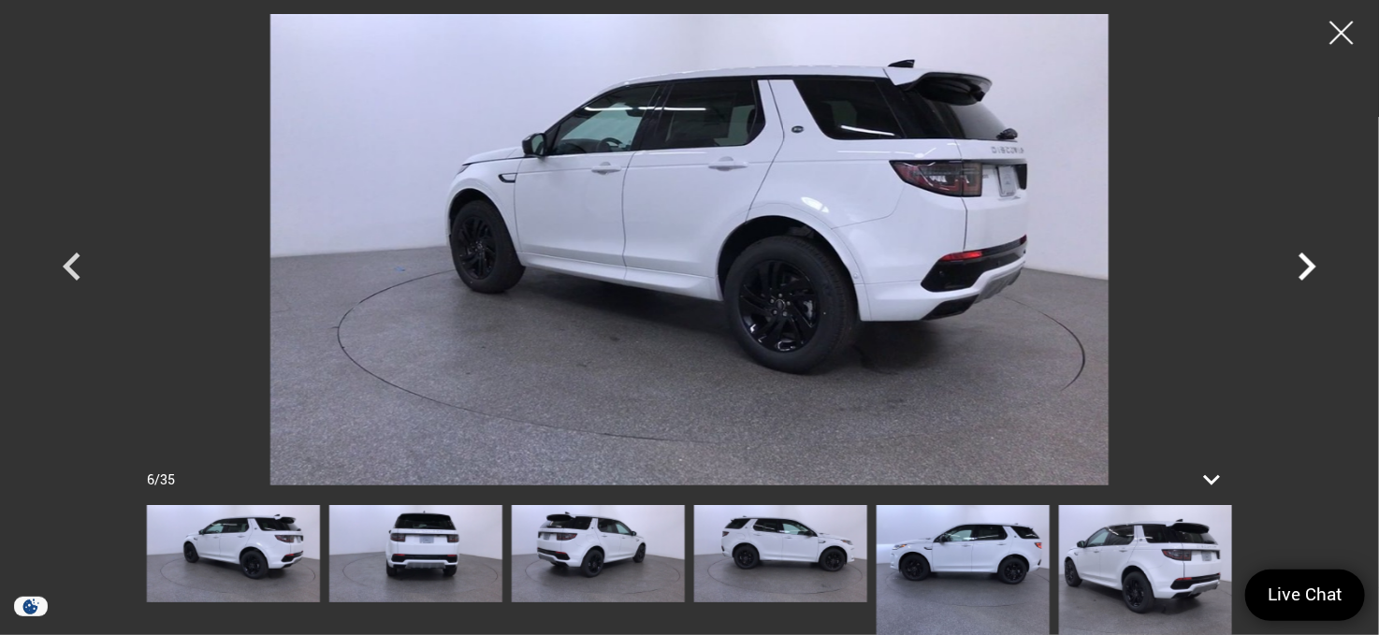
click at [1318, 270] on icon "Next" at bounding box center [1306, 266] width 56 height 56
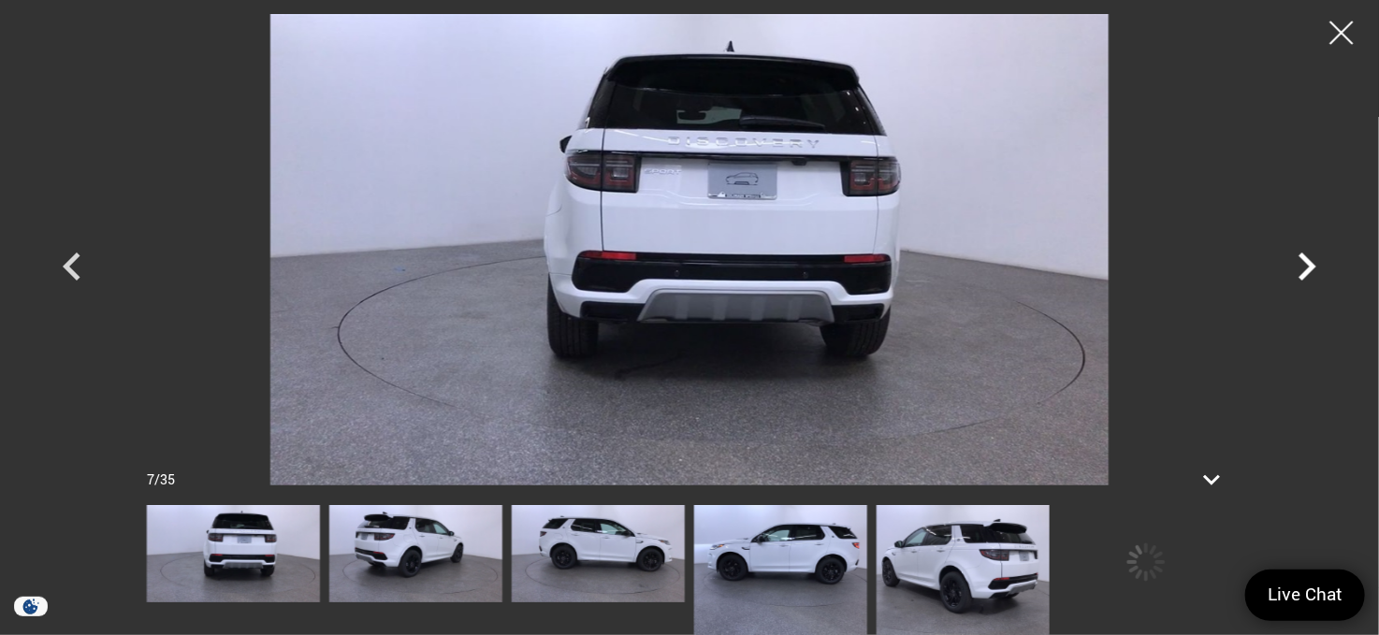
click at [1318, 270] on icon "Next" at bounding box center [1306, 266] width 56 height 56
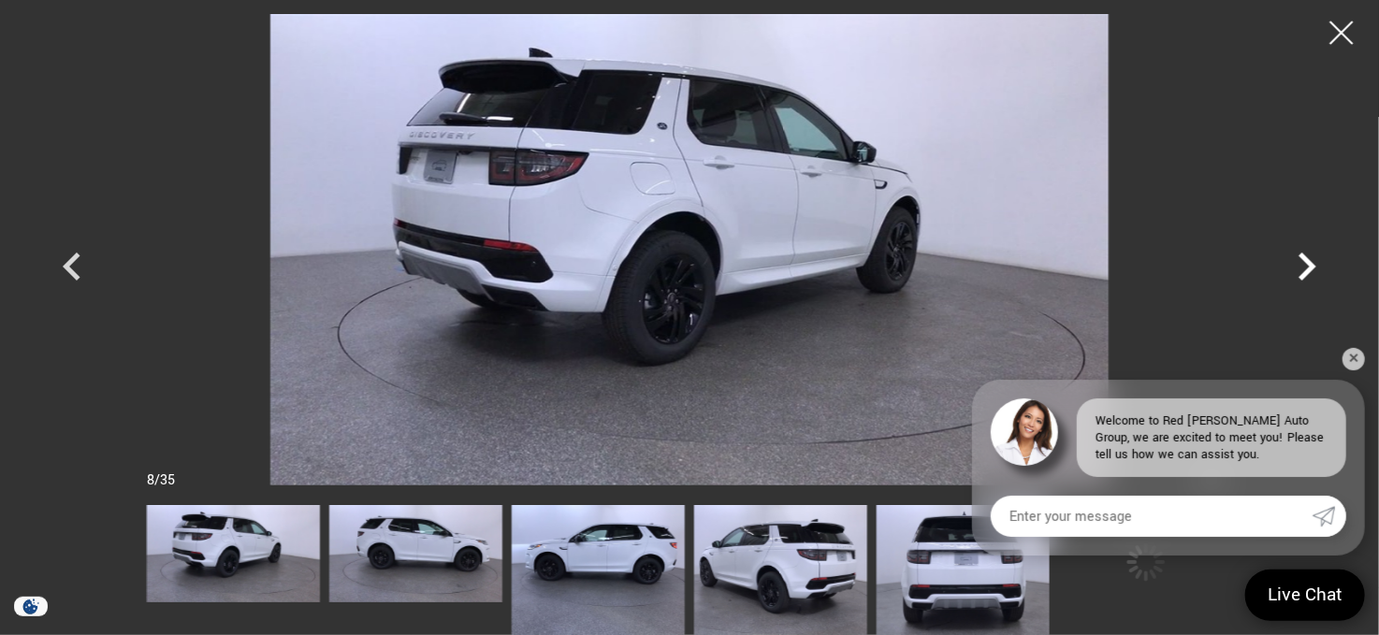
click at [1318, 270] on icon "Next" at bounding box center [1306, 266] width 56 height 56
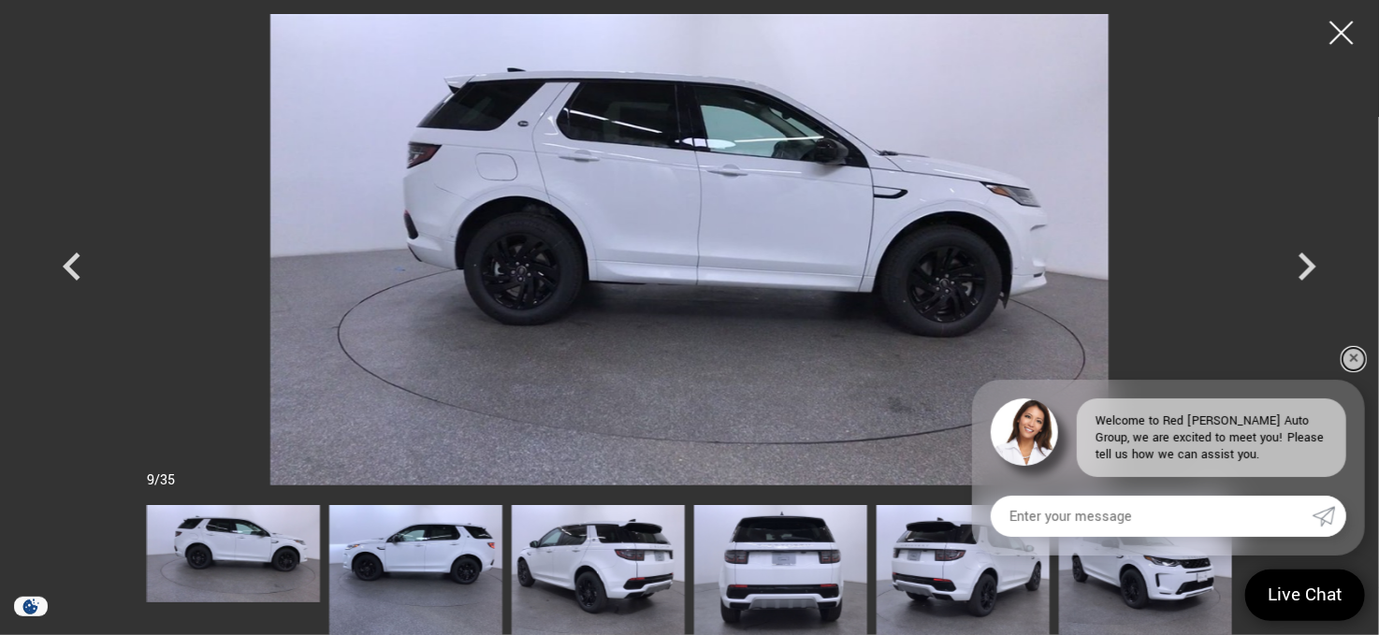
click at [1348, 360] on link "✕" at bounding box center [1353, 359] width 22 height 22
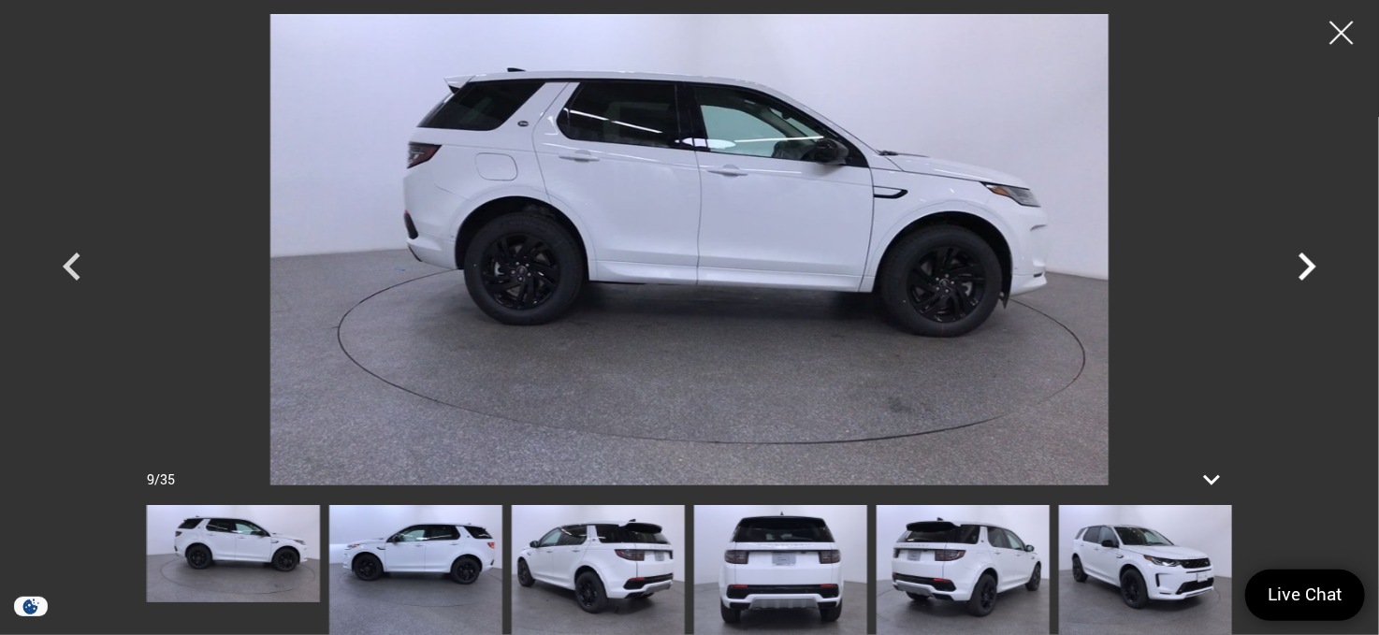
click at [1307, 273] on icon "Next" at bounding box center [1307, 267] width 18 height 28
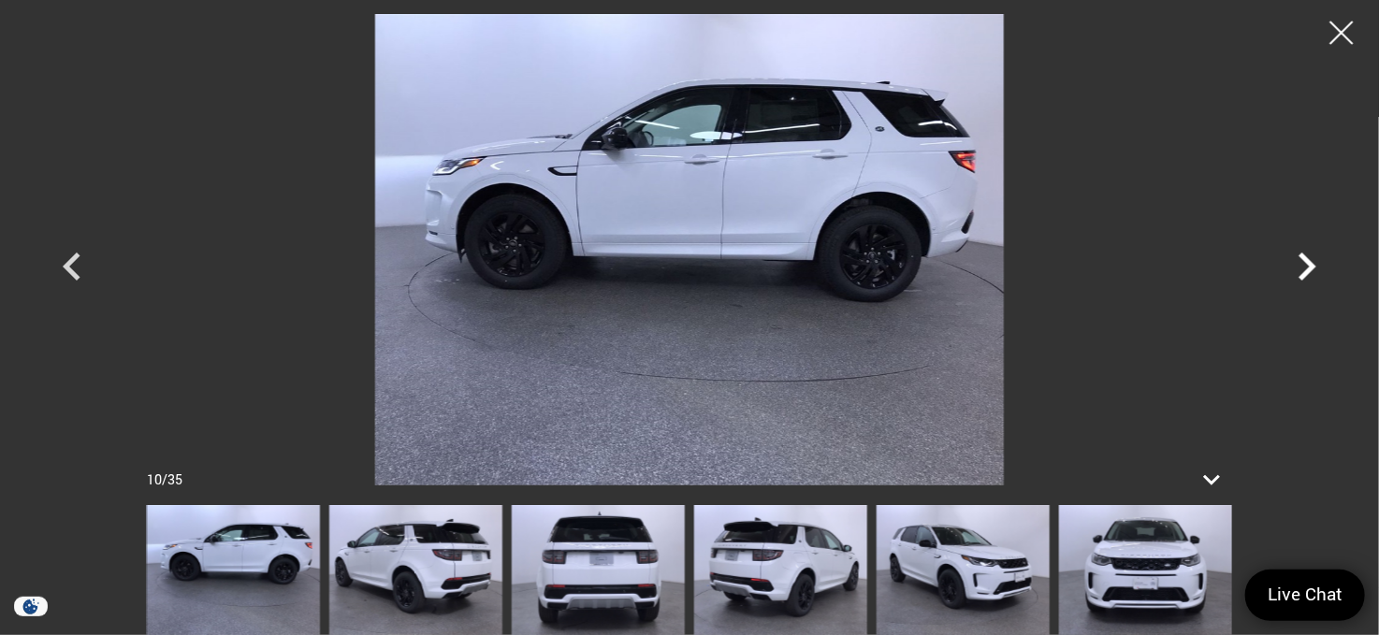
click at [1307, 273] on icon "Next" at bounding box center [1307, 267] width 18 height 28
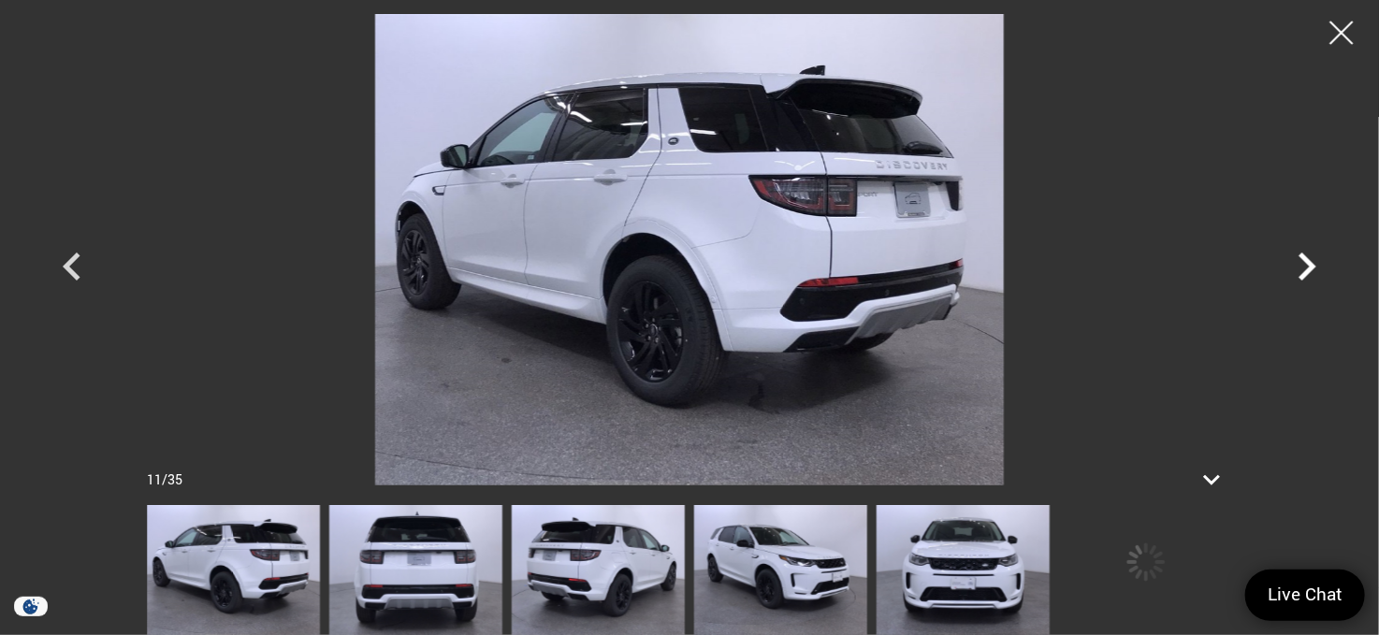
click at [1307, 273] on icon "Next" at bounding box center [1307, 267] width 18 height 28
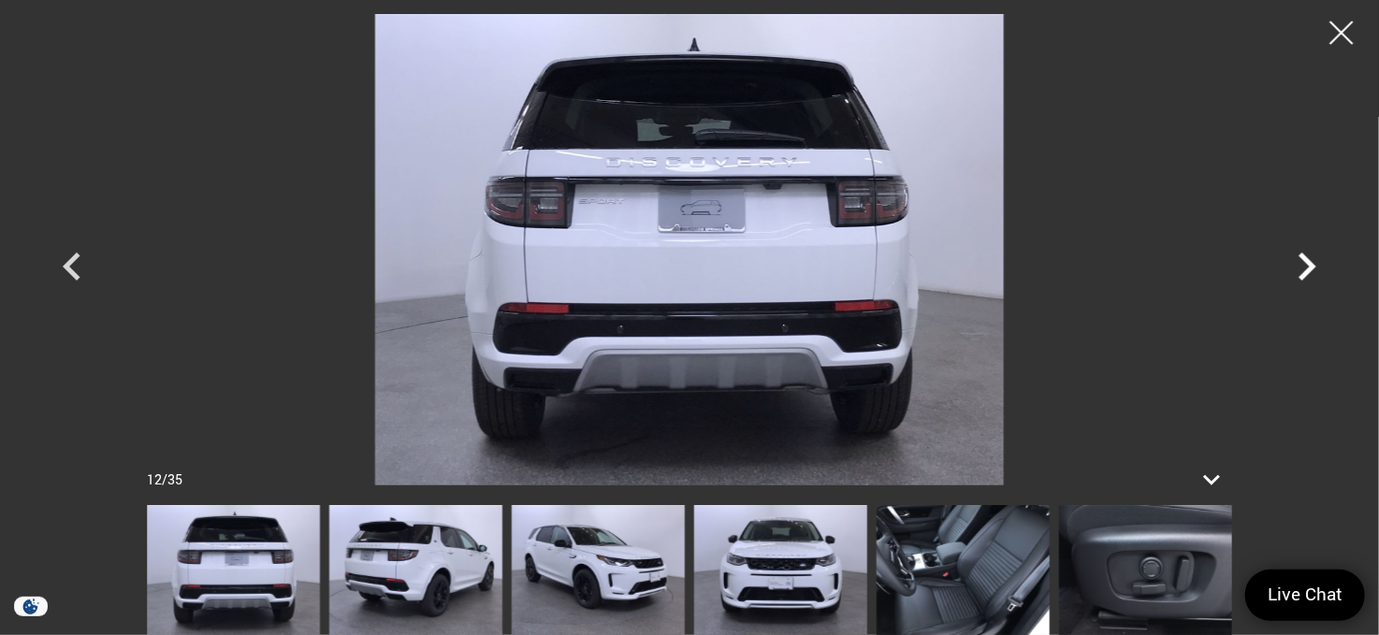
click at [1307, 273] on icon "Next" at bounding box center [1307, 267] width 18 height 28
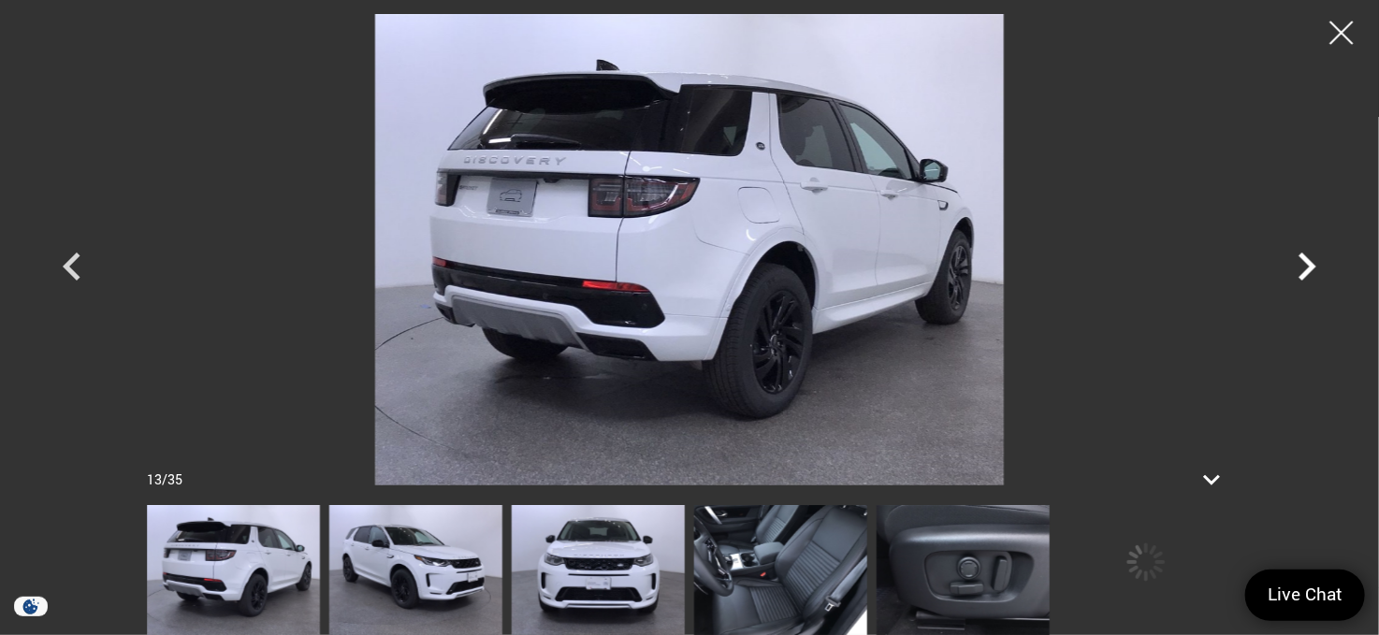
click at [1307, 273] on icon "Next" at bounding box center [1307, 267] width 18 height 28
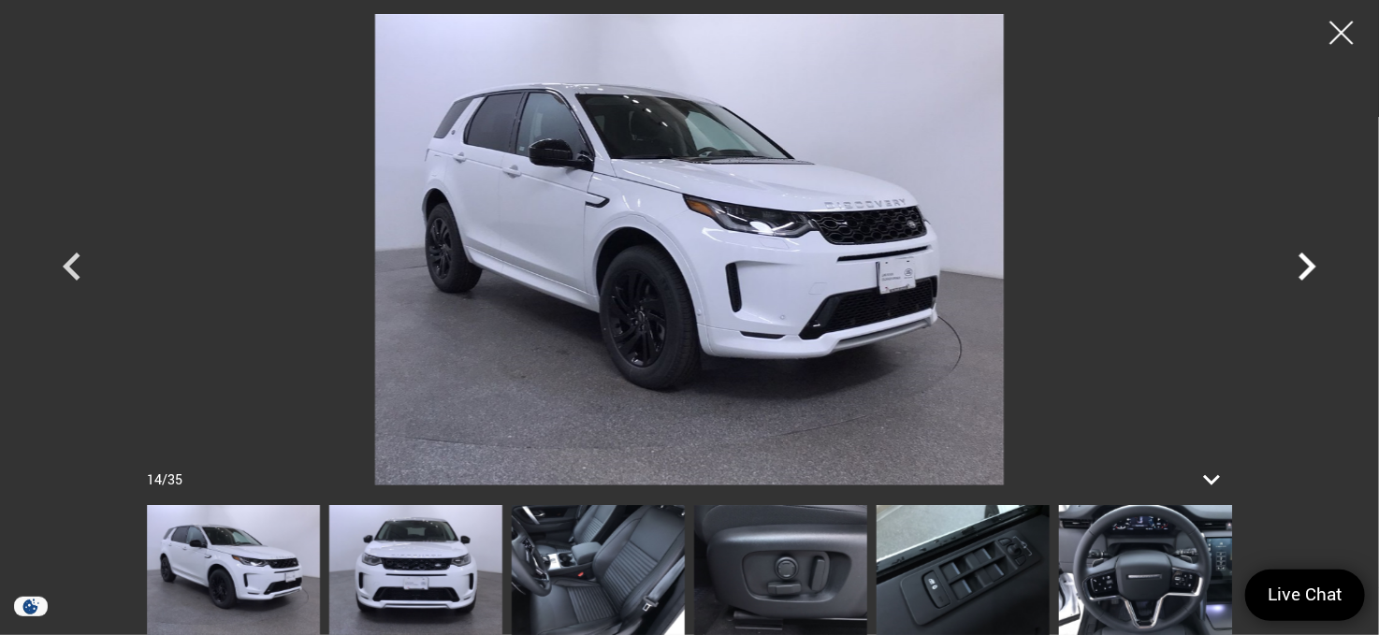
click at [1307, 274] on icon "Next" at bounding box center [1307, 267] width 18 height 28
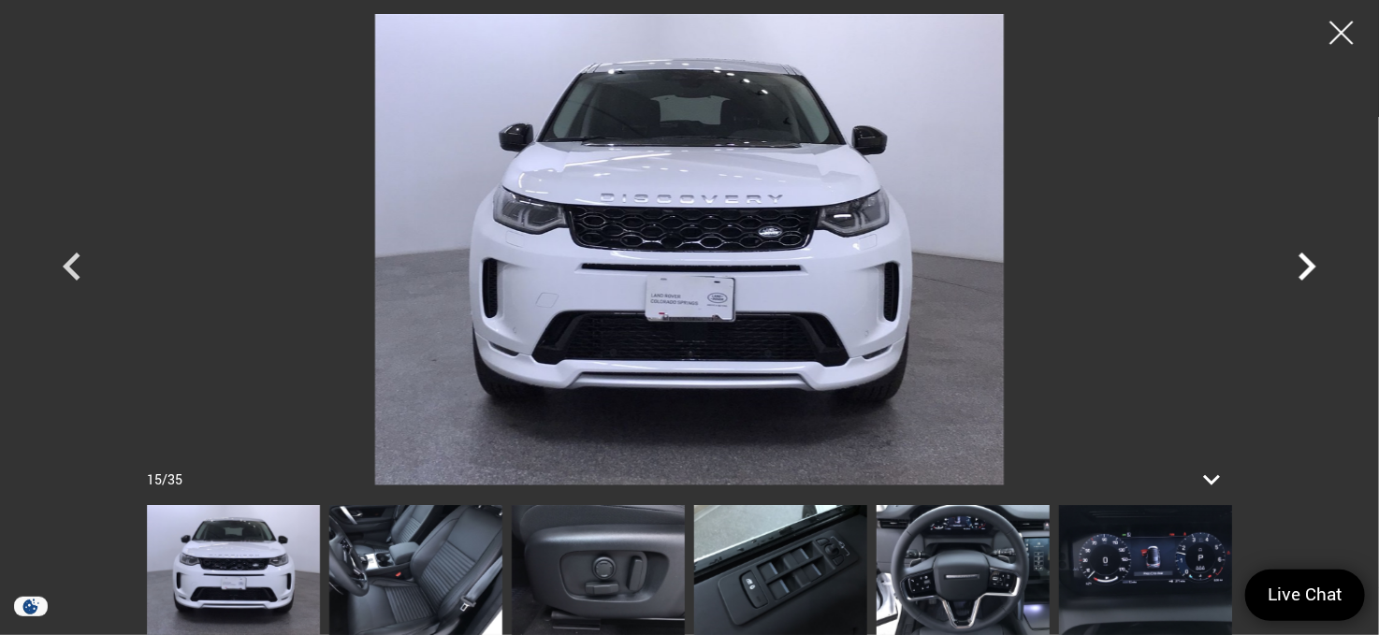
click at [1307, 276] on icon "Next" at bounding box center [1306, 266] width 56 height 56
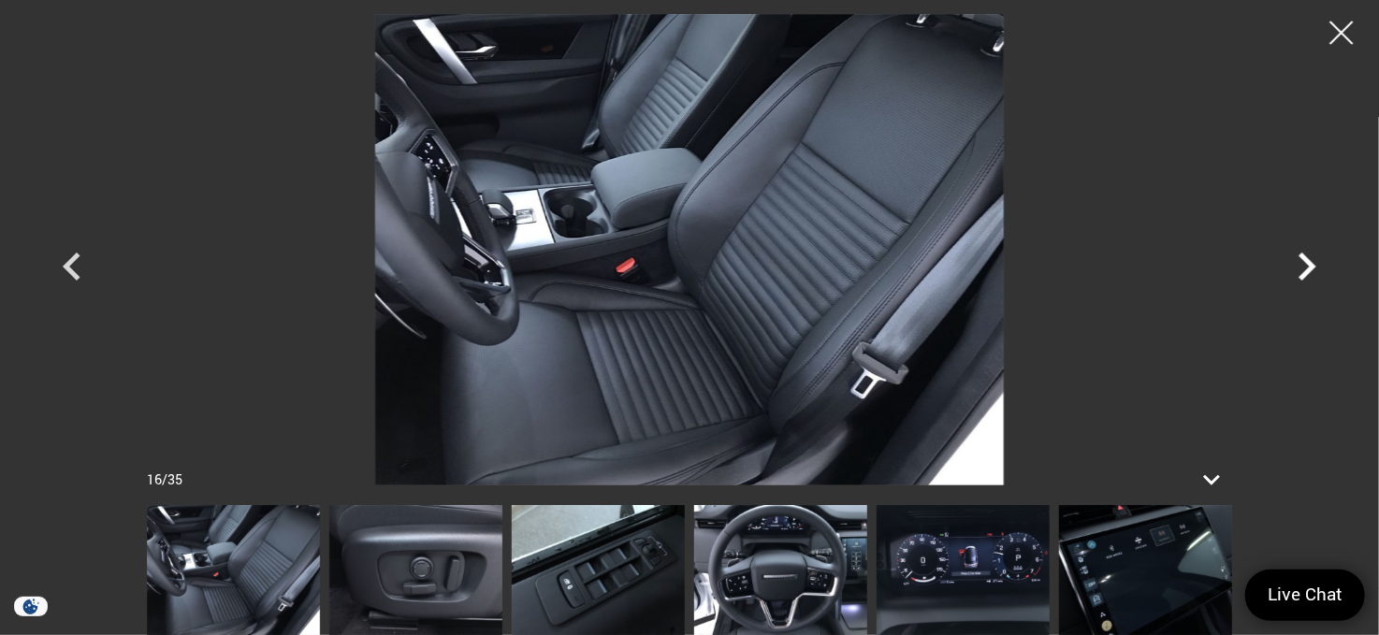
click at [1307, 276] on icon "Next" at bounding box center [1306, 266] width 56 height 56
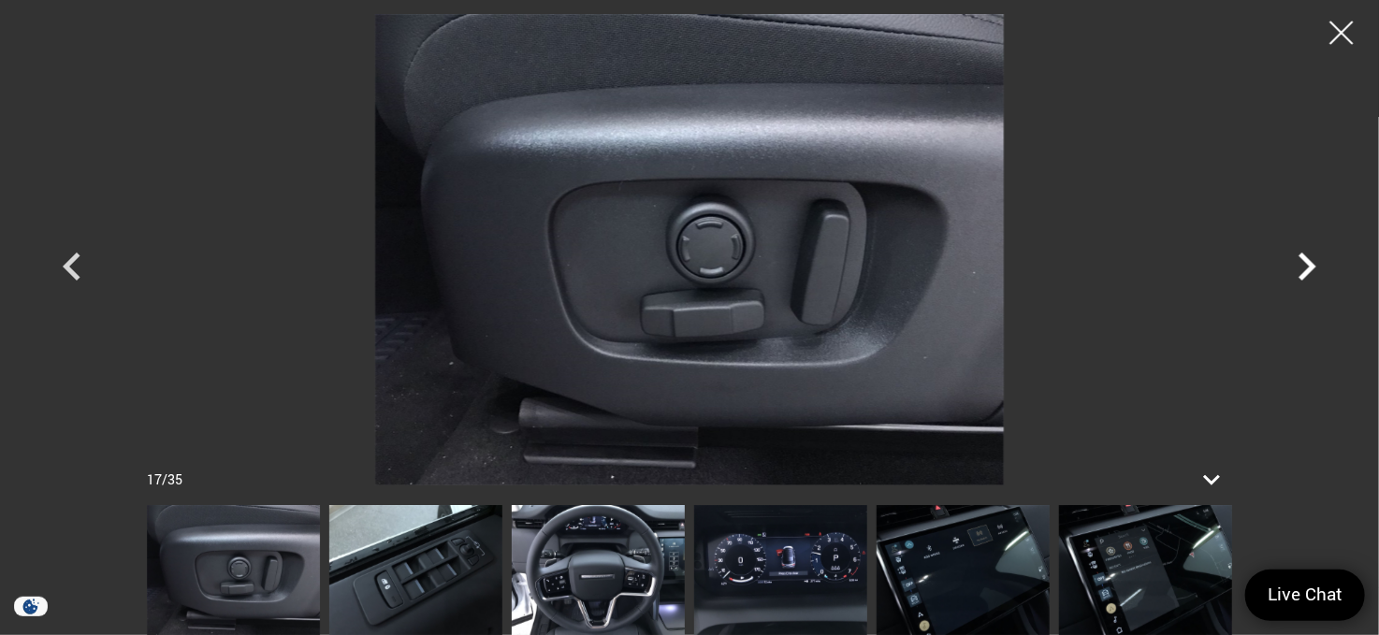
click at [1307, 276] on icon "Next" at bounding box center [1306, 266] width 56 height 56
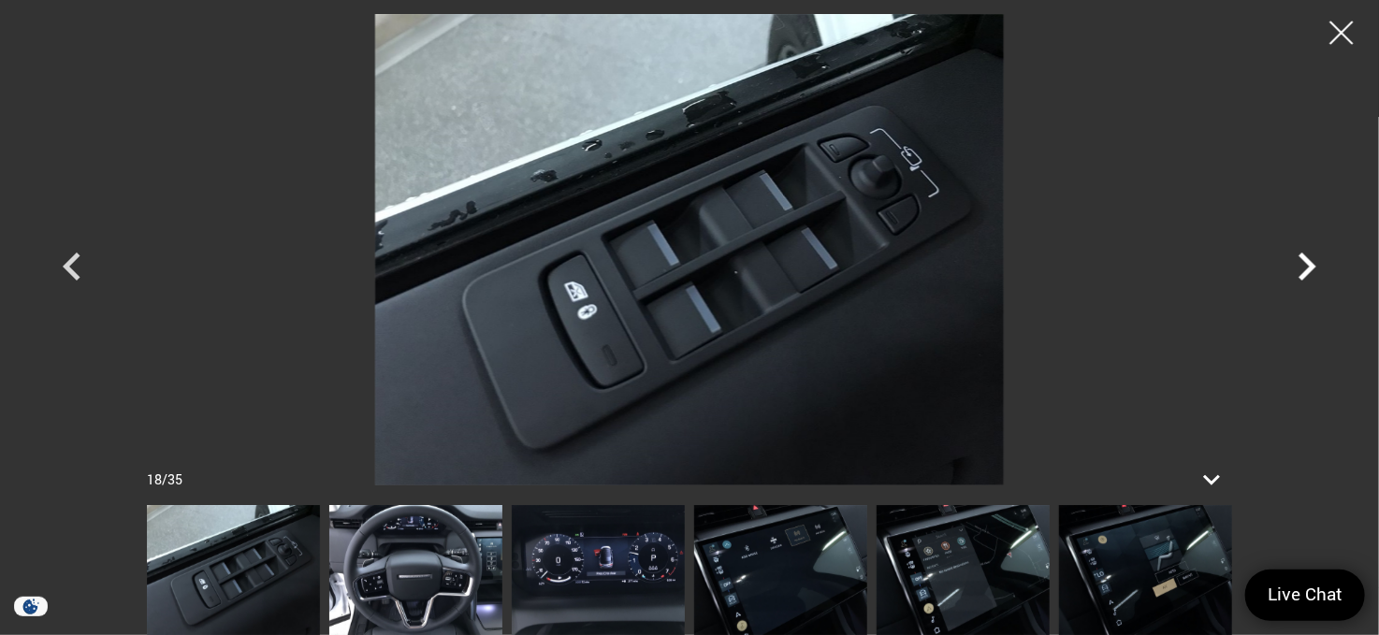
click at [1307, 276] on icon "Next" at bounding box center [1306, 266] width 56 height 56
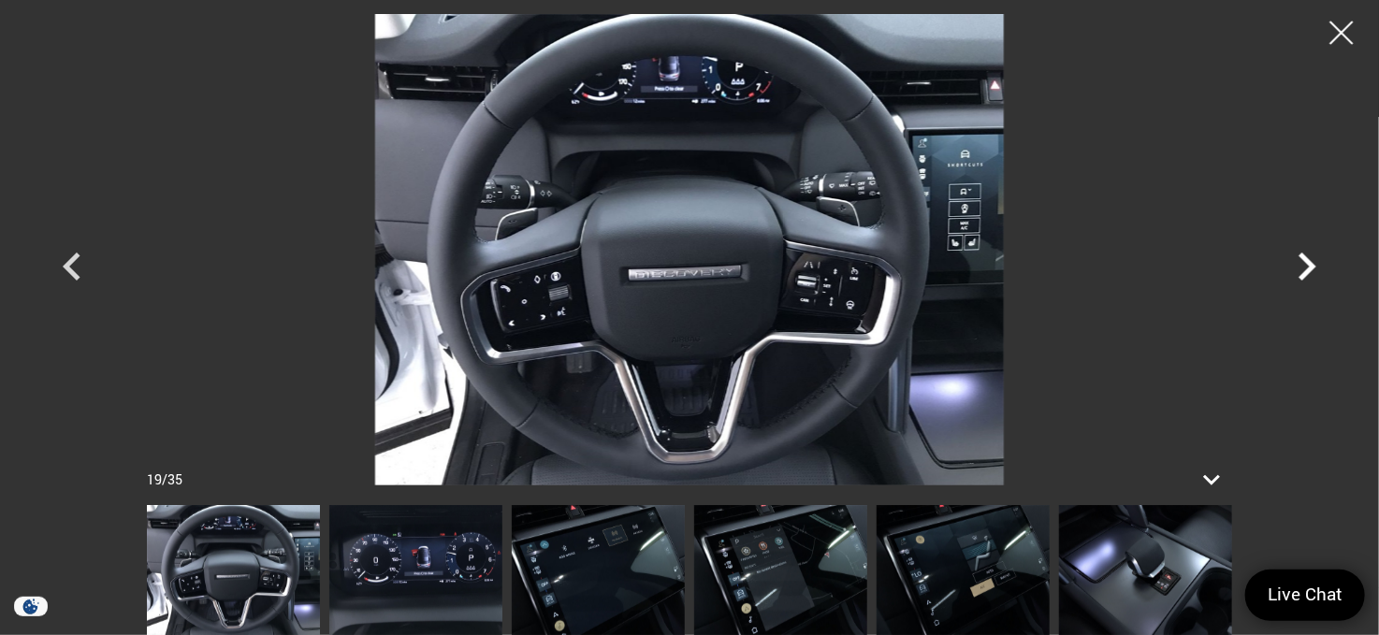
click at [1307, 276] on icon "Next" at bounding box center [1306, 266] width 56 height 56
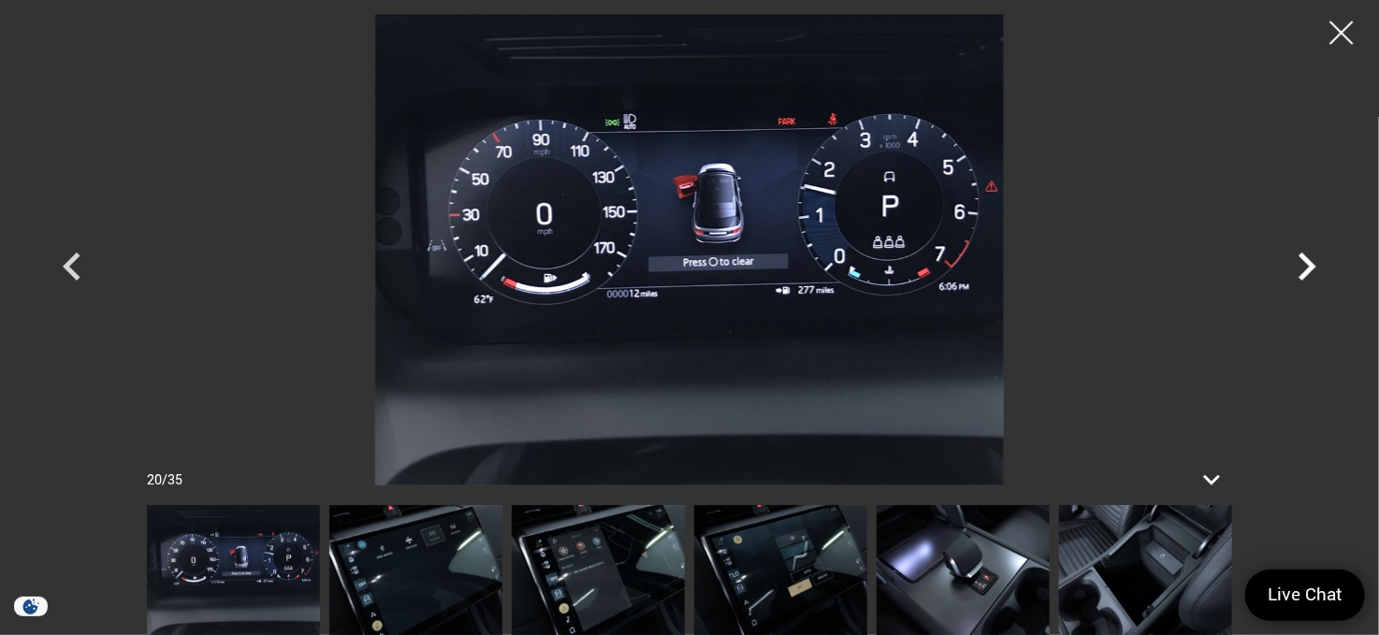
click at [1307, 276] on icon "Next" at bounding box center [1306, 266] width 56 height 56
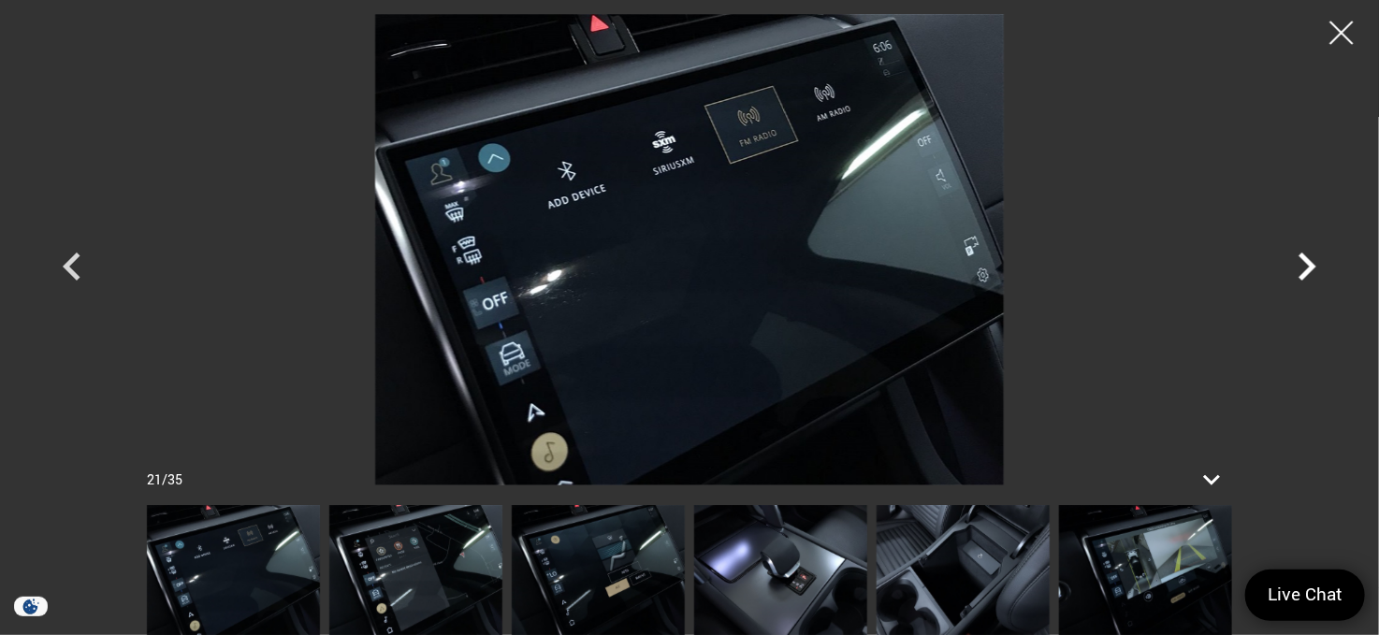
click at [1307, 276] on icon "Next" at bounding box center [1306, 266] width 56 height 56
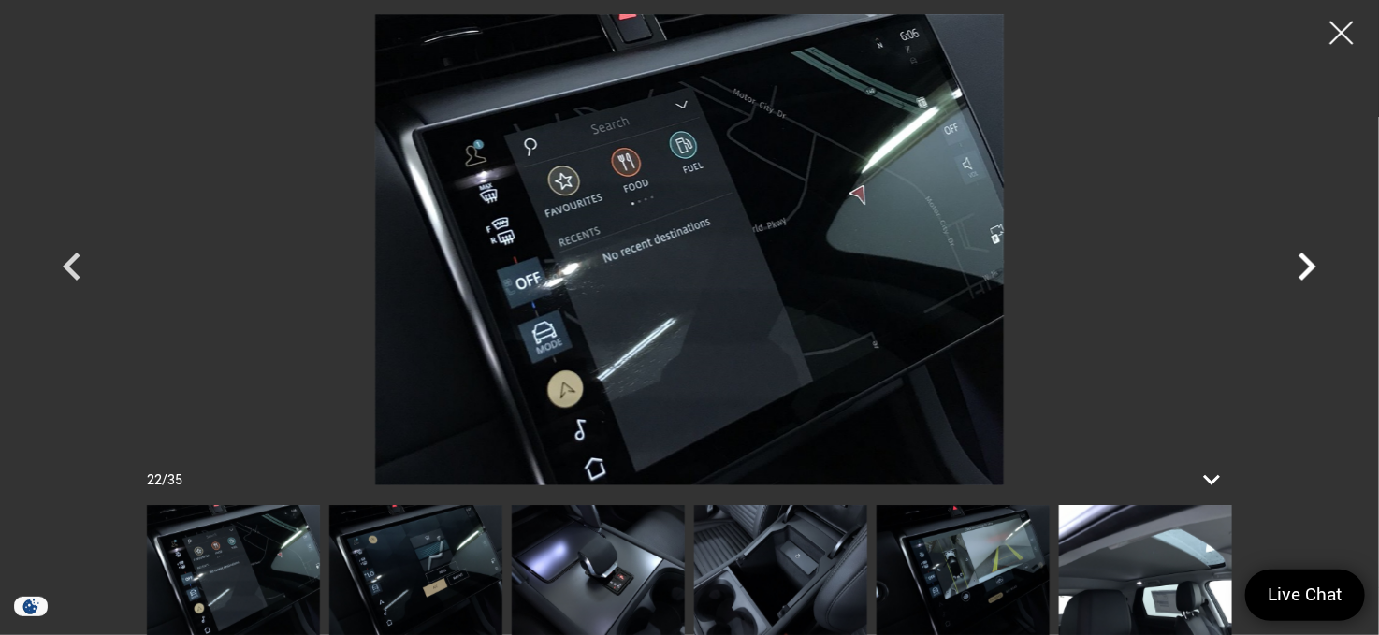
click at [1307, 276] on icon "Next" at bounding box center [1306, 266] width 56 height 56
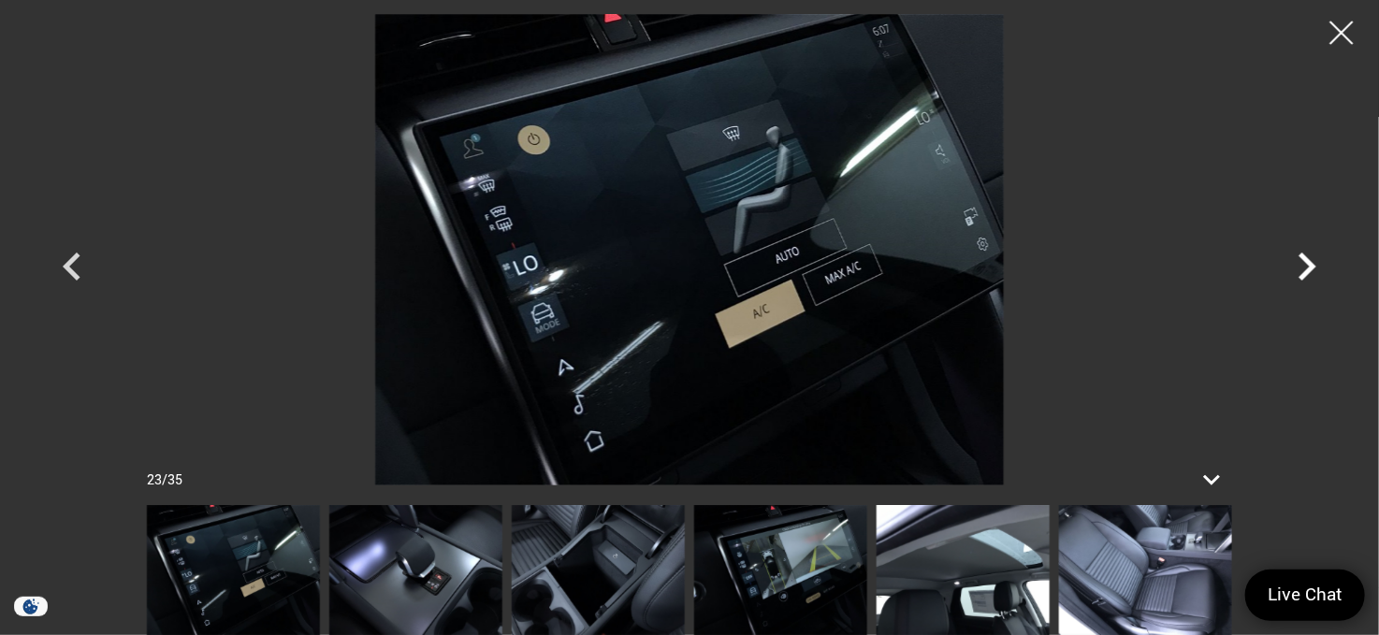
click at [1307, 276] on icon "Next" at bounding box center [1306, 266] width 56 height 56
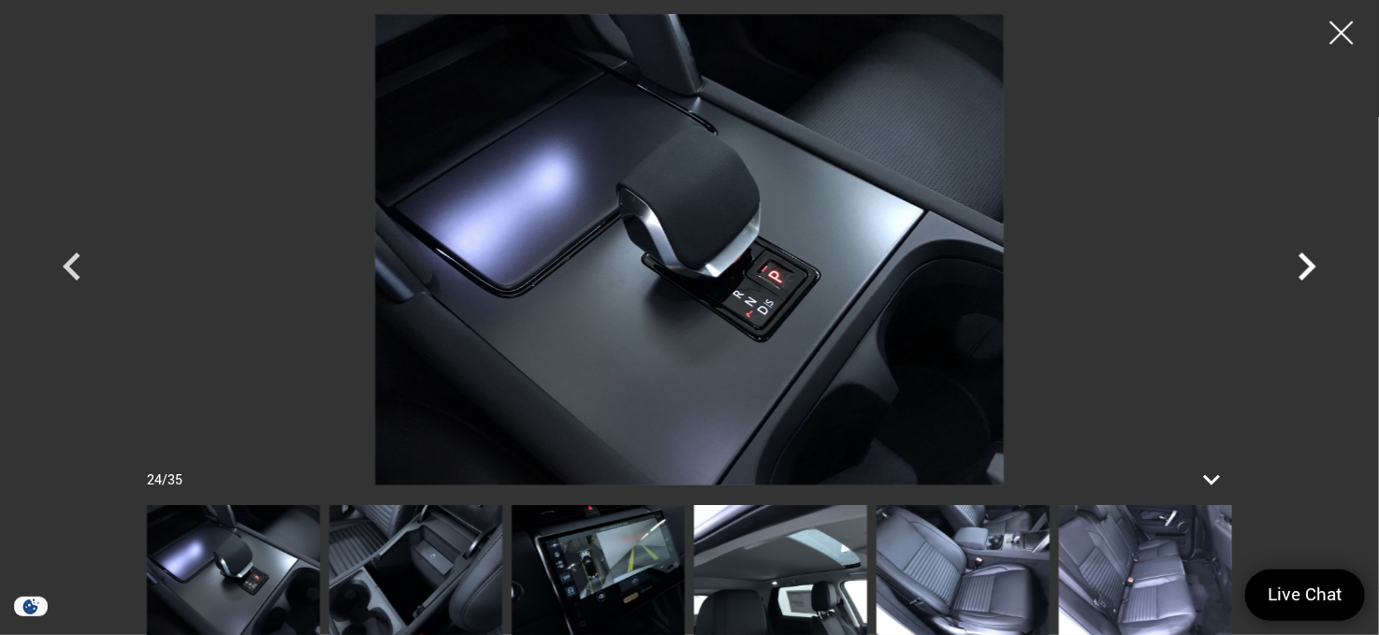
click at [1307, 276] on icon "Next" at bounding box center [1306, 266] width 56 height 56
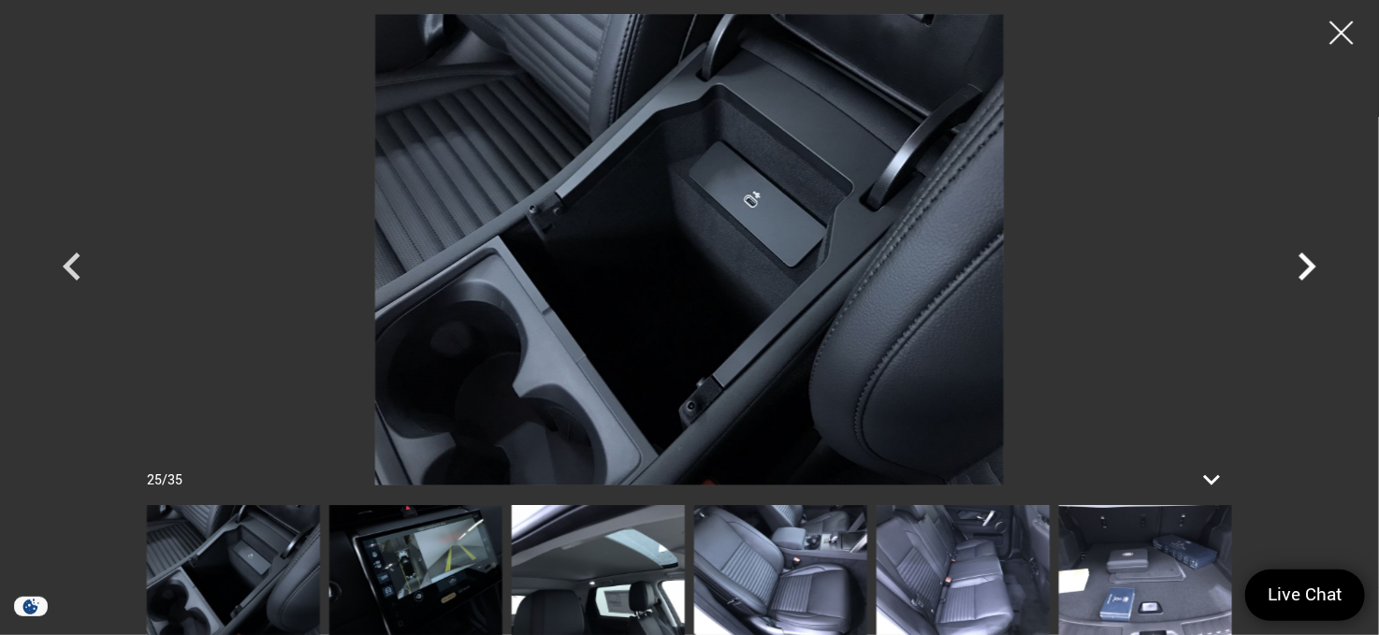
click at [1307, 276] on icon "Next" at bounding box center [1306, 266] width 56 height 56
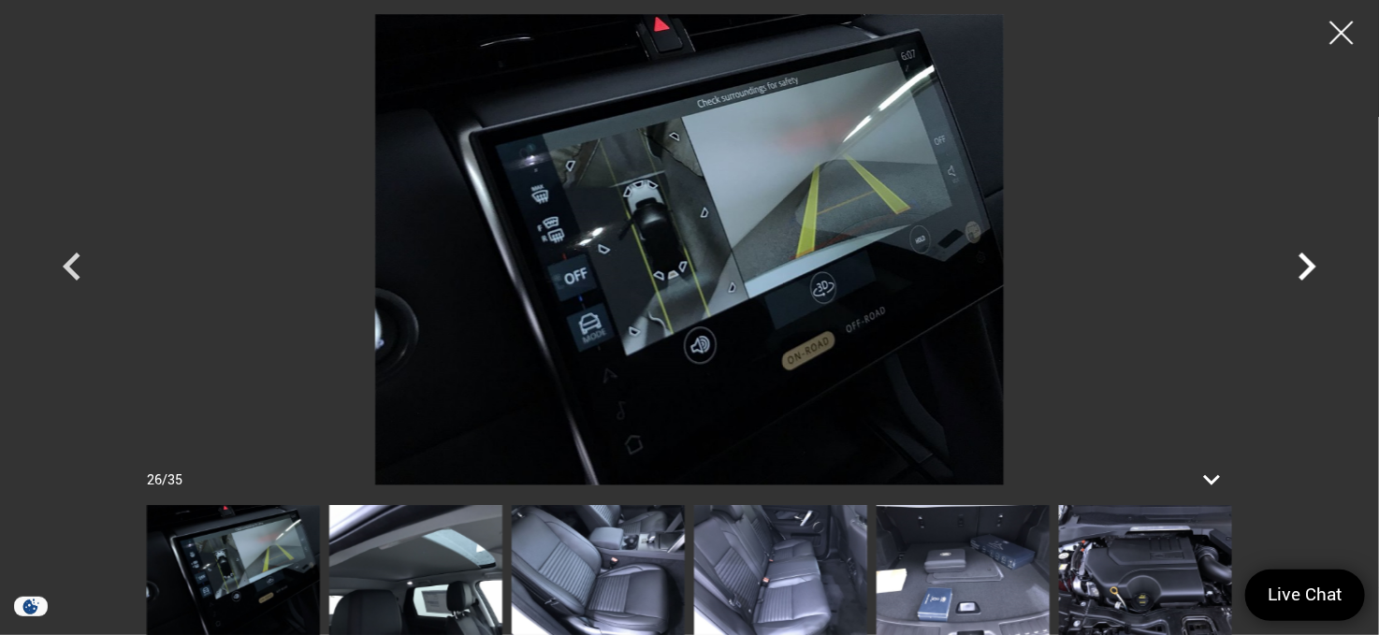
click at [1307, 276] on icon "Next" at bounding box center [1306, 266] width 56 height 56
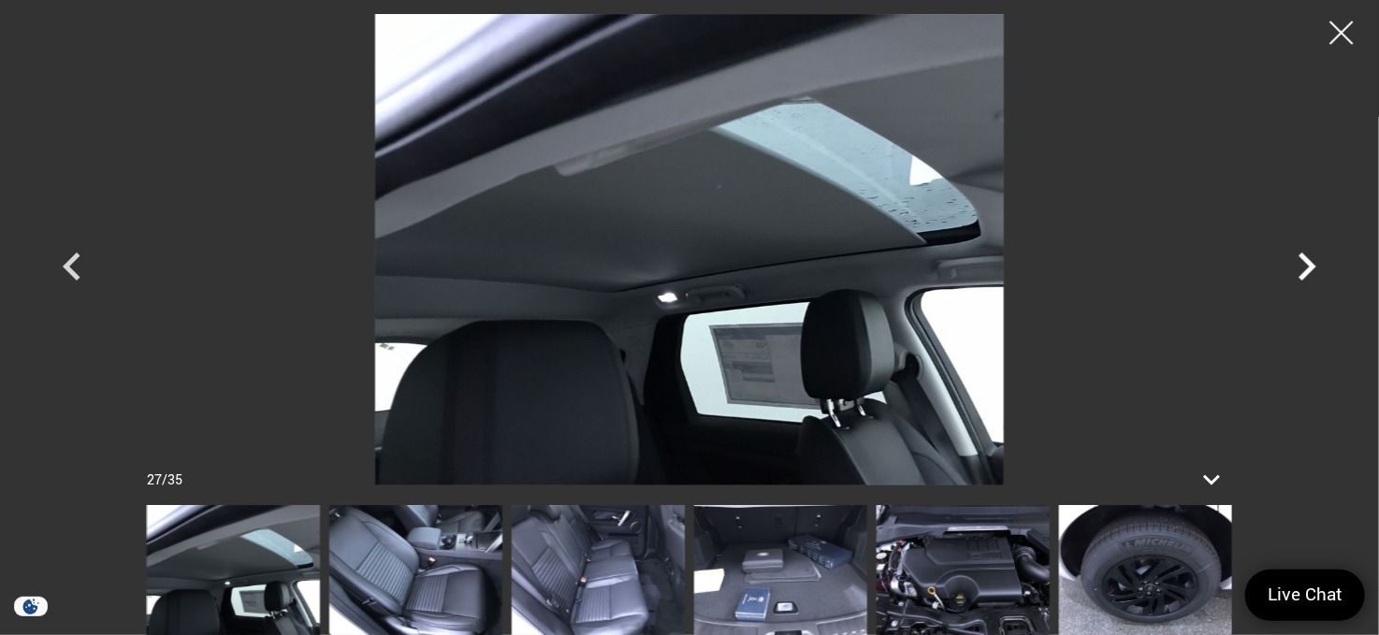
click at [1307, 276] on icon "Next" at bounding box center [1306, 266] width 56 height 56
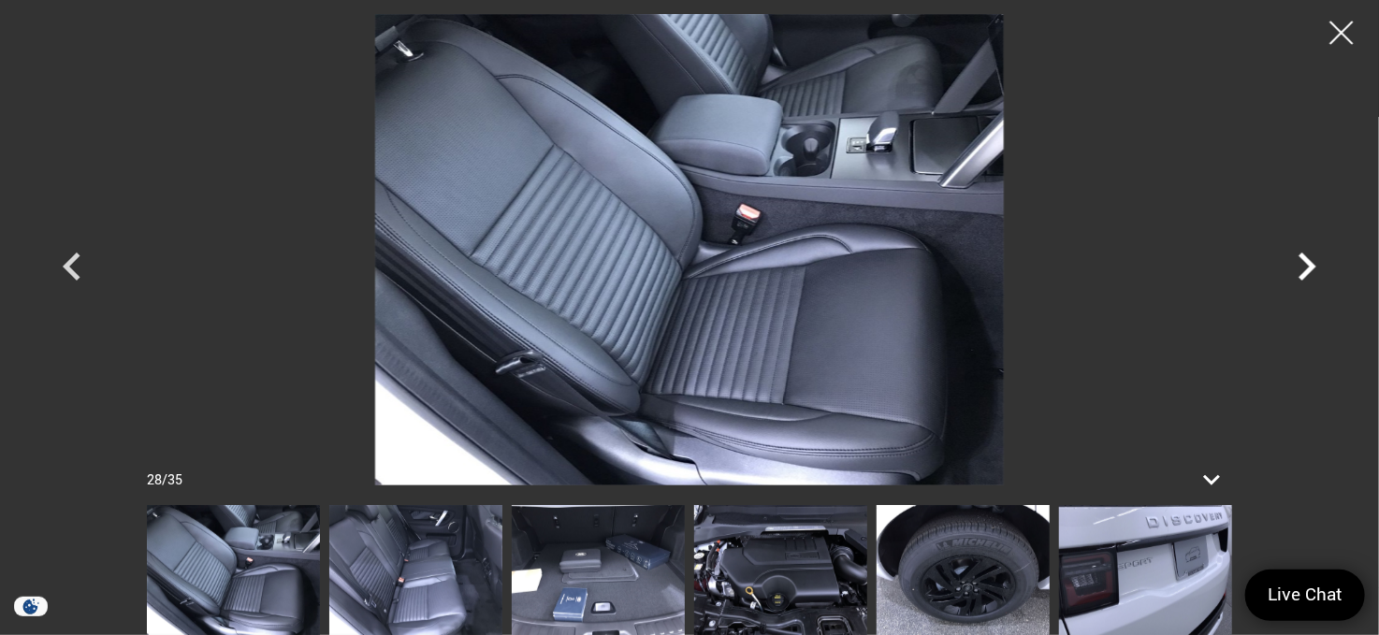
click at [1307, 276] on icon "Next" at bounding box center [1306, 266] width 56 height 56
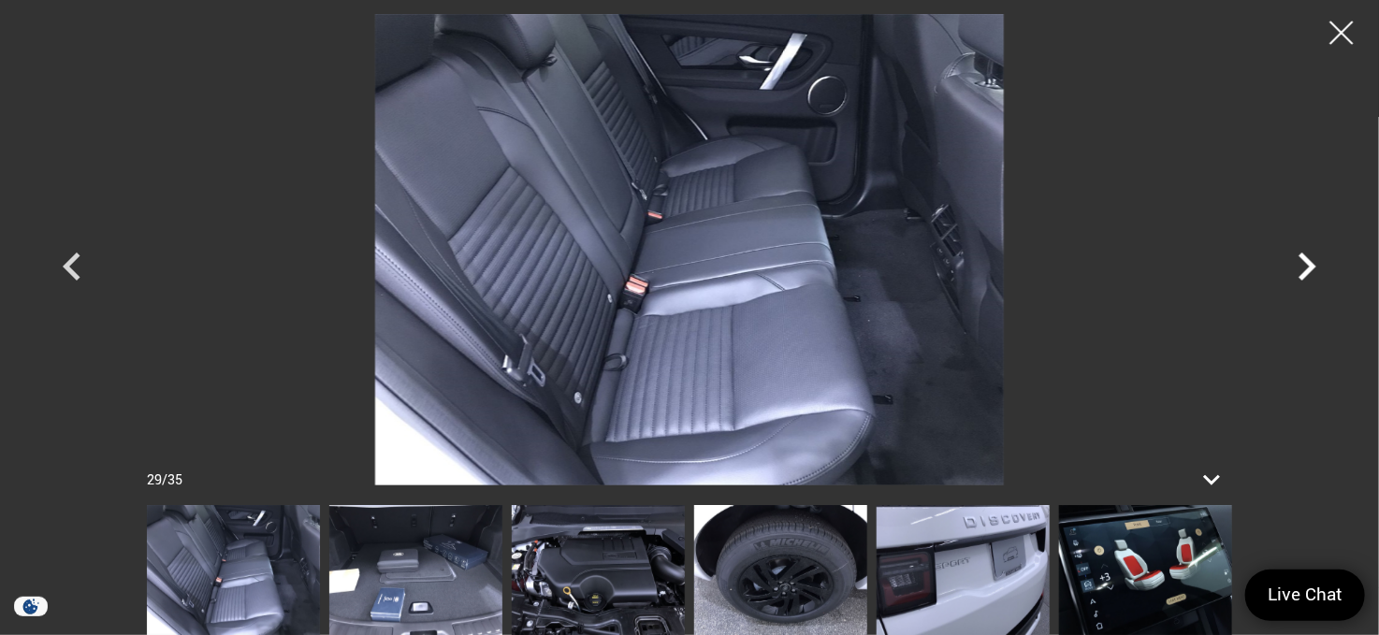
click at [1307, 276] on icon "Next" at bounding box center [1306, 266] width 56 height 56
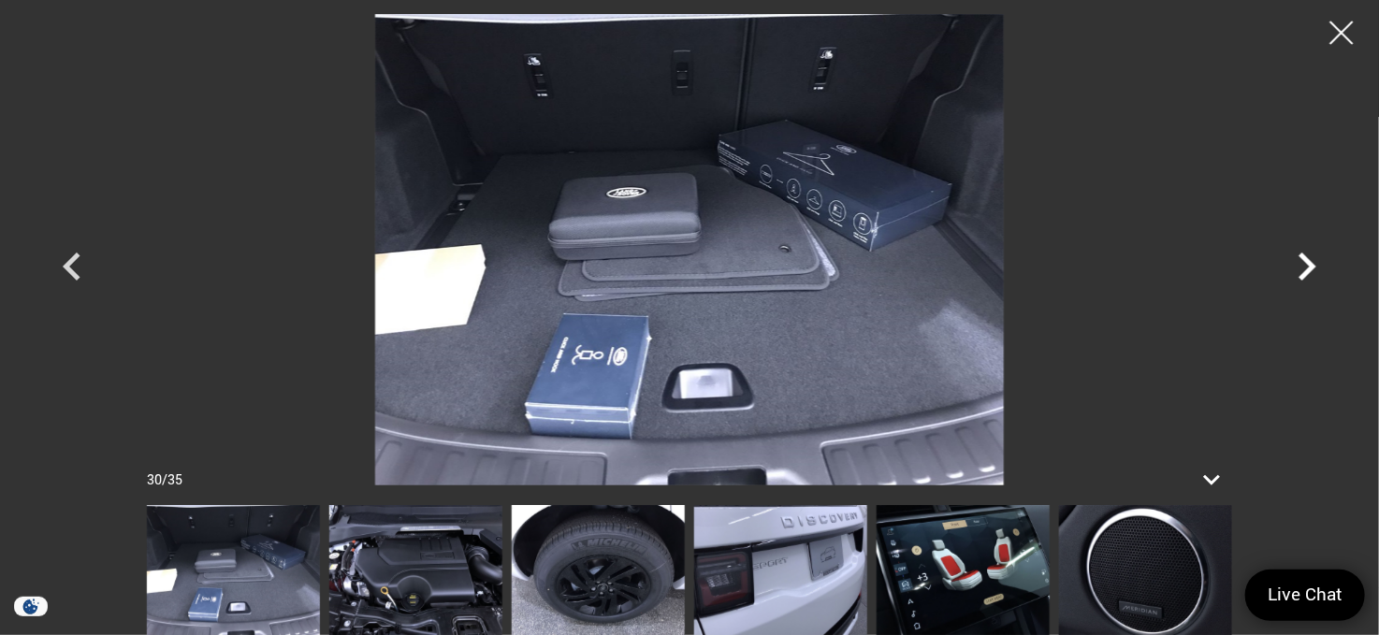
click at [1307, 276] on icon "Next" at bounding box center [1306, 266] width 56 height 56
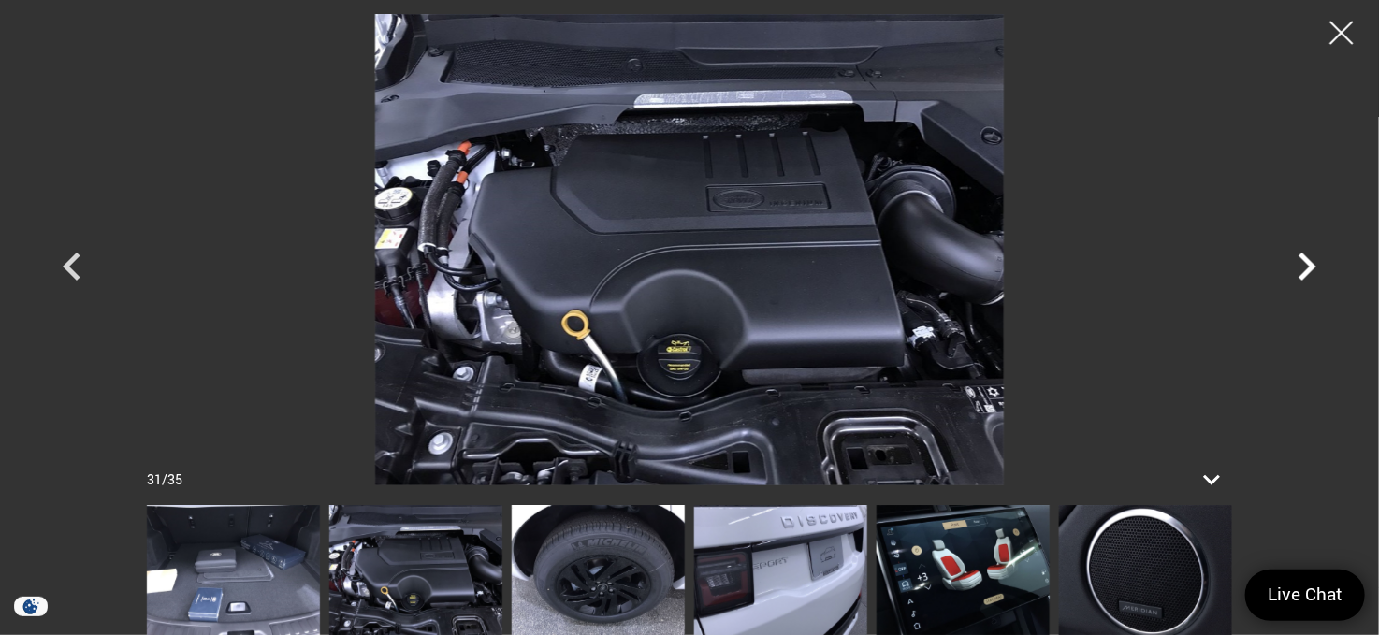
click at [1306, 264] on icon "Next" at bounding box center [1306, 266] width 56 height 56
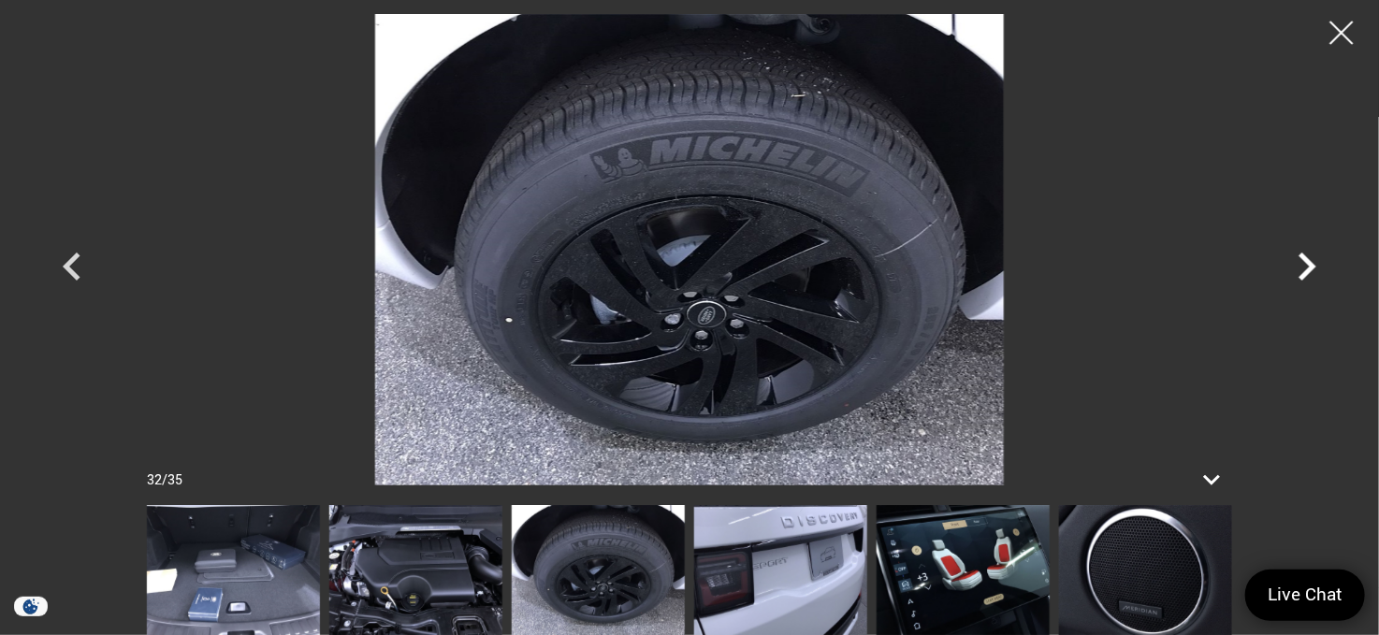
click at [1306, 264] on icon "Next" at bounding box center [1306, 266] width 56 height 56
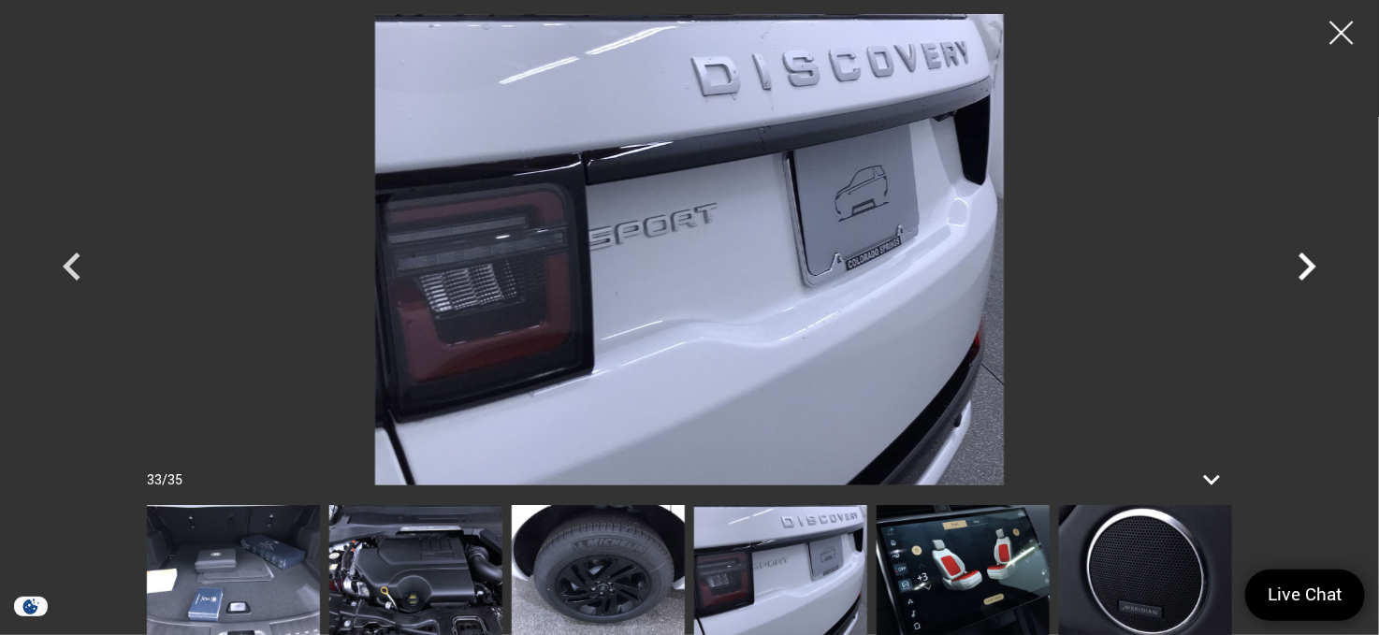
click at [1306, 264] on icon "Next" at bounding box center [1306, 266] width 56 height 56
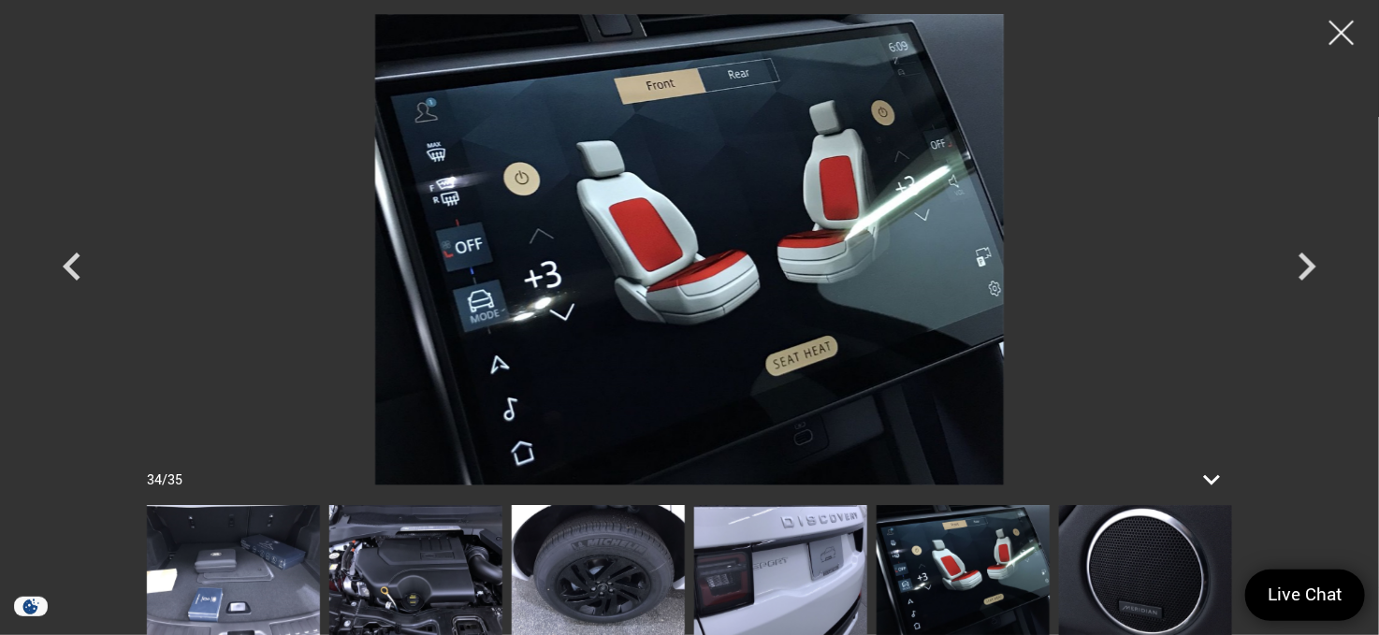
click at [1335, 28] on div at bounding box center [1342, 33] width 50 height 50
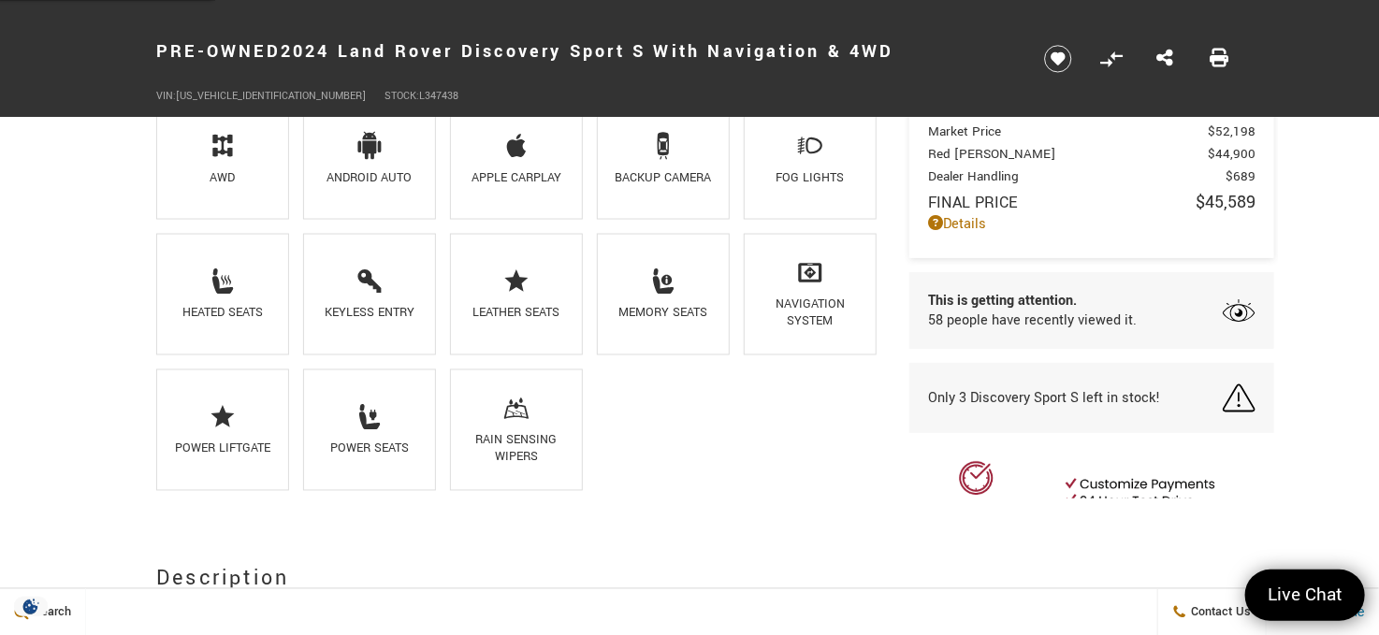
scroll to position [1309, 0]
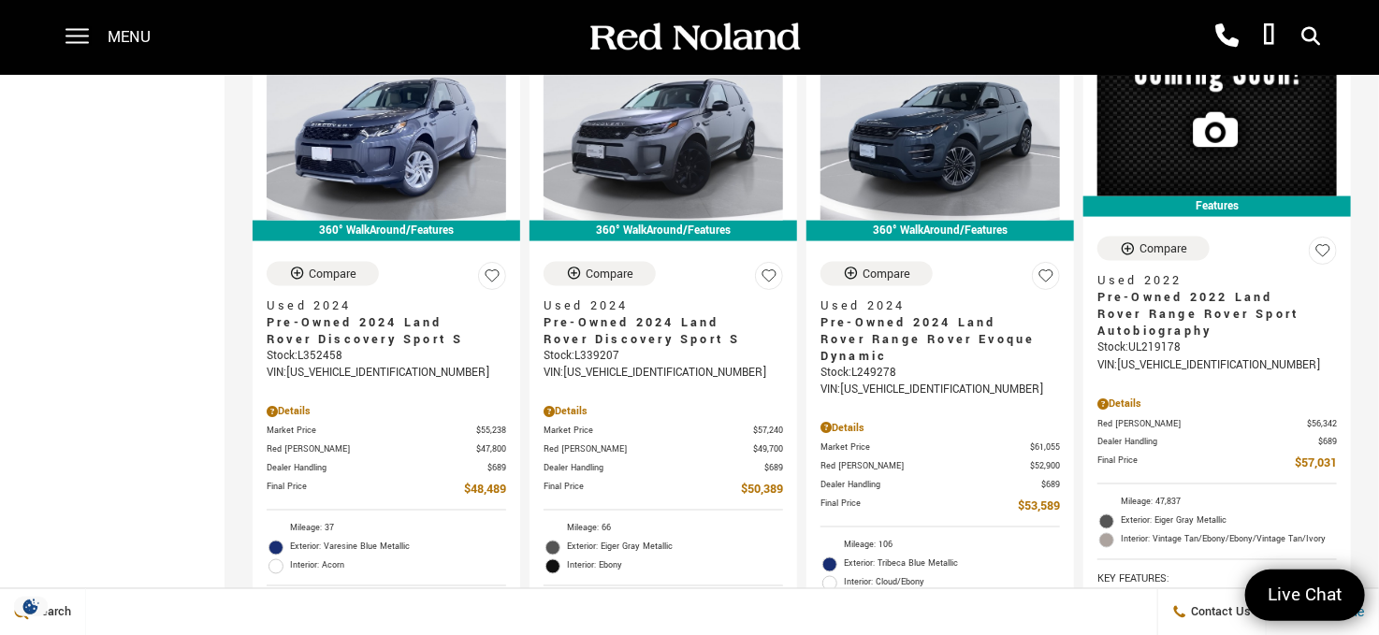
scroll to position [1122, 0]
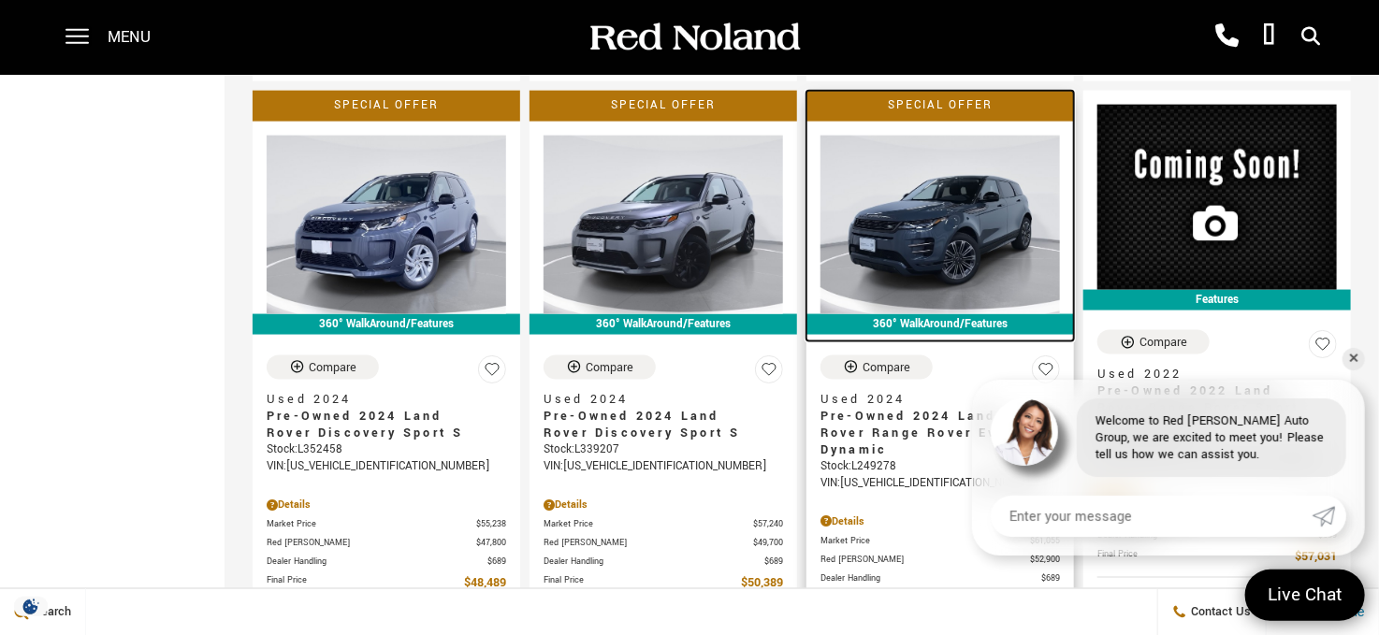
click at [965, 190] on img at bounding box center [939, 226] width 239 height 180
